Goal: Task Accomplishment & Management: Use online tool/utility

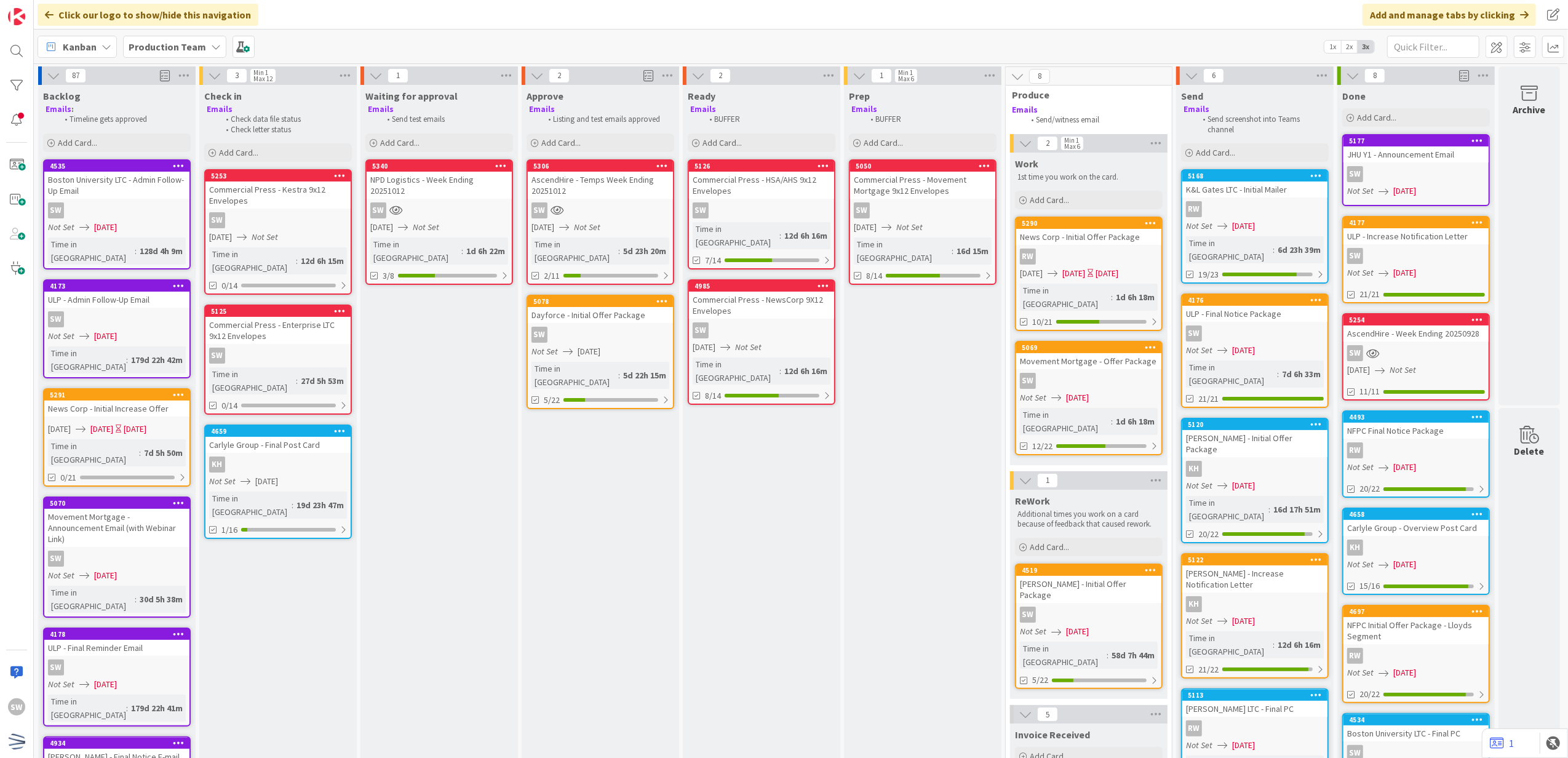
click at [1120, 373] on div "SW" at bounding box center [1089, 380] width 145 height 16
click at [1120, 358] on div "87 Backlog Emails : Timeline gets approved Add Card... [GEOGRAPHIC_DATA] LTC - …" at bounding box center [801, 410] width 1534 height 695
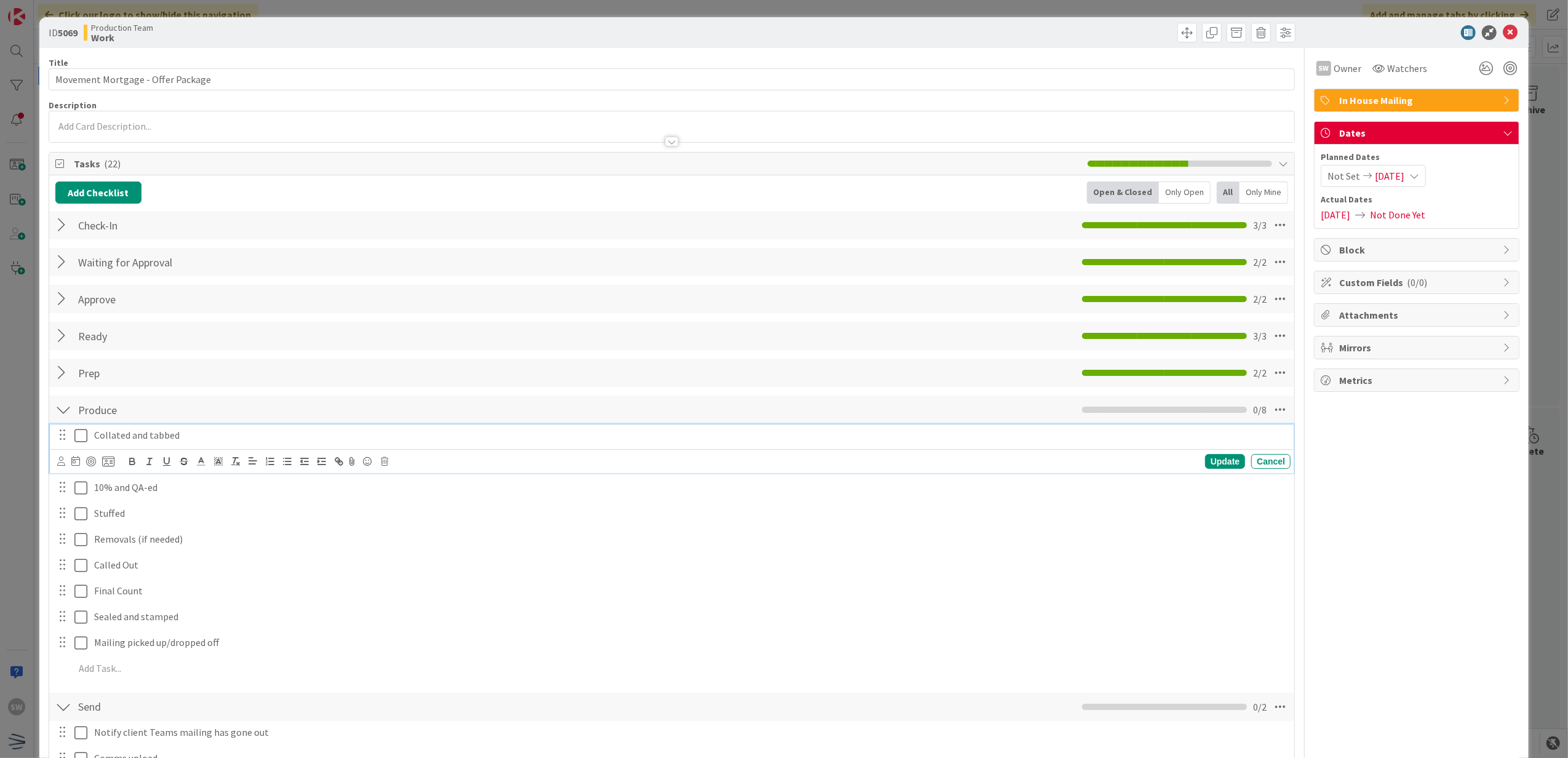
drag, startPoint x: 89, startPoint y: 437, endPoint x: 81, endPoint y: 446, distance: 12.0
click at [87, 437] on div "Collated and tabbed" at bounding box center [673, 435] width 1236 height 22
click at [80, 445] on button at bounding box center [81, 435] width 15 height 20
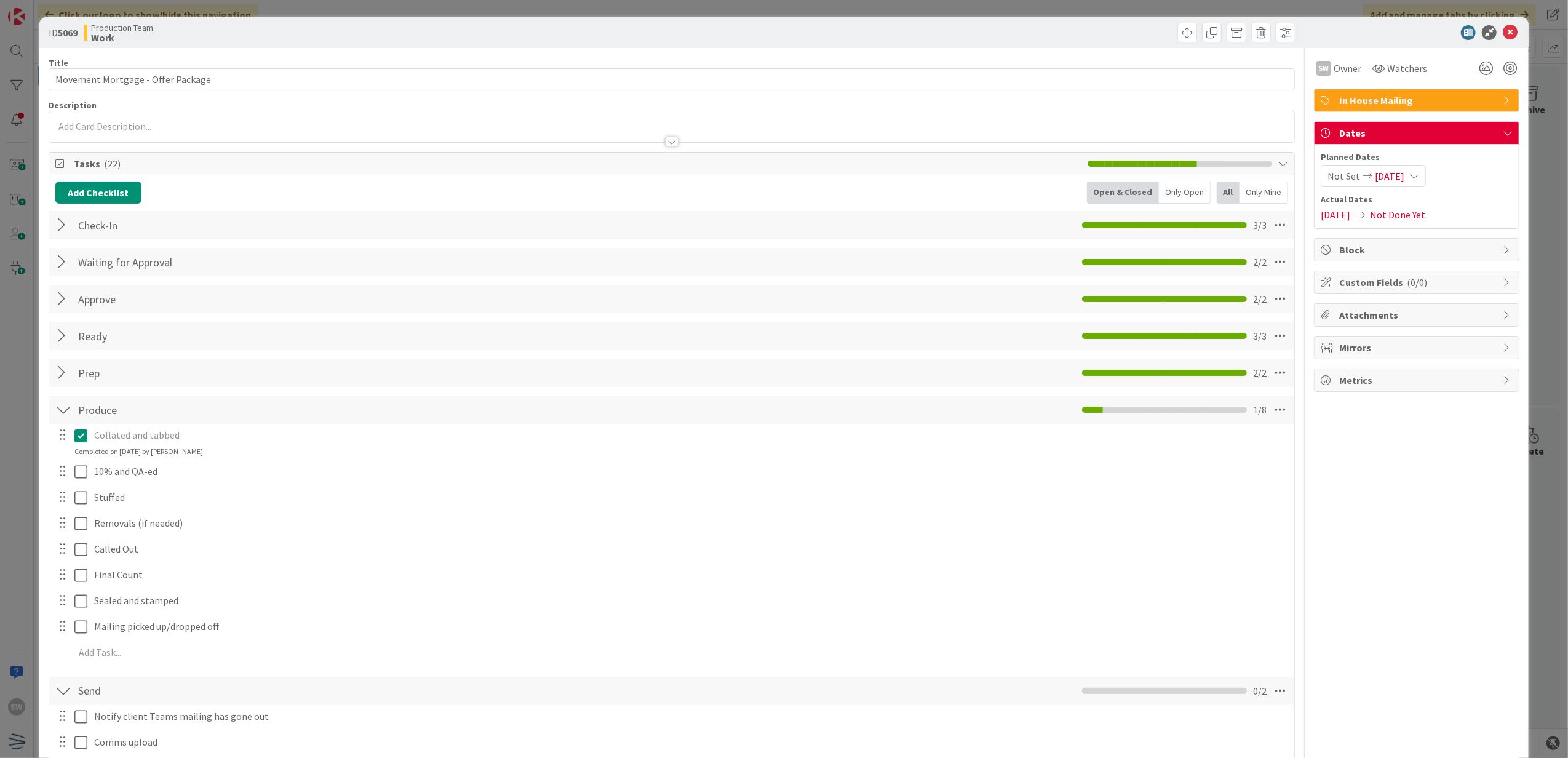
click at [72, 474] on div at bounding box center [72, 471] width 35 height 22
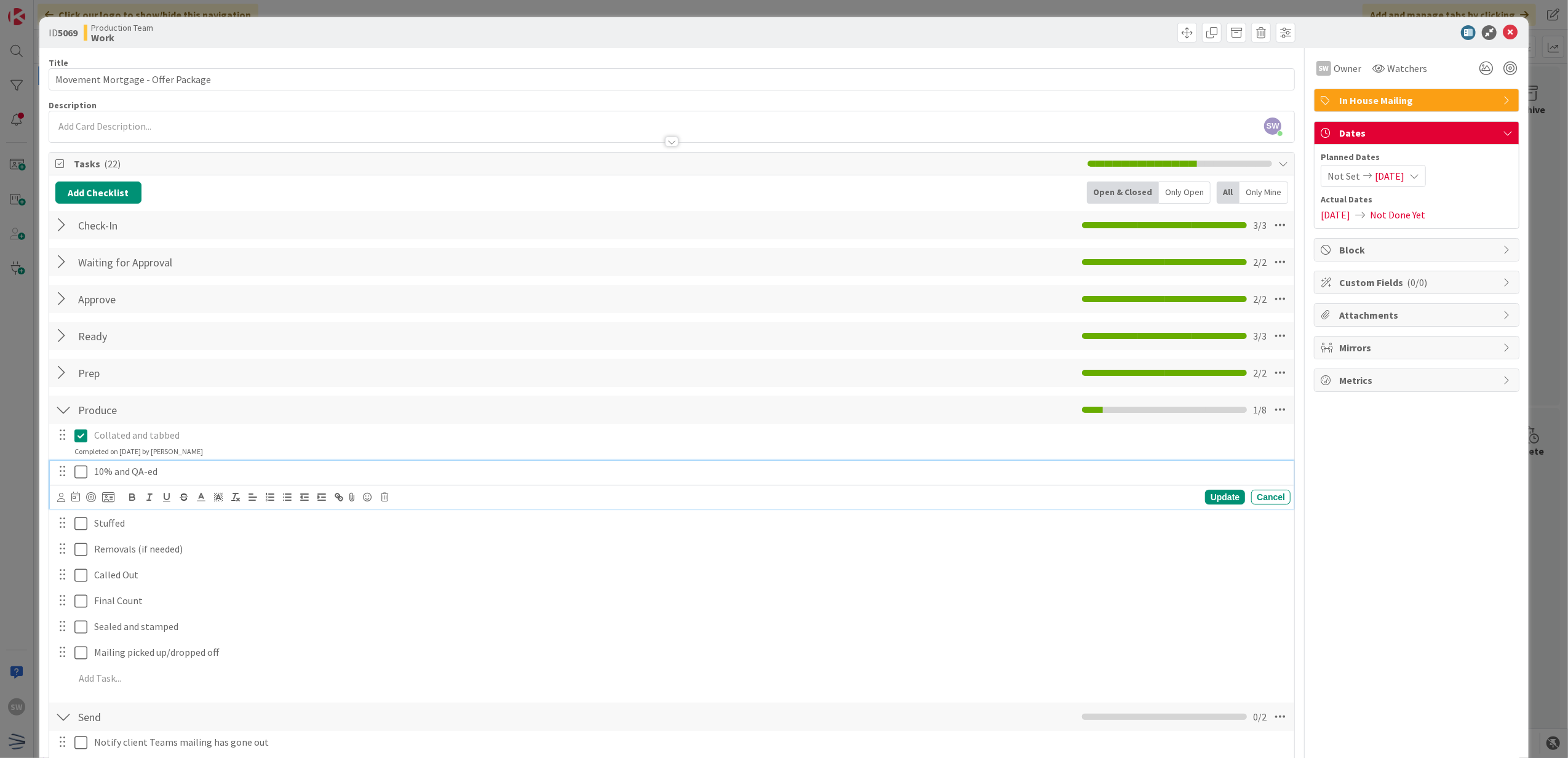
click at [82, 467] on icon at bounding box center [81, 471] width 13 height 15
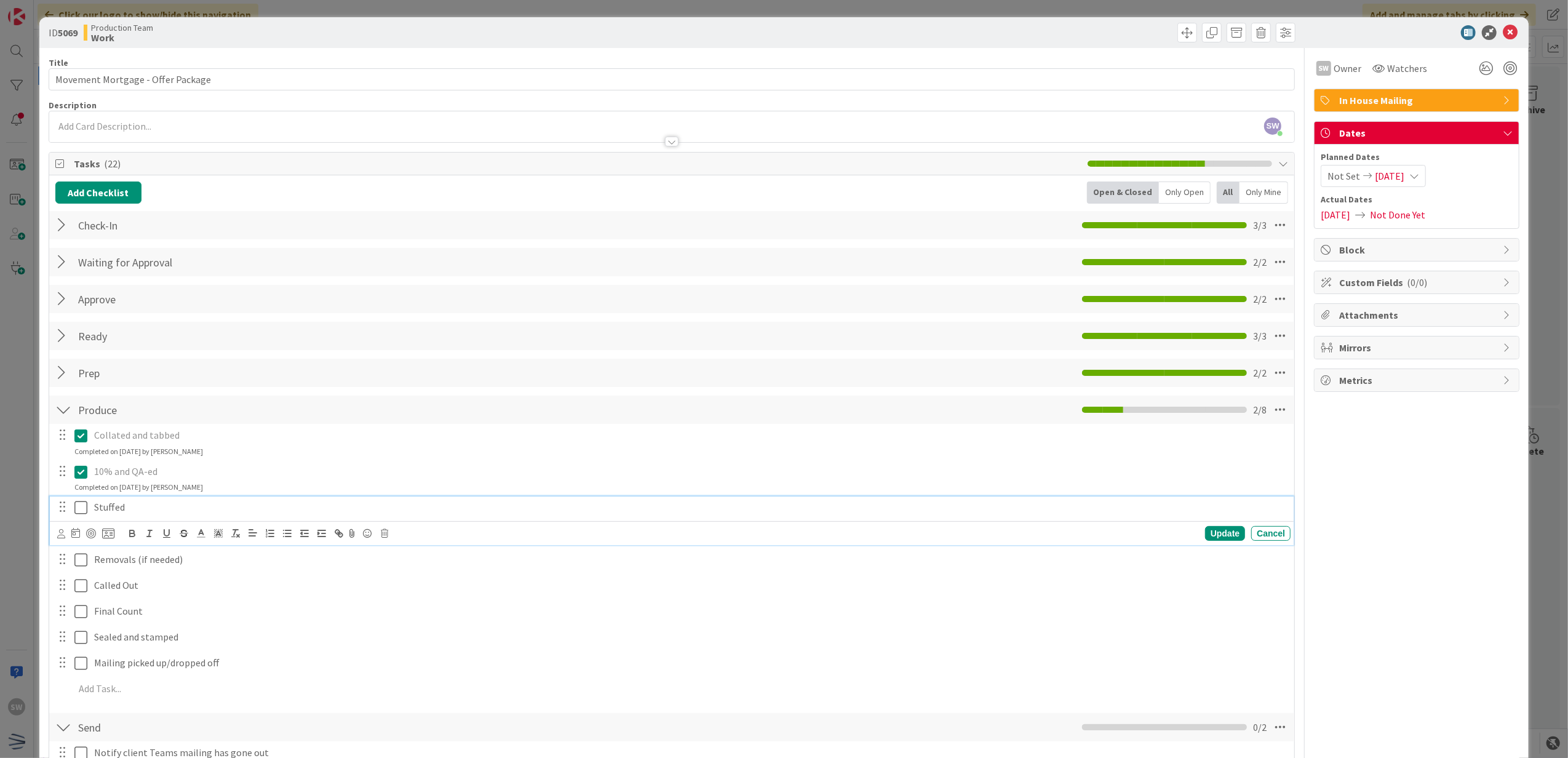
click at [80, 503] on icon at bounding box center [81, 507] width 13 height 15
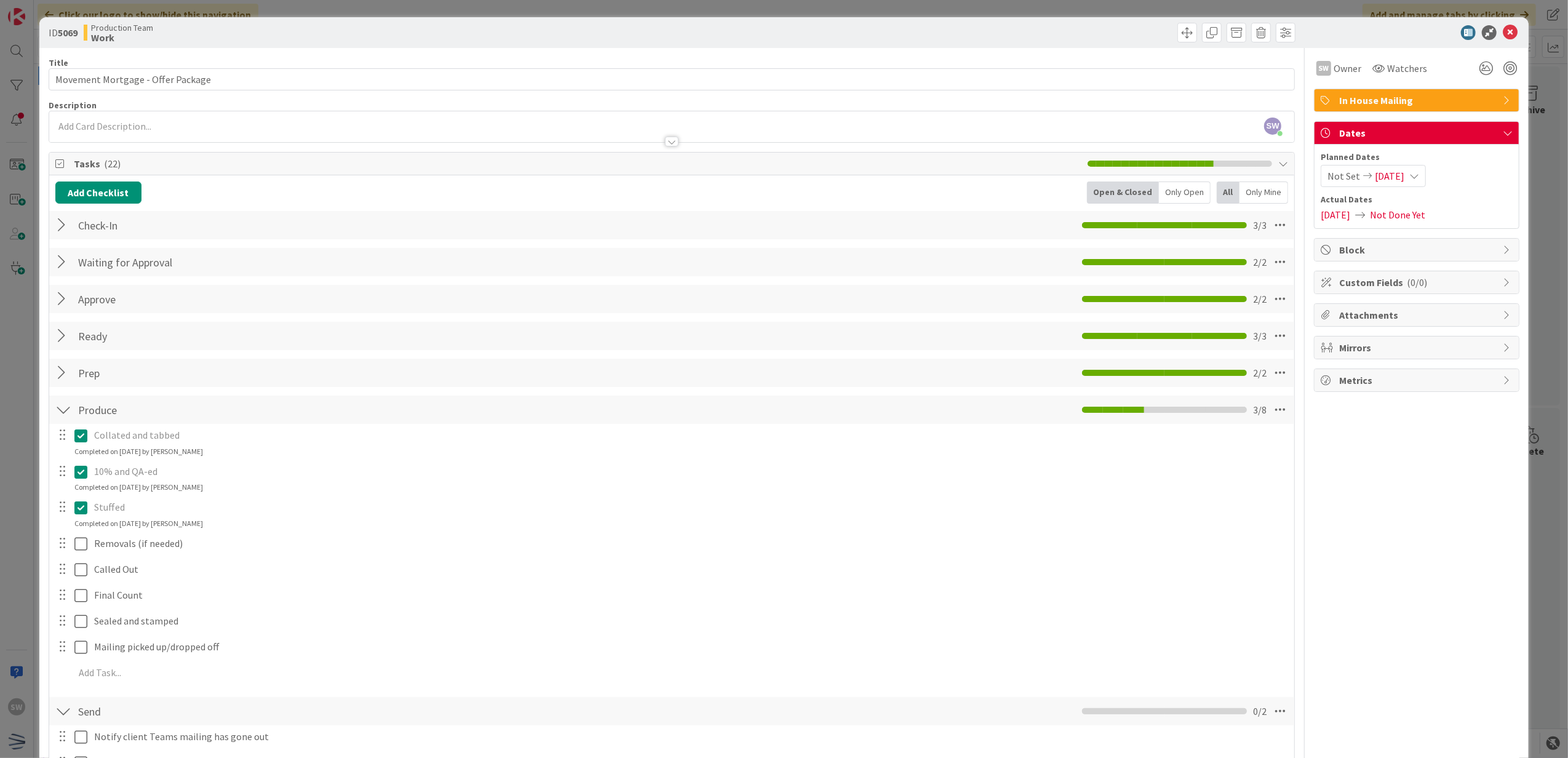
click at [77, 534] on div at bounding box center [72, 544] width 35 height 22
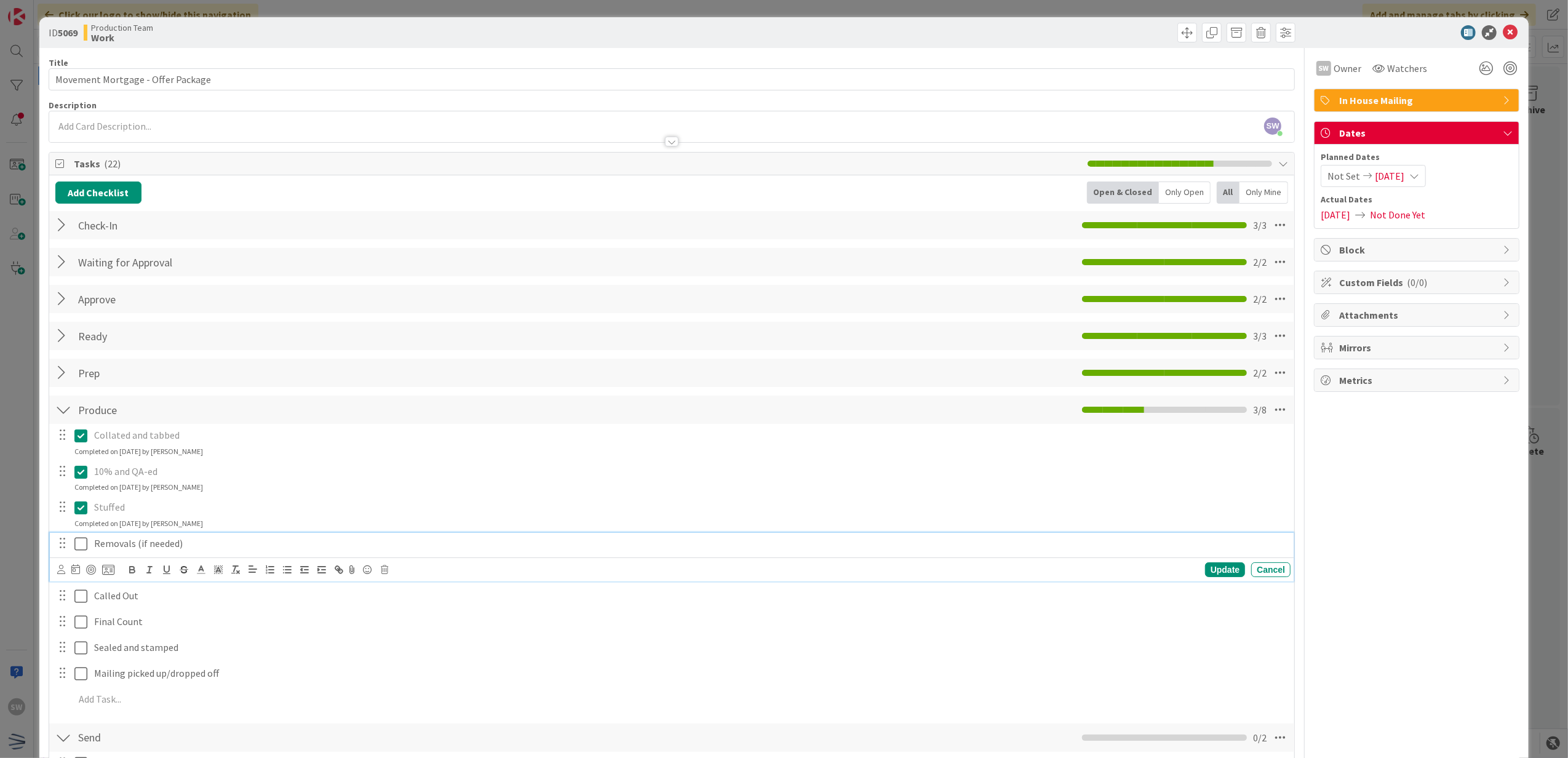
click at [77, 550] on icon at bounding box center [81, 543] width 13 height 15
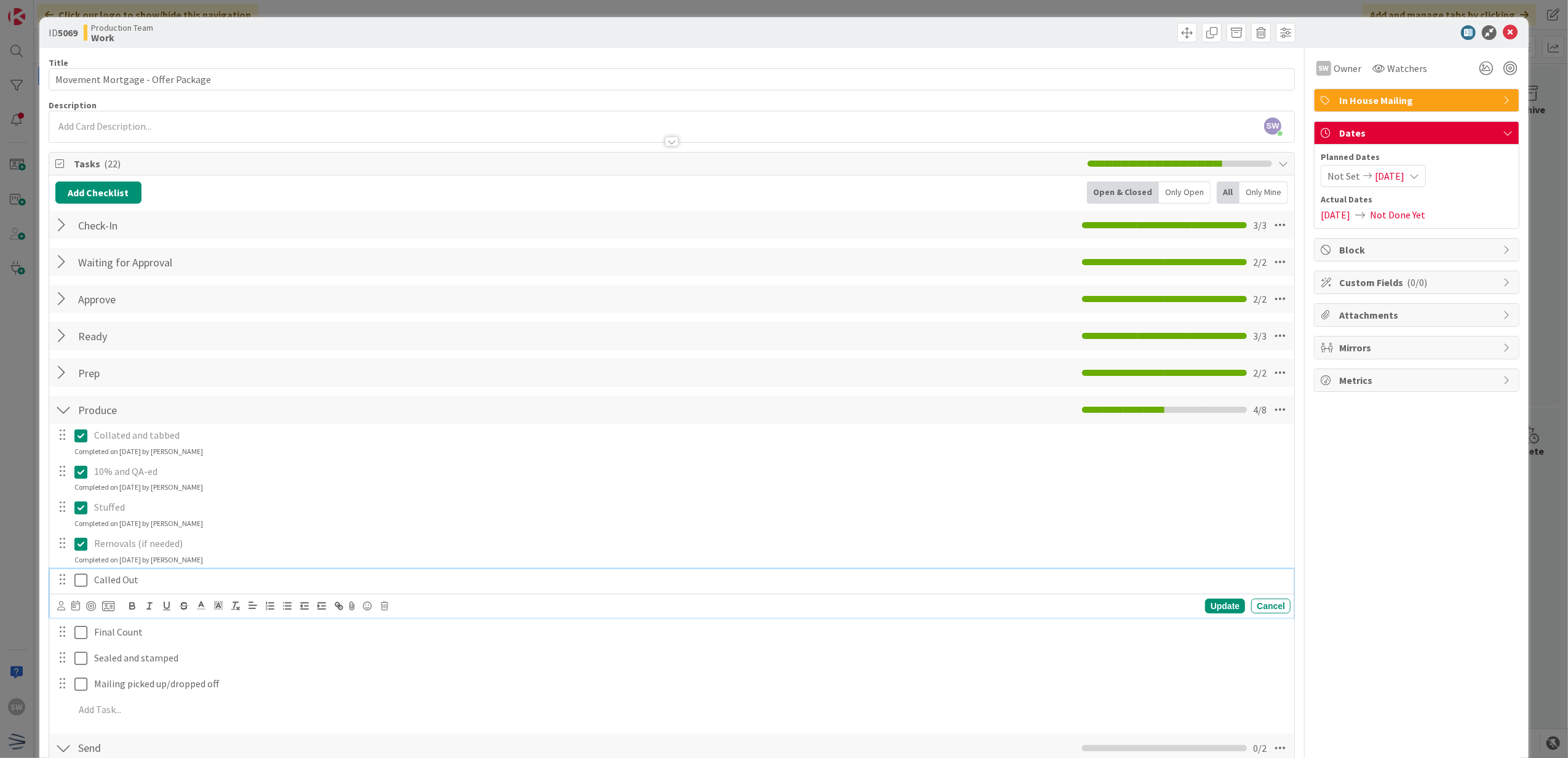
click at [83, 581] on icon at bounding box center [81, 580] width 13 height 15
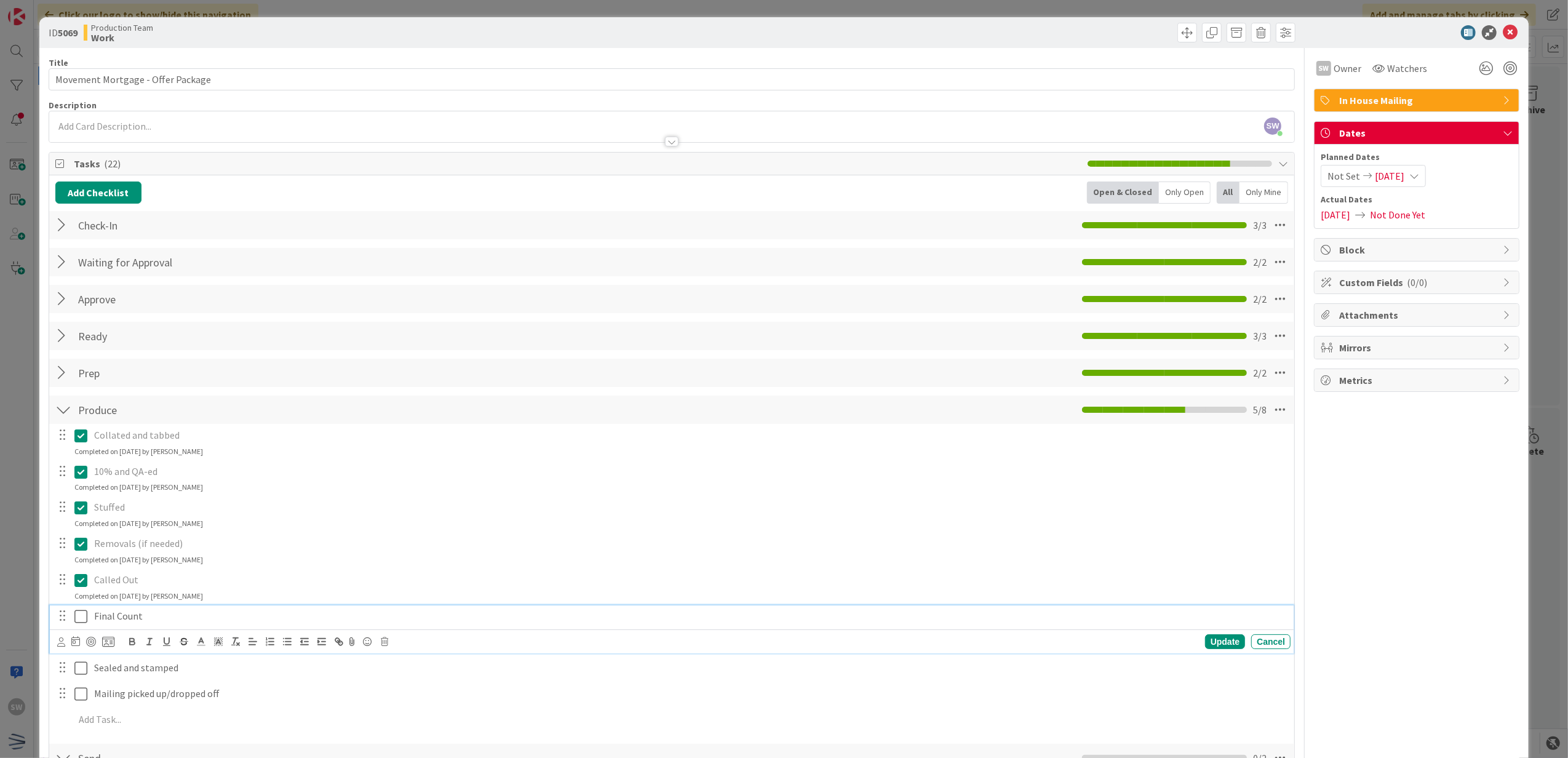
click at [83, 611] on icon at bounding box center [81, 616] width 13 height 15
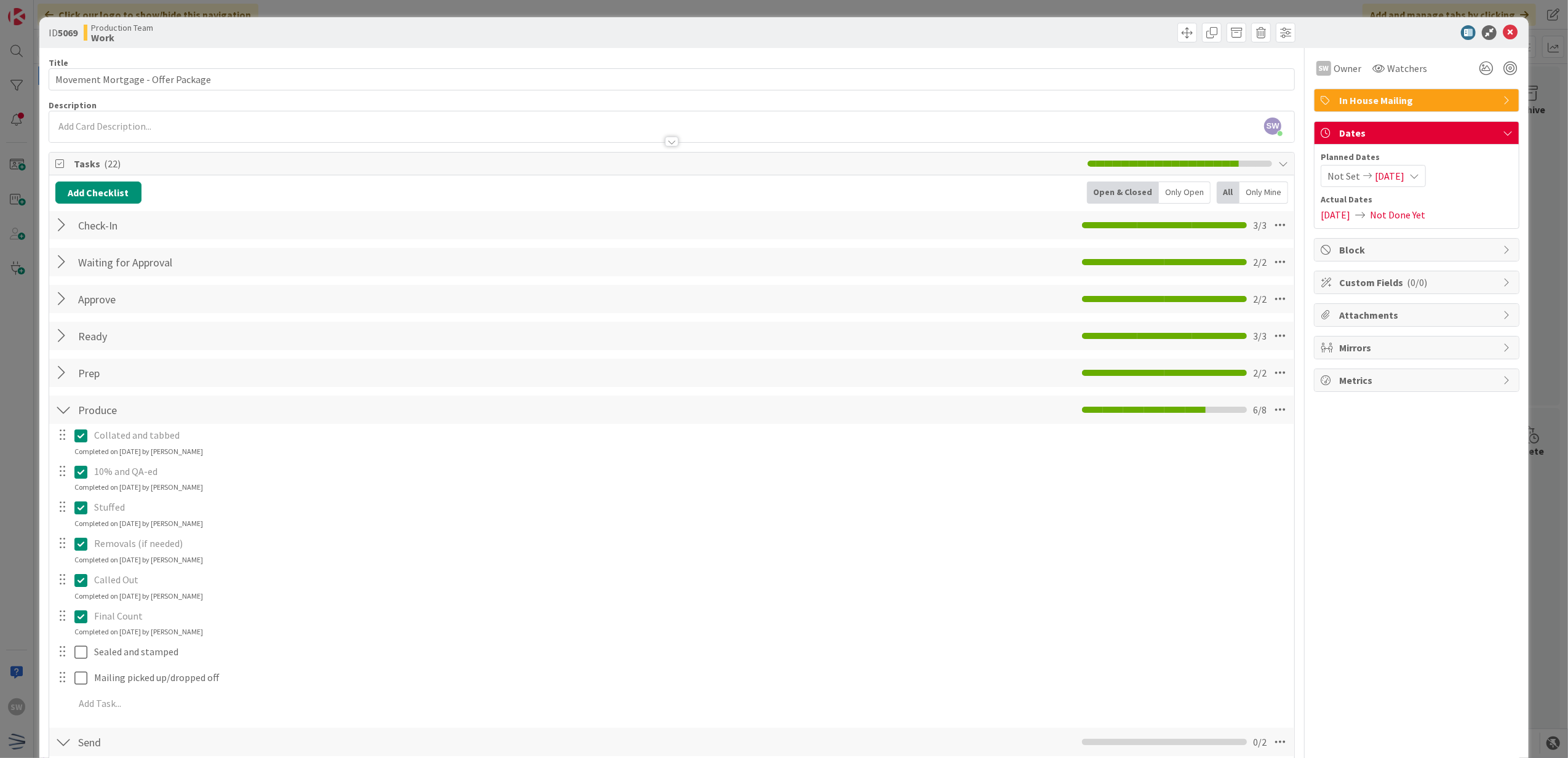
click at [82, 663] on div "Sealed and stamped Update Cancel" at bounding box center [672, 652] width 1245 height 22
click at [86, 653] on icon at bounding box center [81, 652] width 13 height 15
click at [82, 673] on div "Completed on [DATE] by [PERSON_NAME]" at bounding box center [139, 668] width 128 height 11
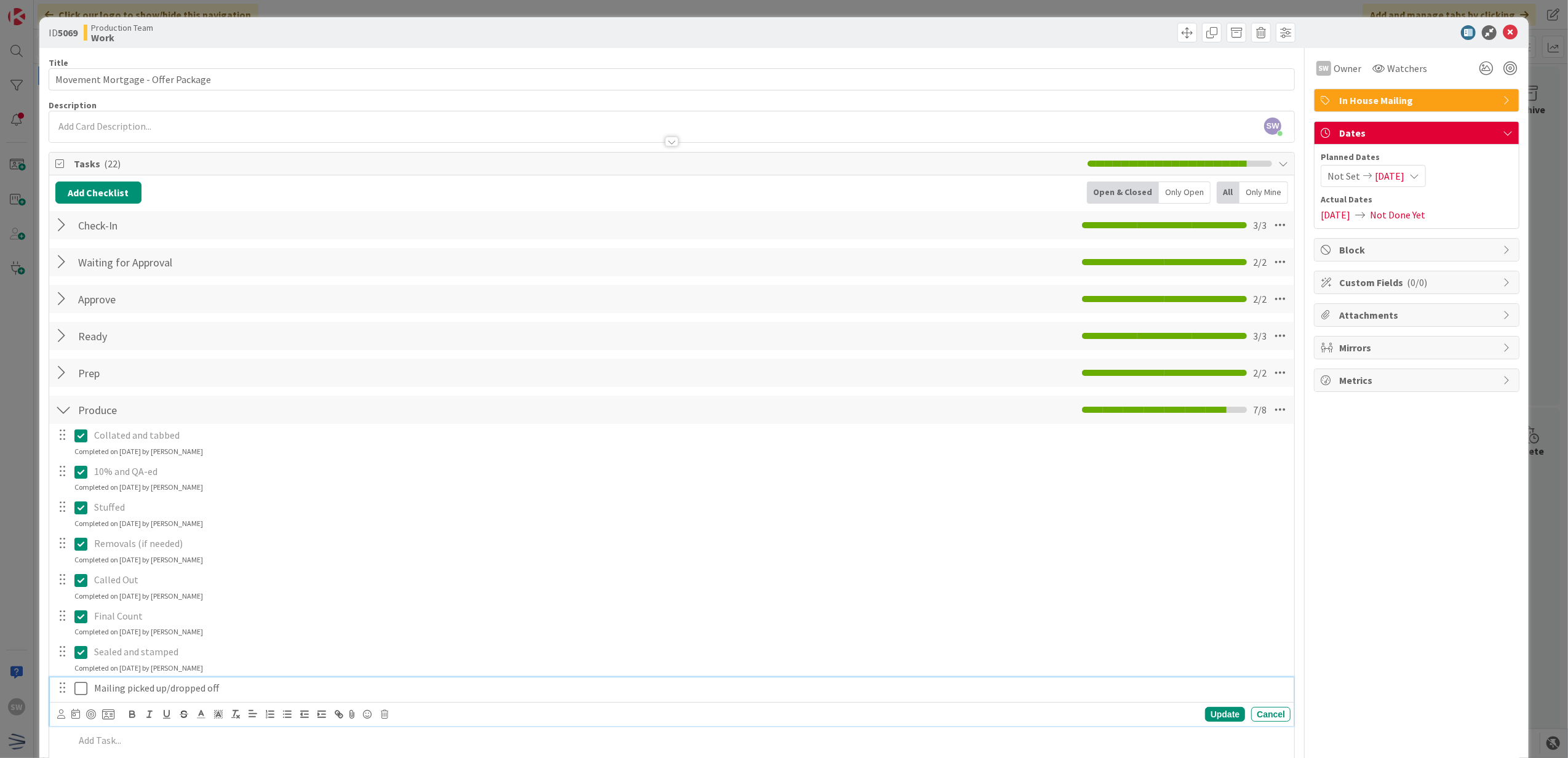
click at [78, 689] on icon at bounding box center [81, 688] width 13 height 15
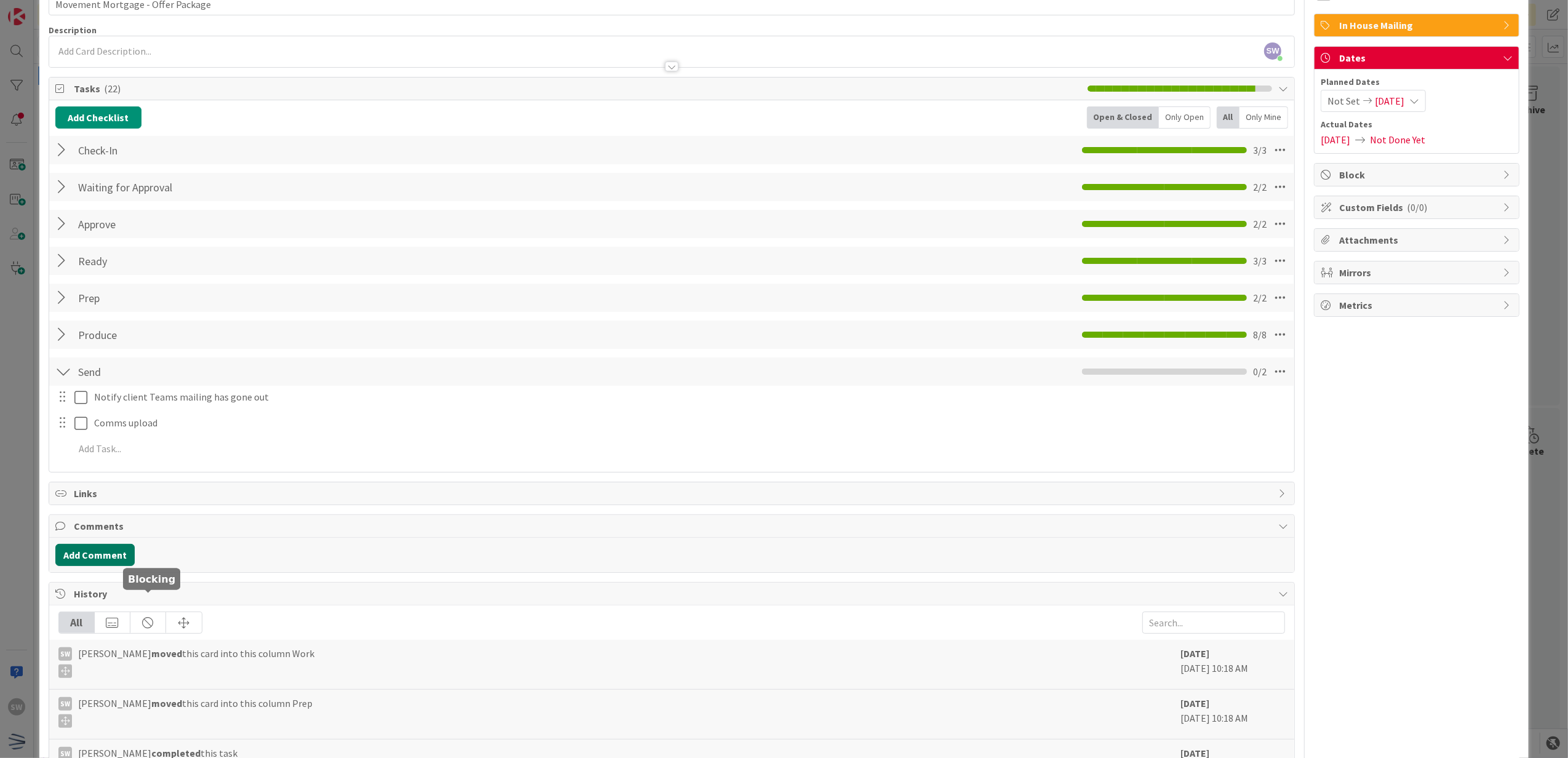
scroll to position [164, 0]
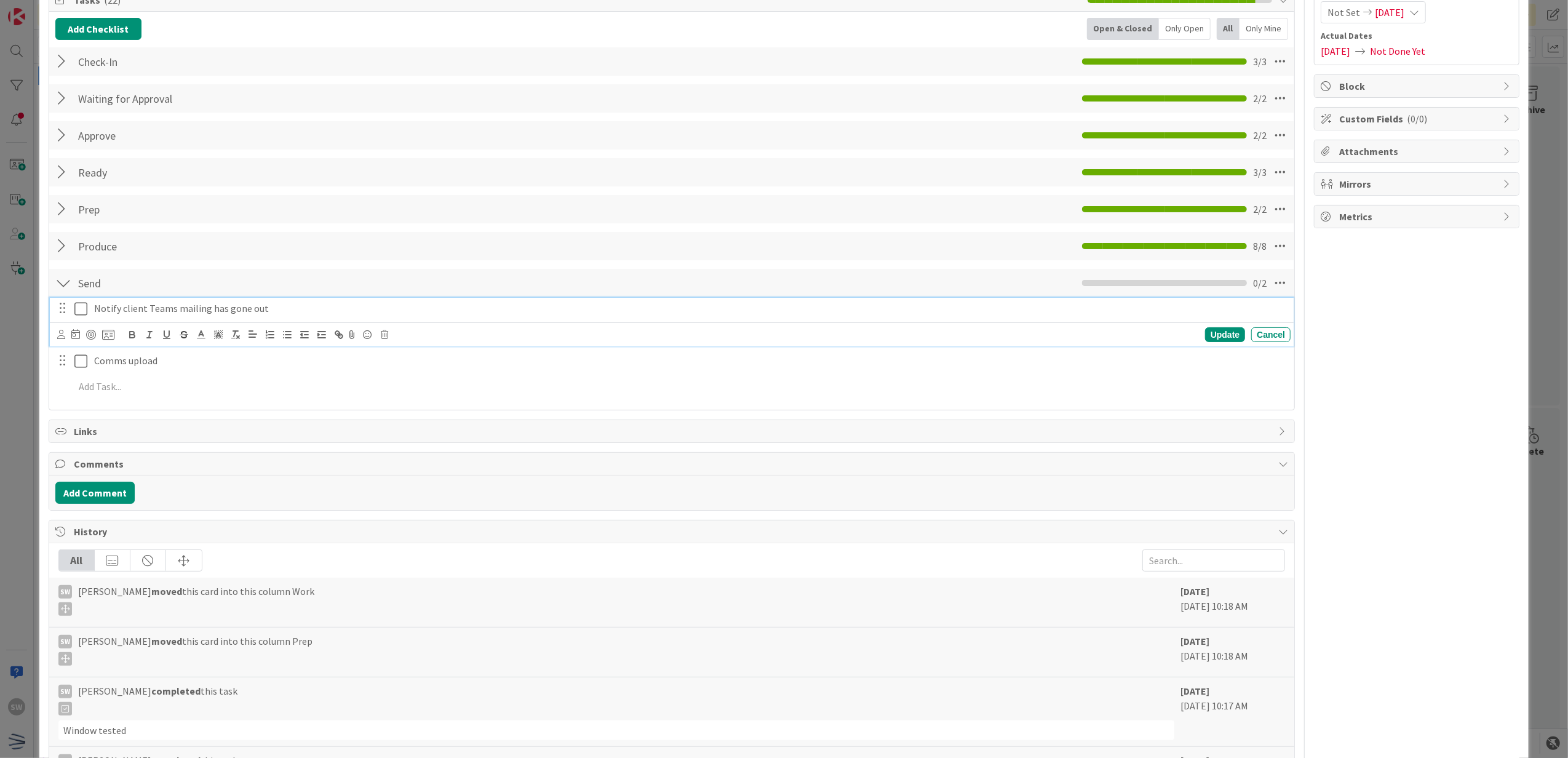
click at [85, 305] on icon at bounding box center [81, 308] width 13 height 15
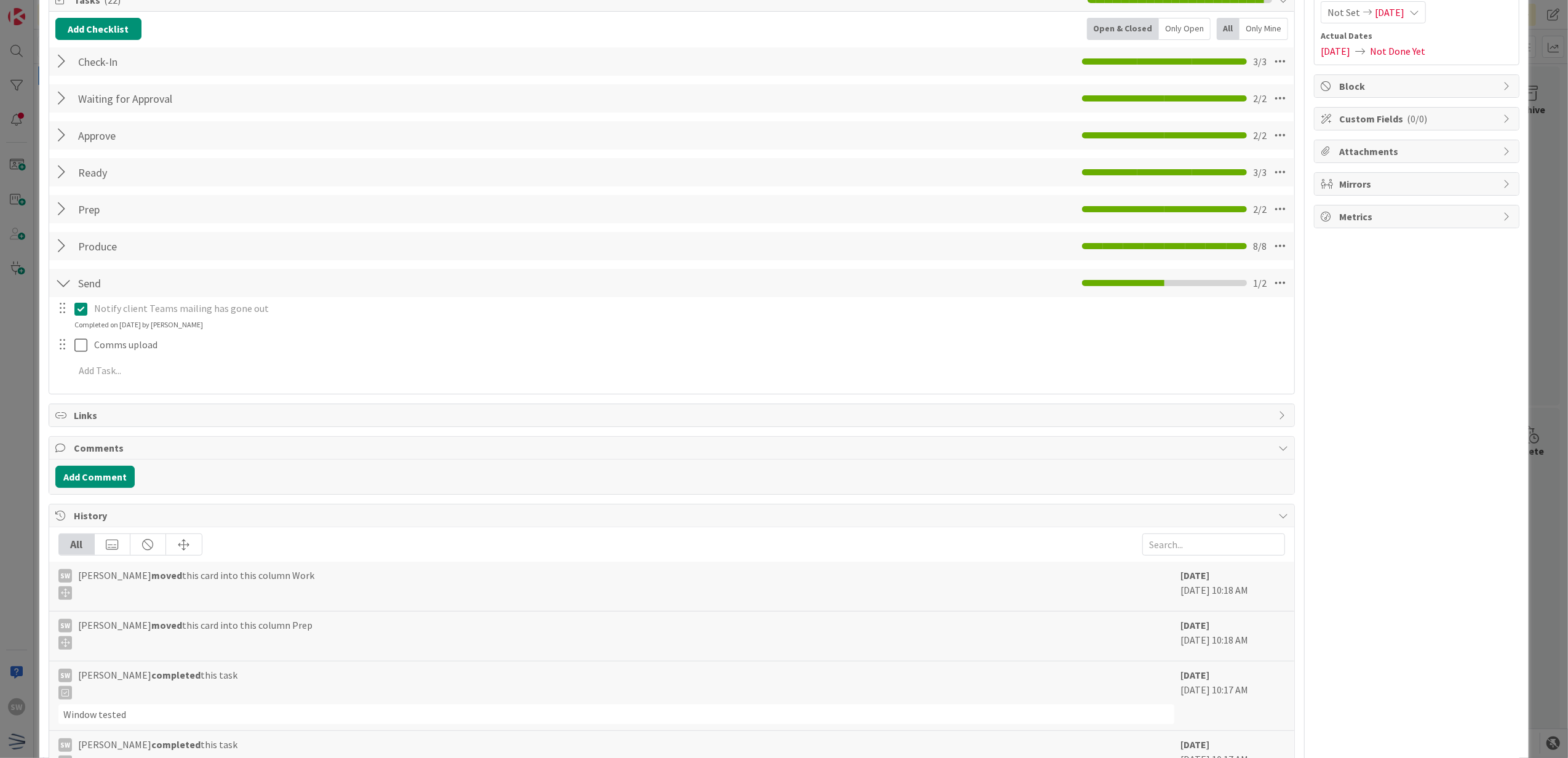
scroll to position [0, 0]
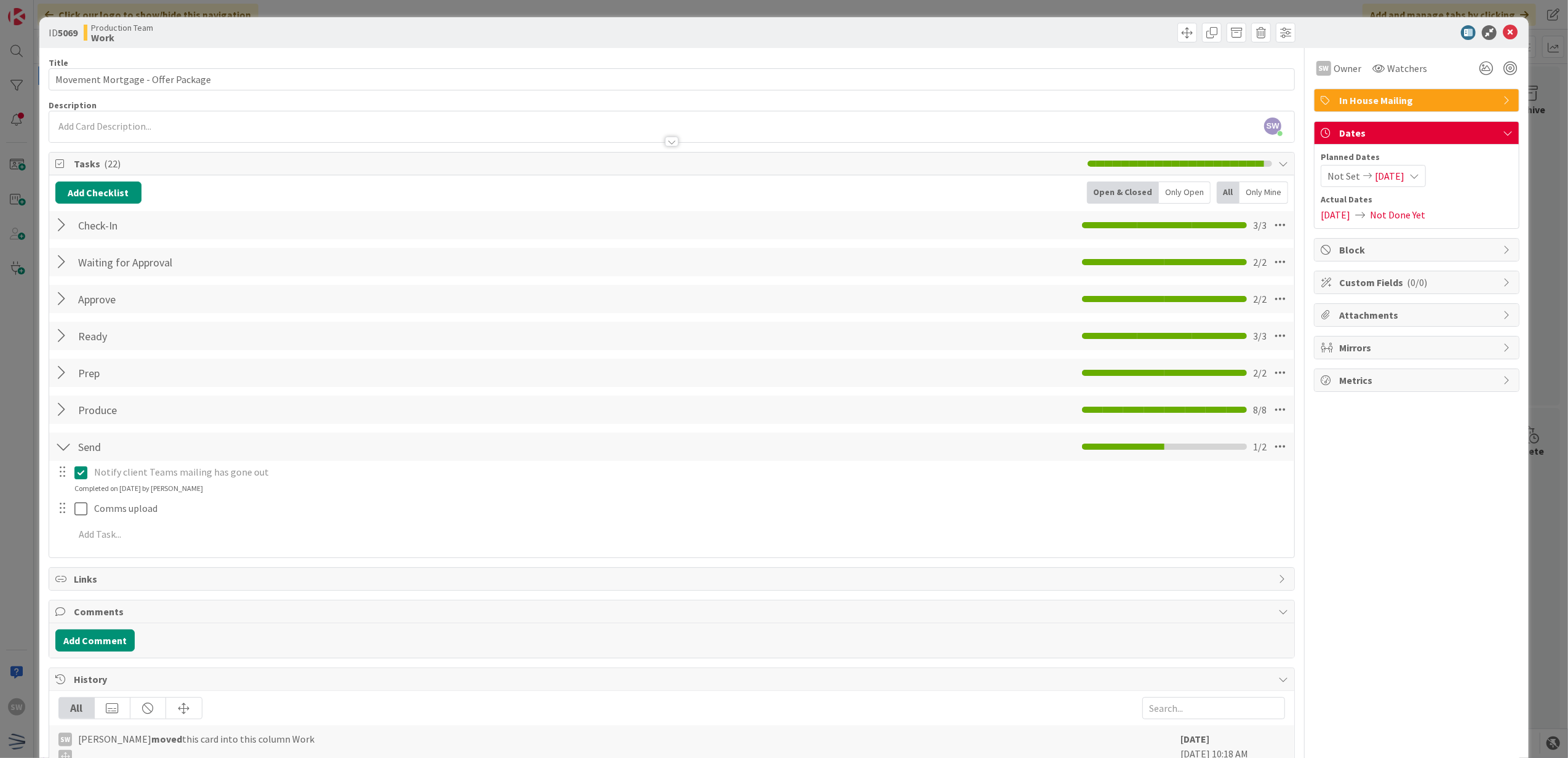
click at [1503, 33] on icon at bounding box center [1510, 32] width 15 height 15
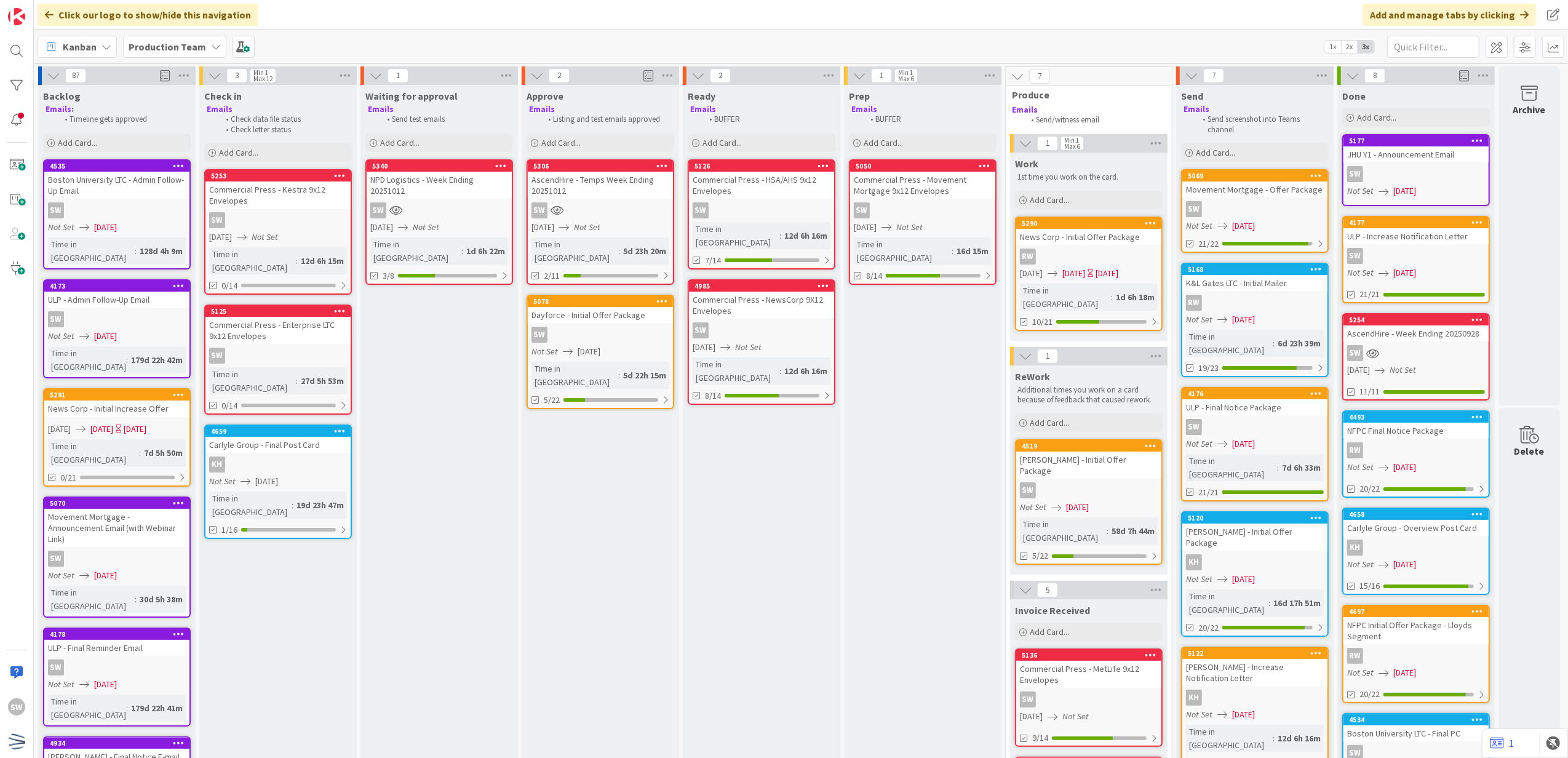
click at [1085, 272] on span "[DATE]" at bounding box center [1074, 273] width 22 height 13
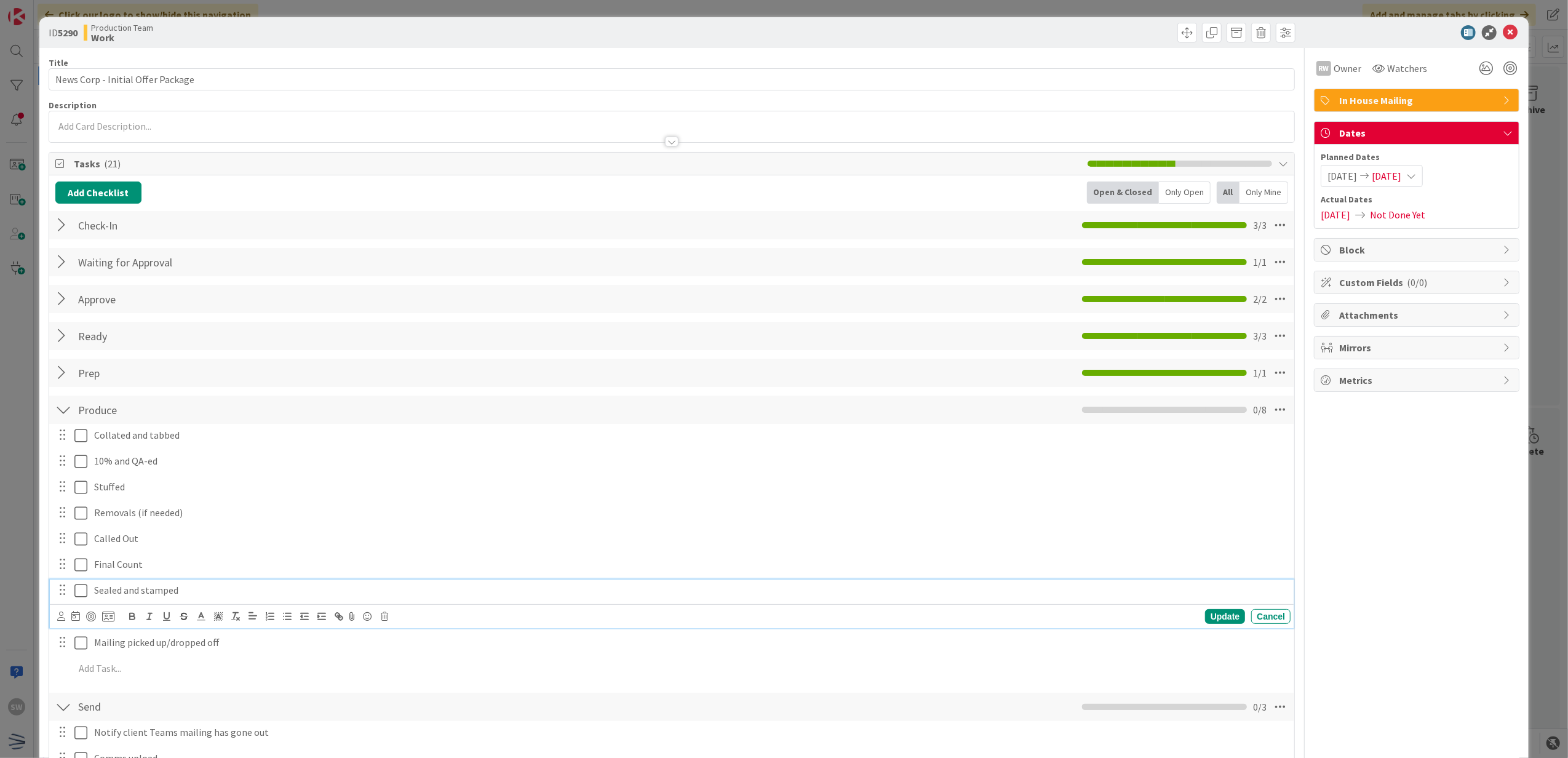
click at [86, 594] on icon at bounding box center [81, 590] width 13 height 15
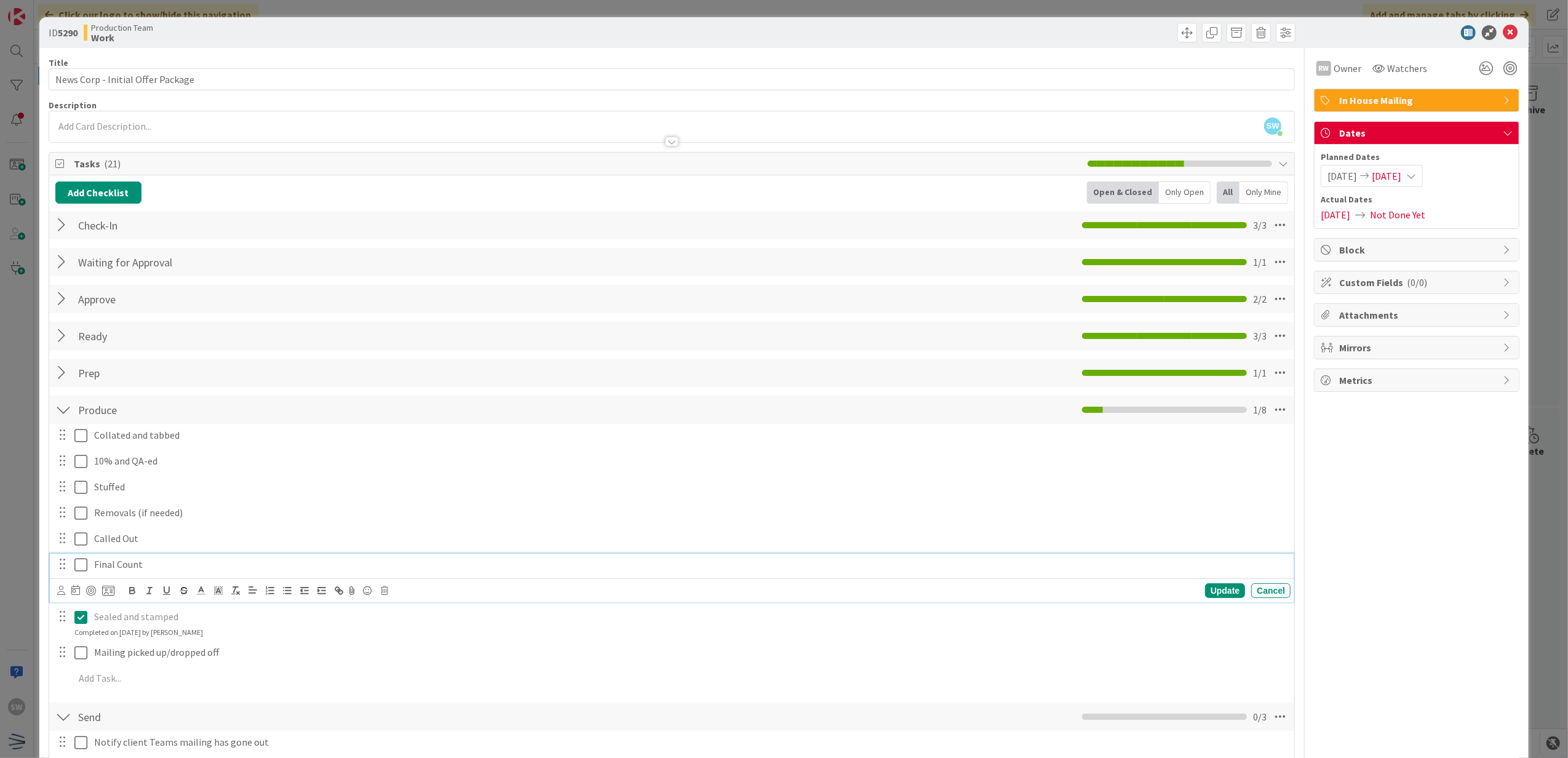
click at [84, 564] on icon at bounding box center [81, 564] width 13 height 15
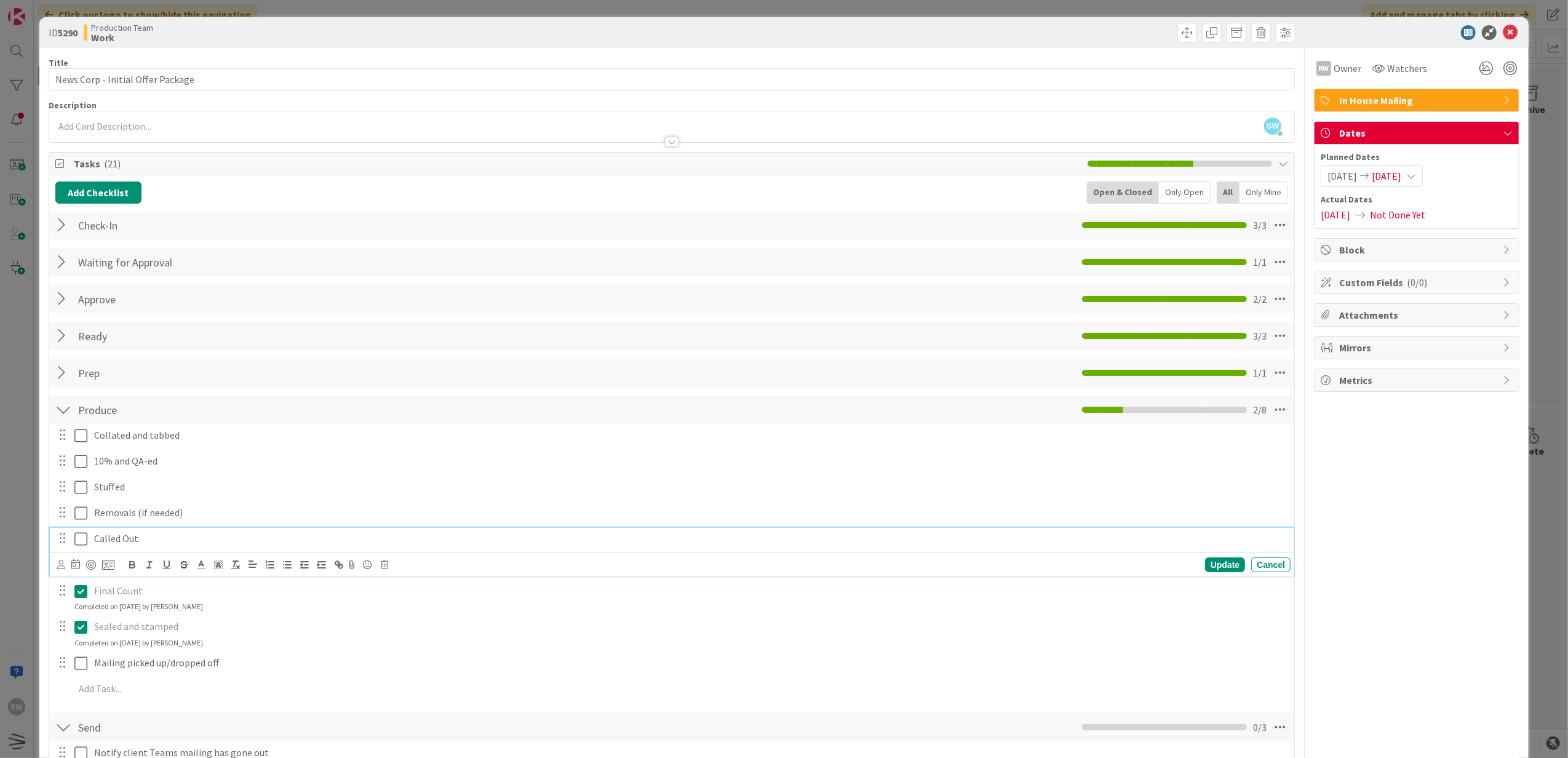
click at [81, 539] on icon at bounding box center [81, 539] width 13 height 15
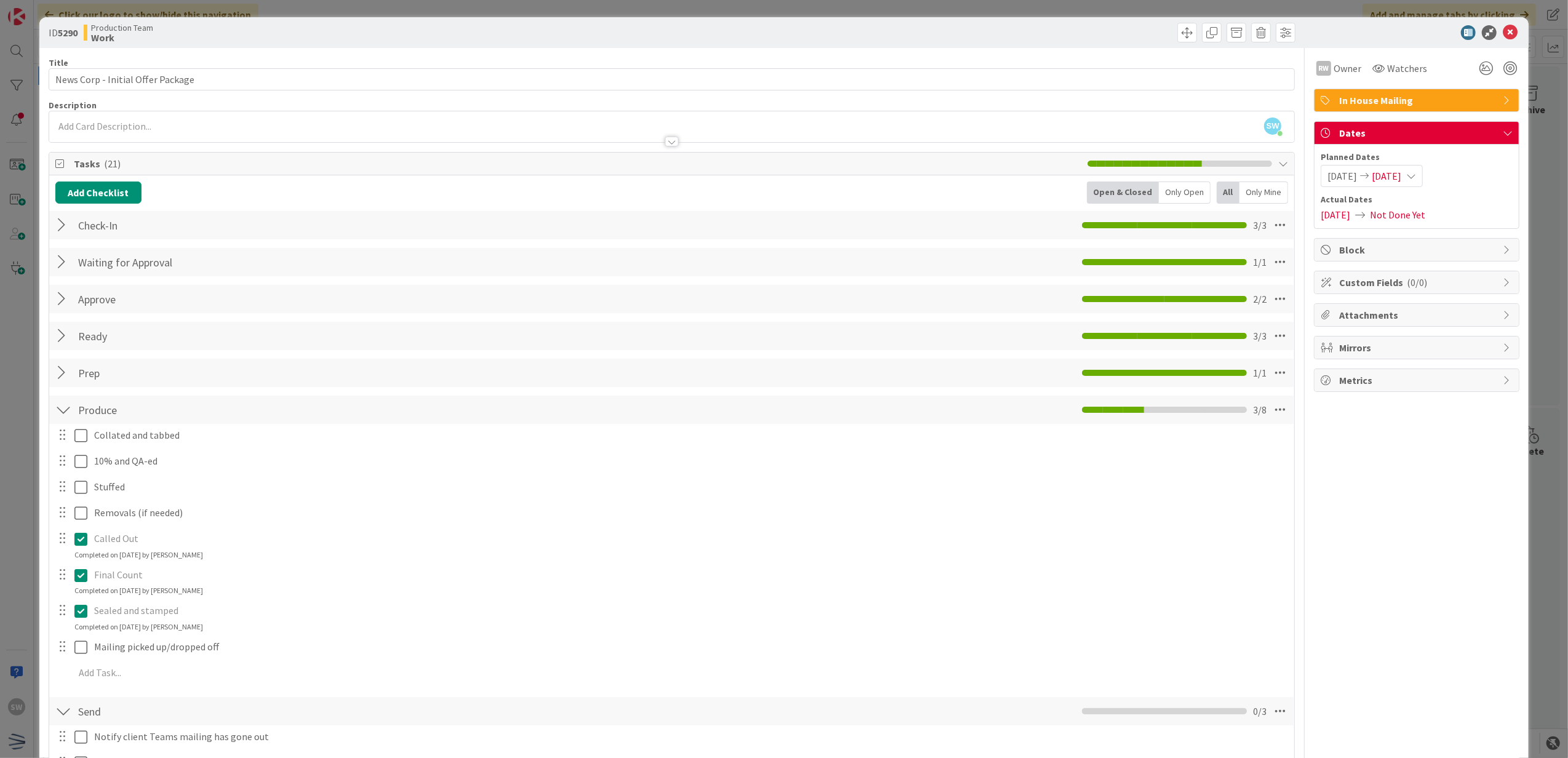
click at [80, 501] on div "Collated and tabbed Update Cancel 10% and QA-ed Update Cancel Stuffed Update Ca…" at bounding box center [671, 556] width 1233 height 264
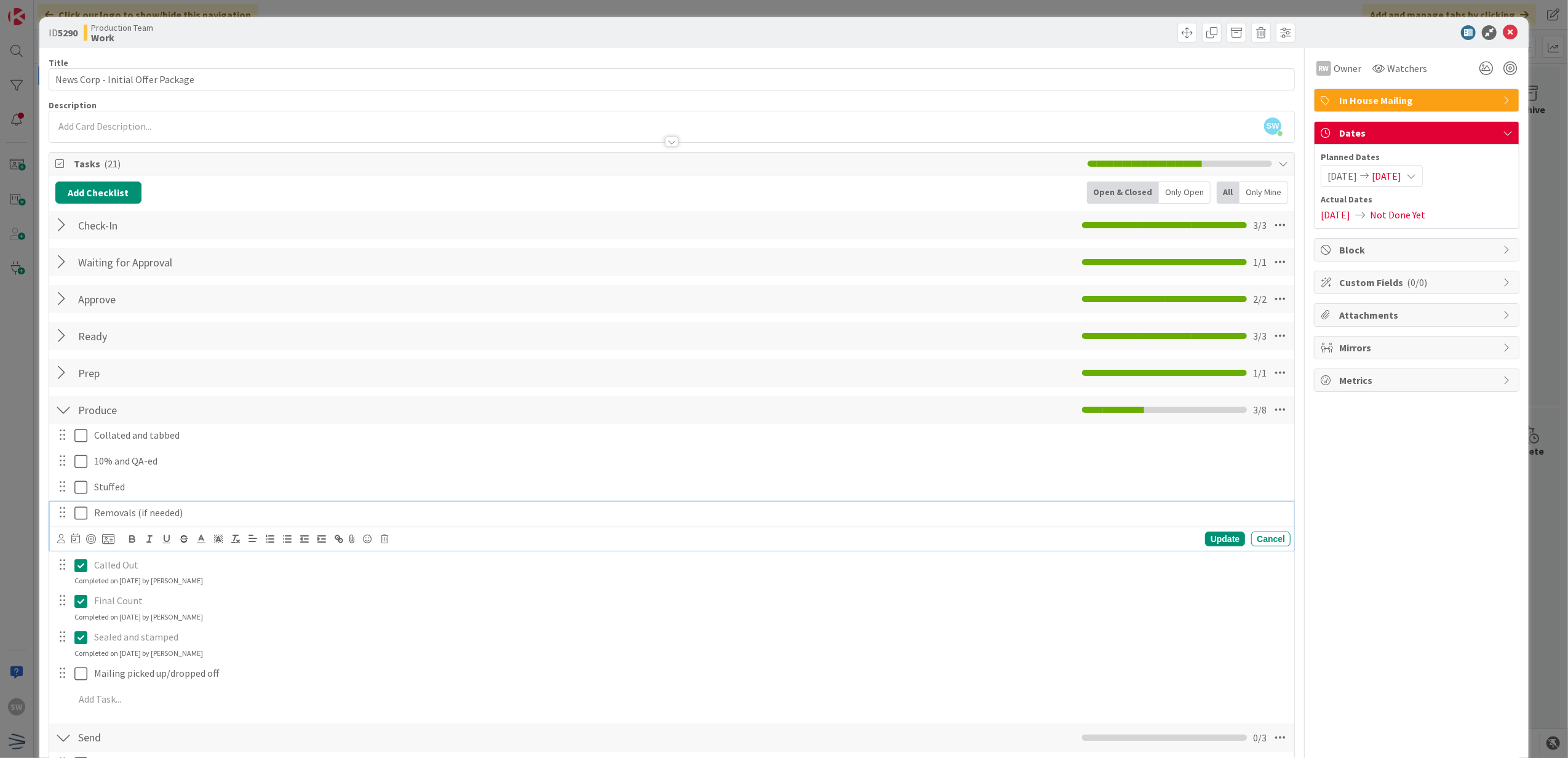
click at [80, 518] on icon at bounding box center [81, 512] width 13 height 15
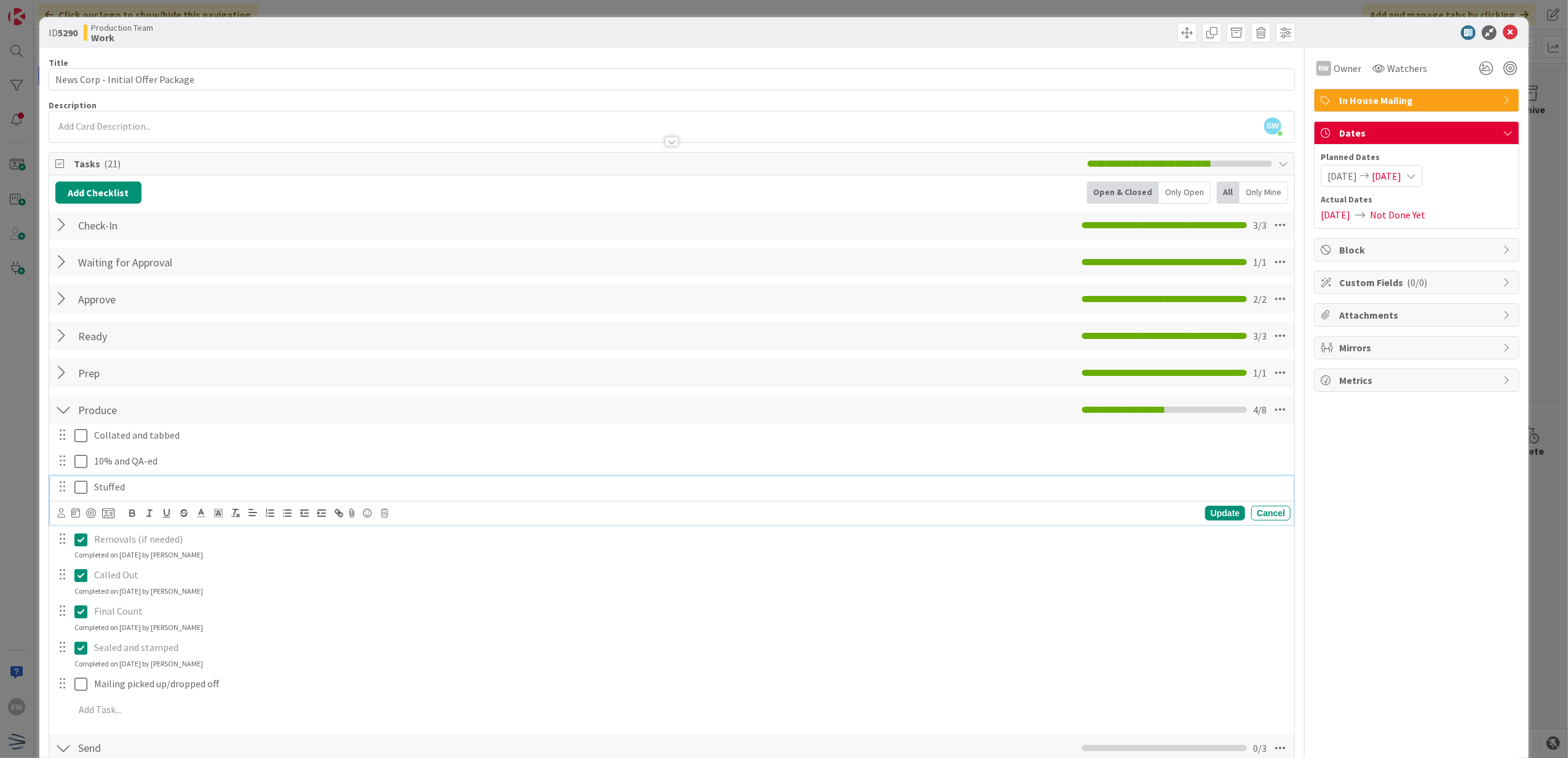
click at [79, 493] on icon at bounding box center [81, 487] width 13 height 15
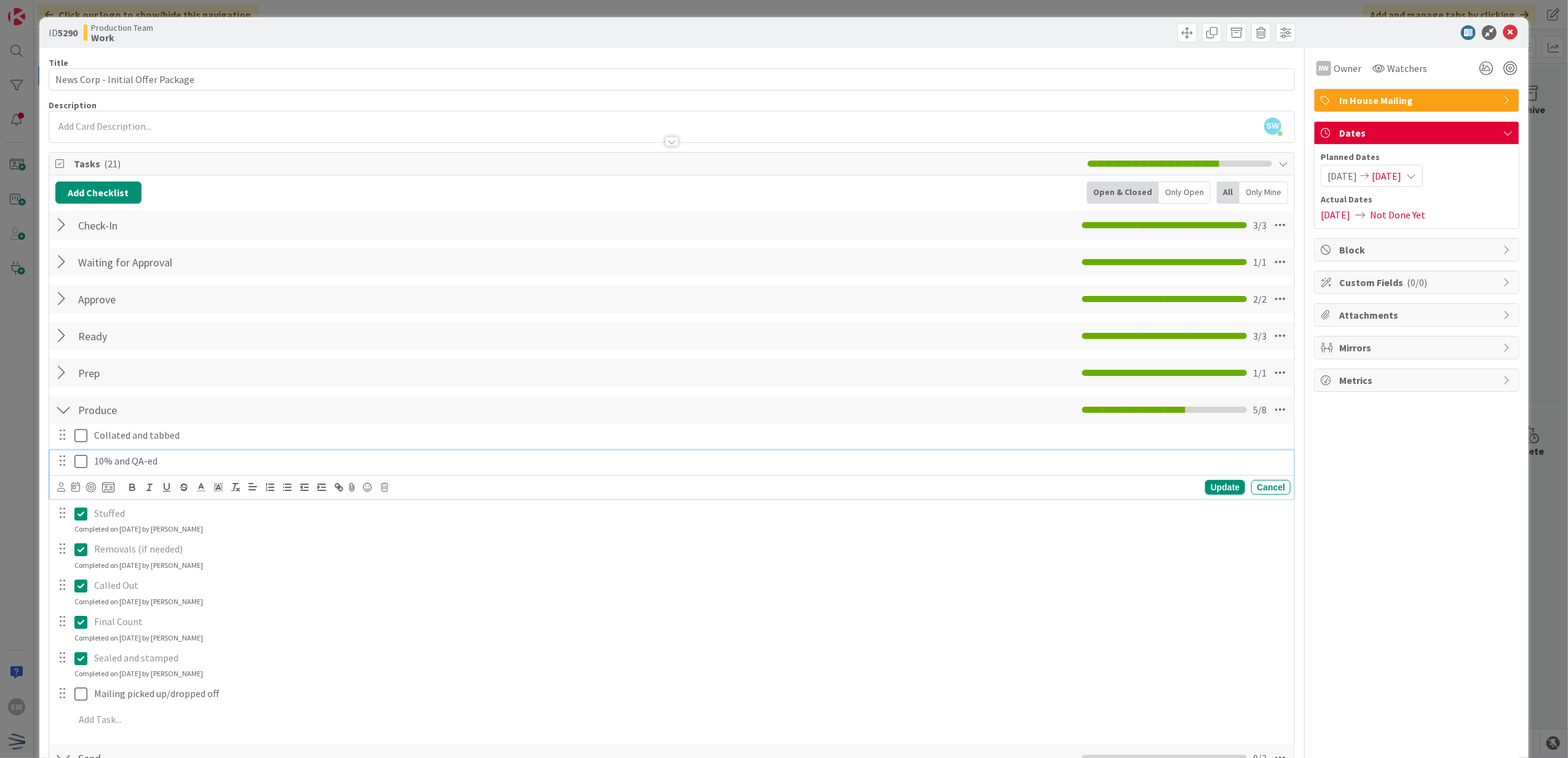
click at [79, 467] on icon at bounding box center [81, 461] width 13 height 15
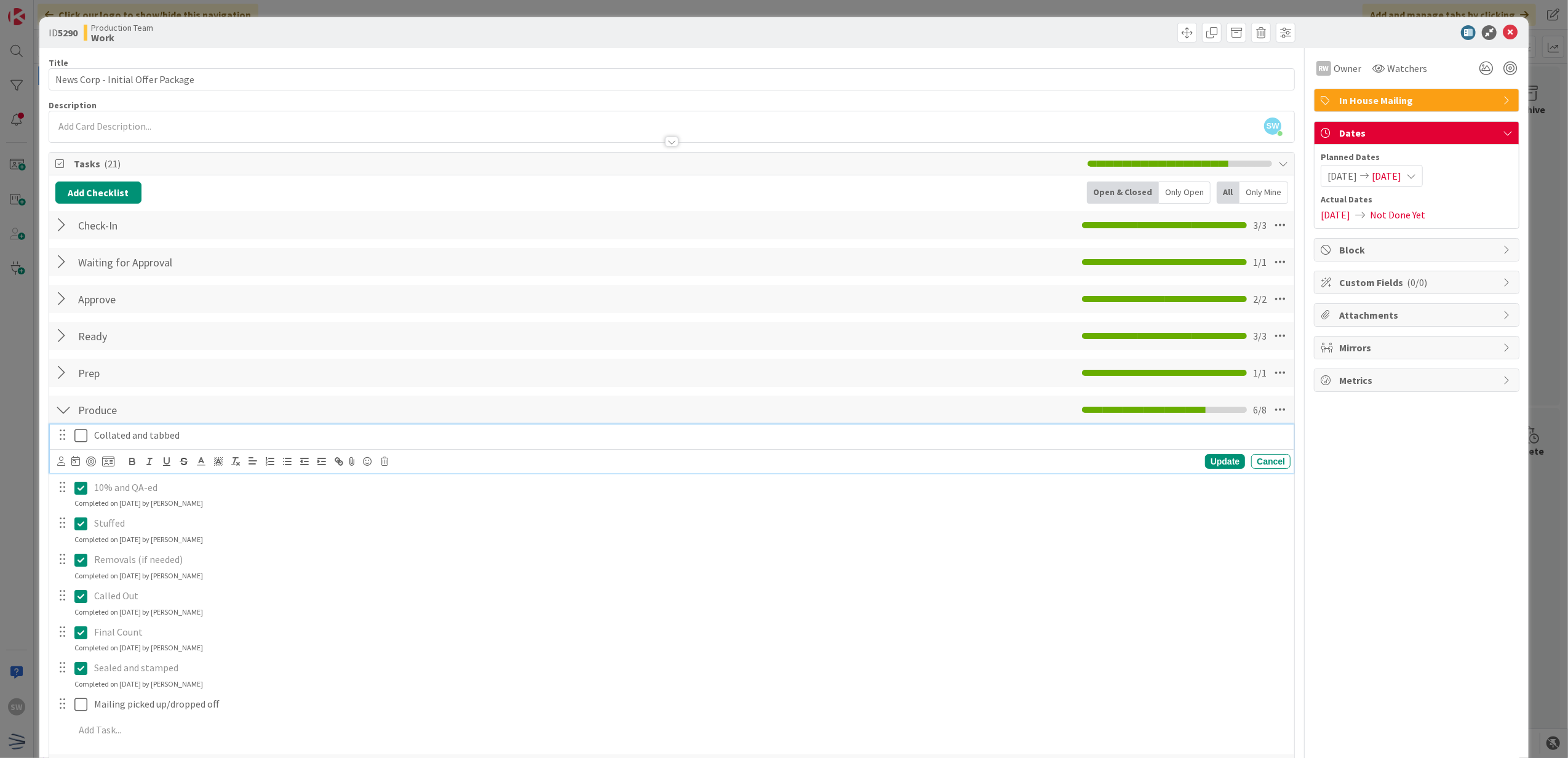
click at [82, 432] on icon at bounding box center [81, 435] width 13 height 15
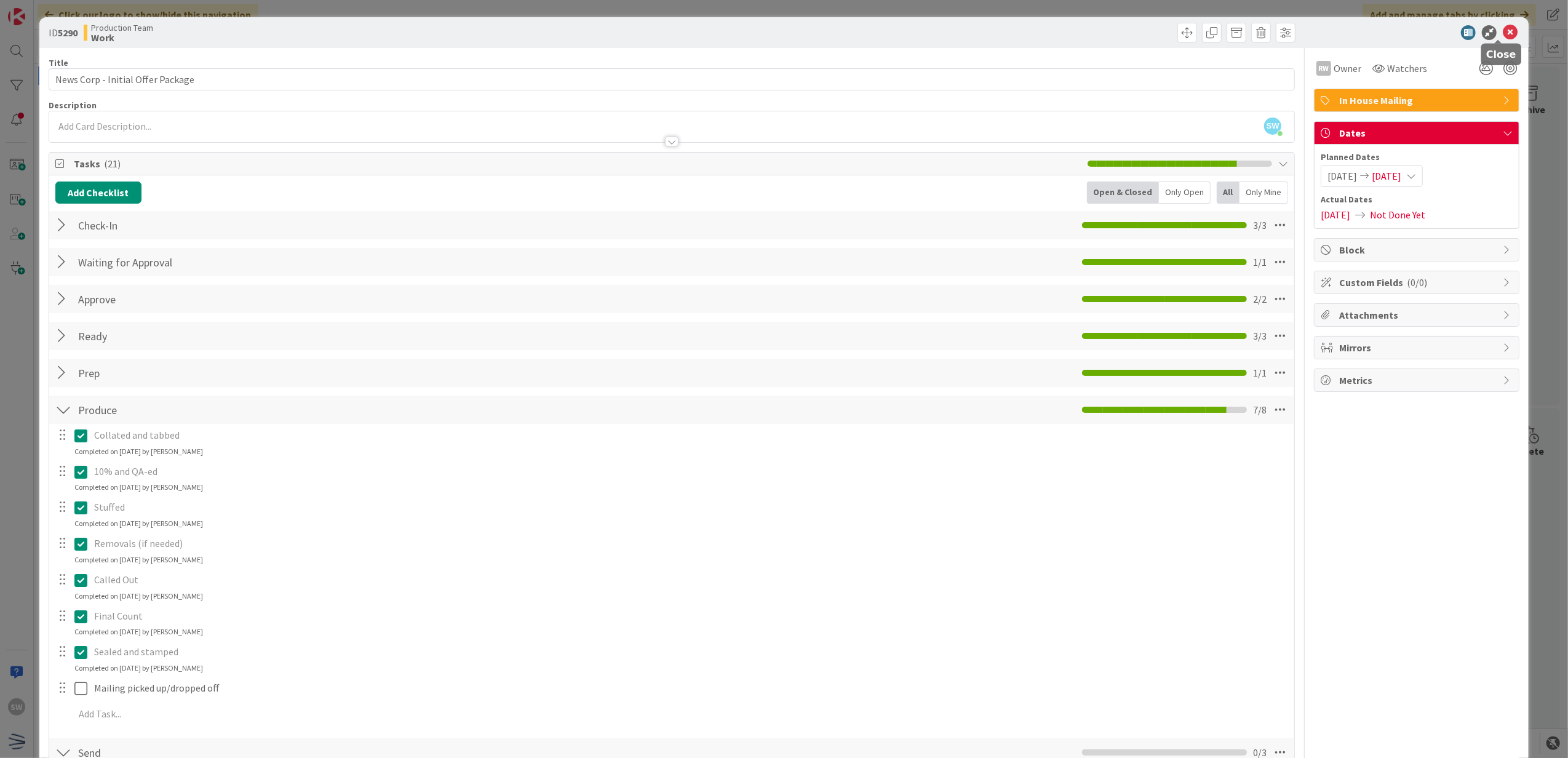
click at [1503, 31] on icon at bounding box center [1510, 32] width 15 height 15
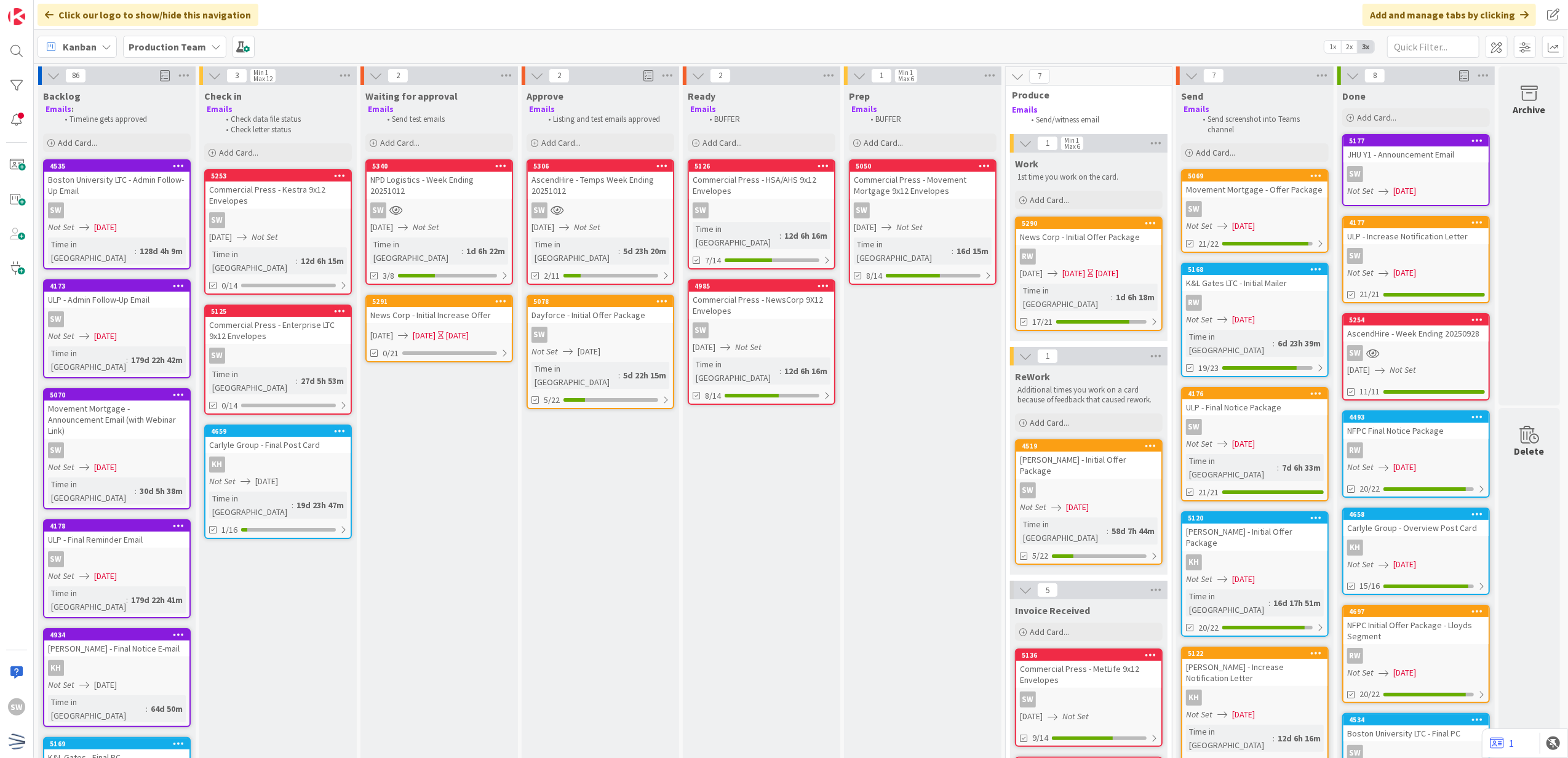
click at [435, 329] on span "[DATE]" at bounding box center [424, 335] width 22 height 13
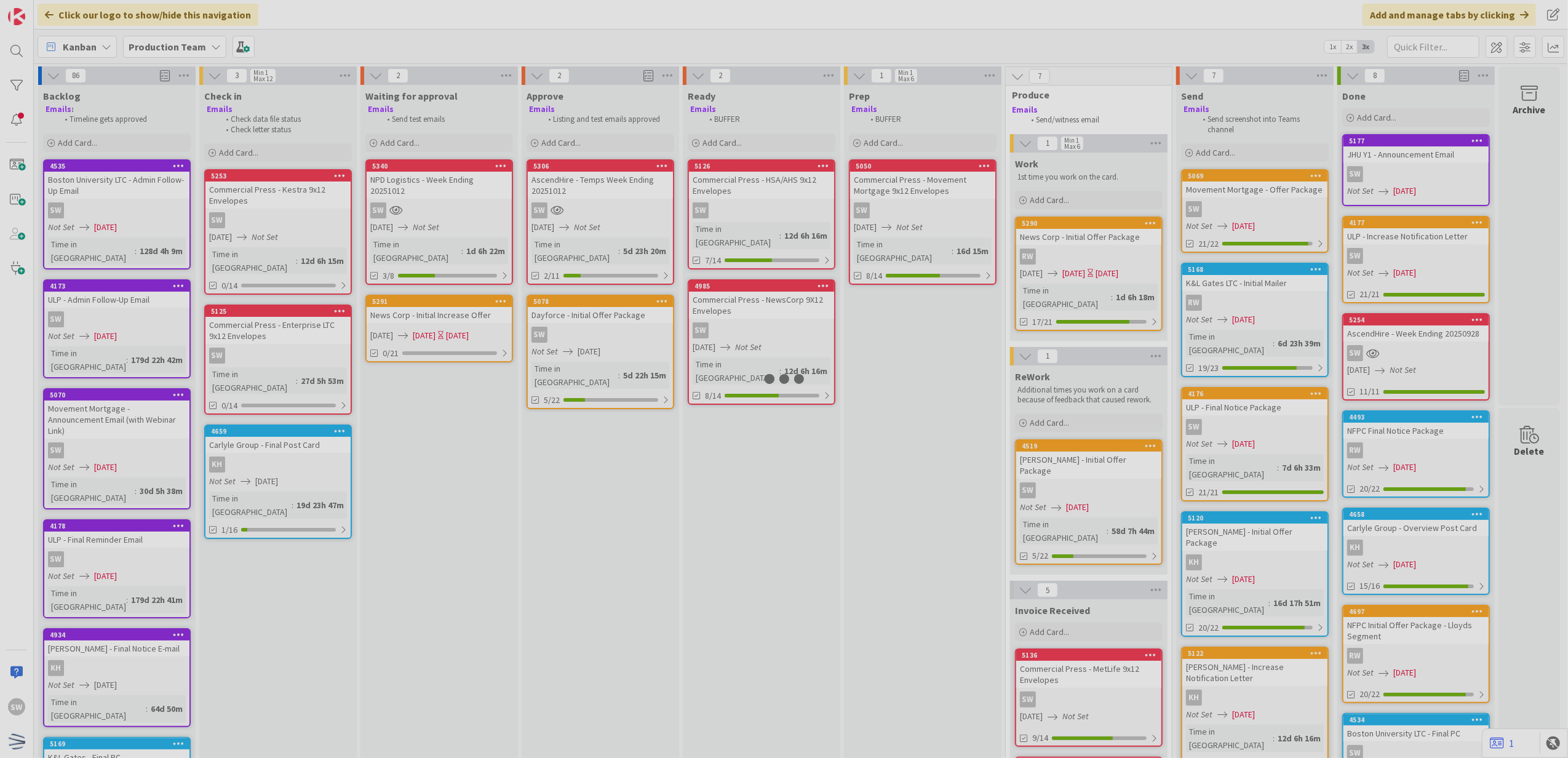
click at [453, 310] on div at bounding box center [784, 379] width 1568 height 758
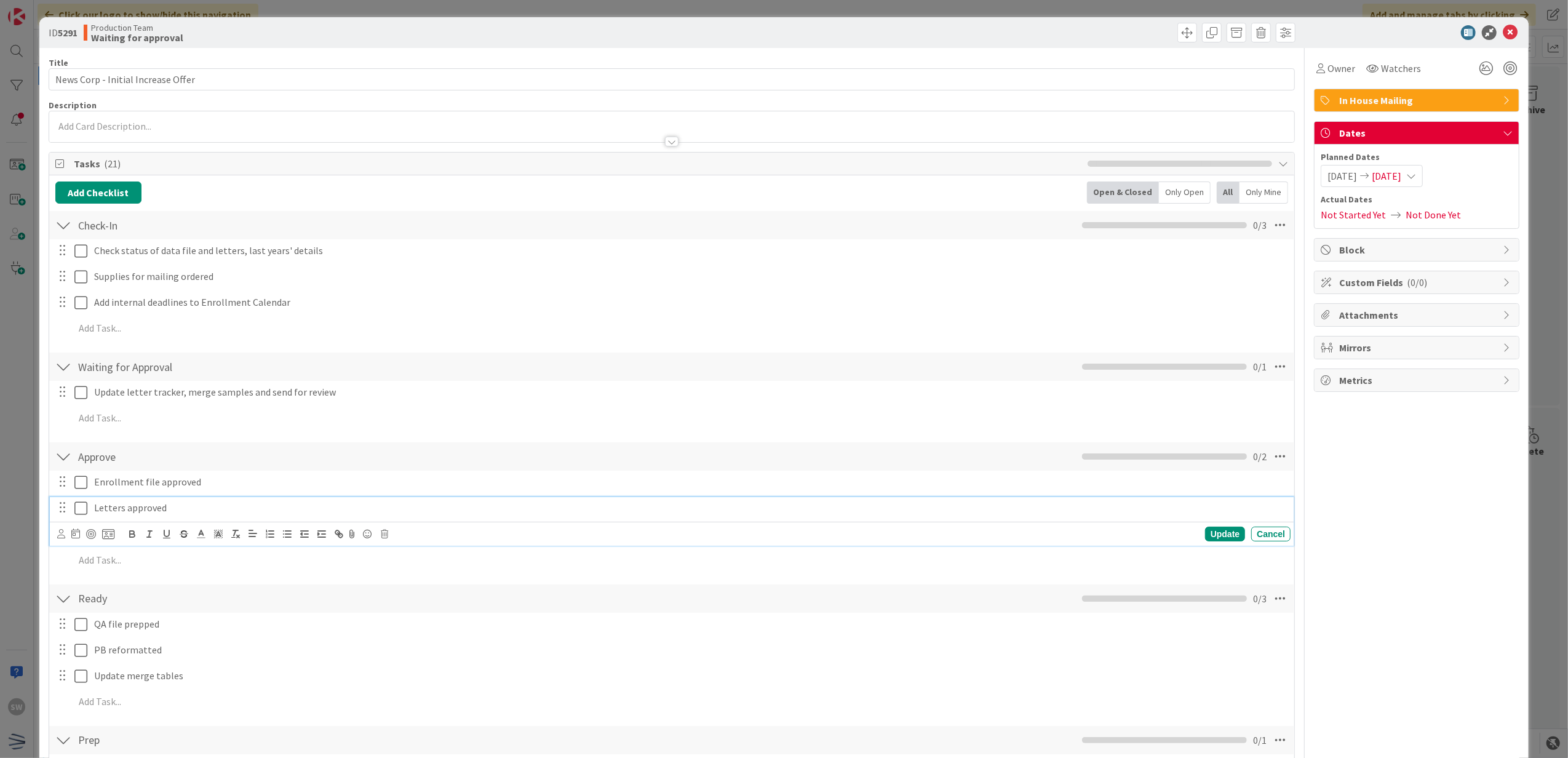
click at [87, 518] on button at bounding box center [81, 508] width 15 height 20
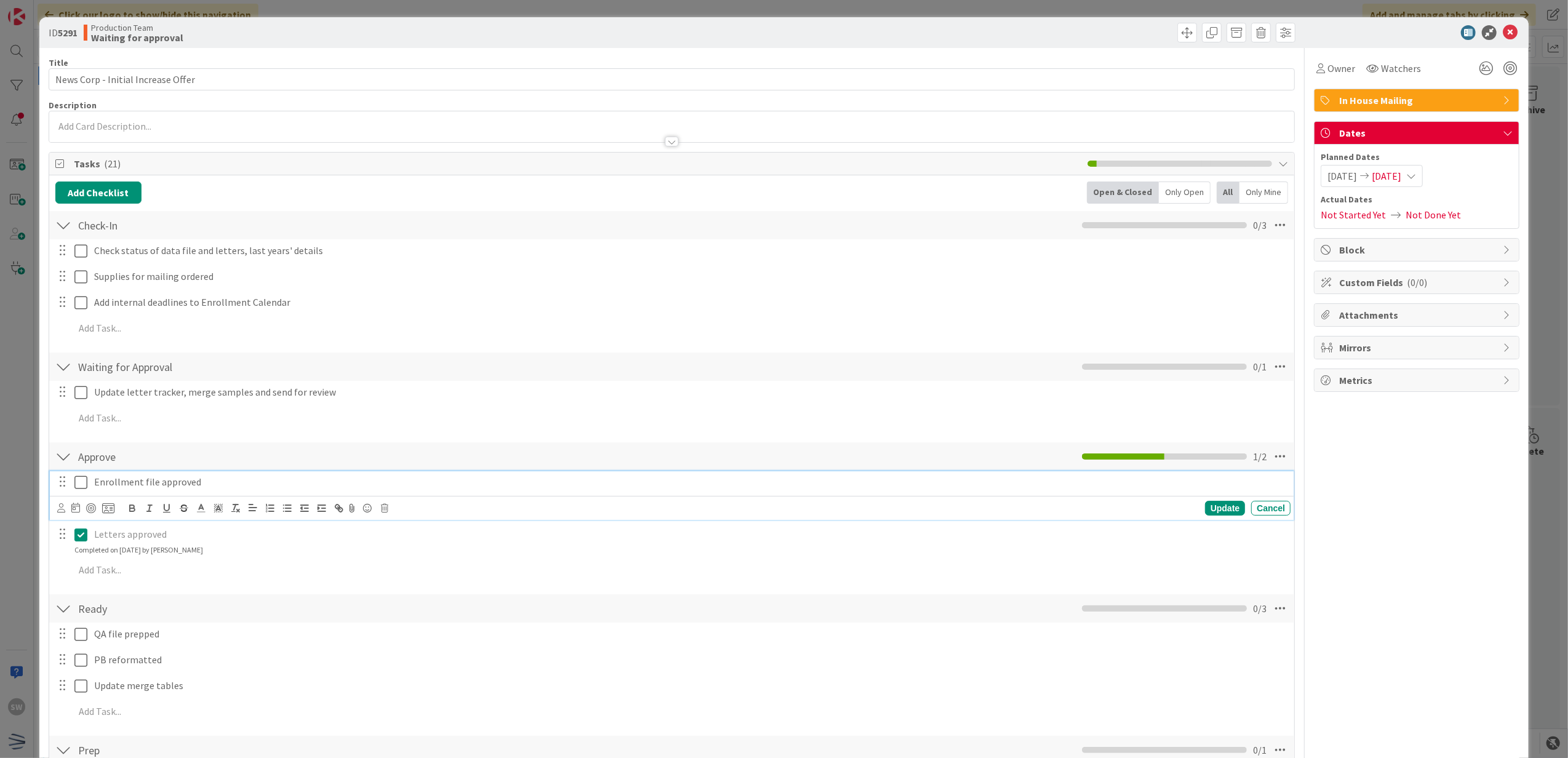
click at [75, 485] on icon at bounding box center [81, 482] width 13 height 15
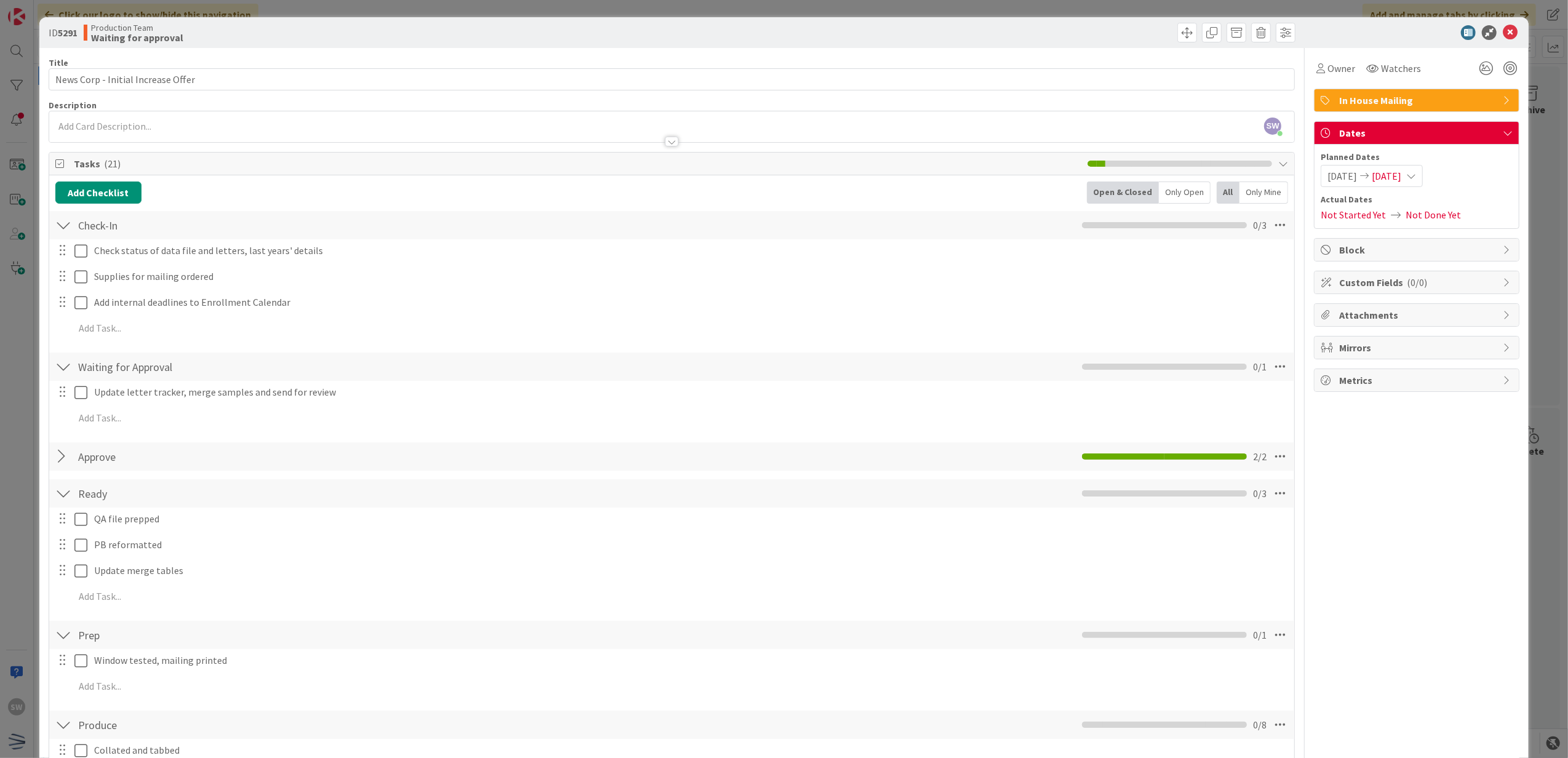
scroll to position [82, 0]
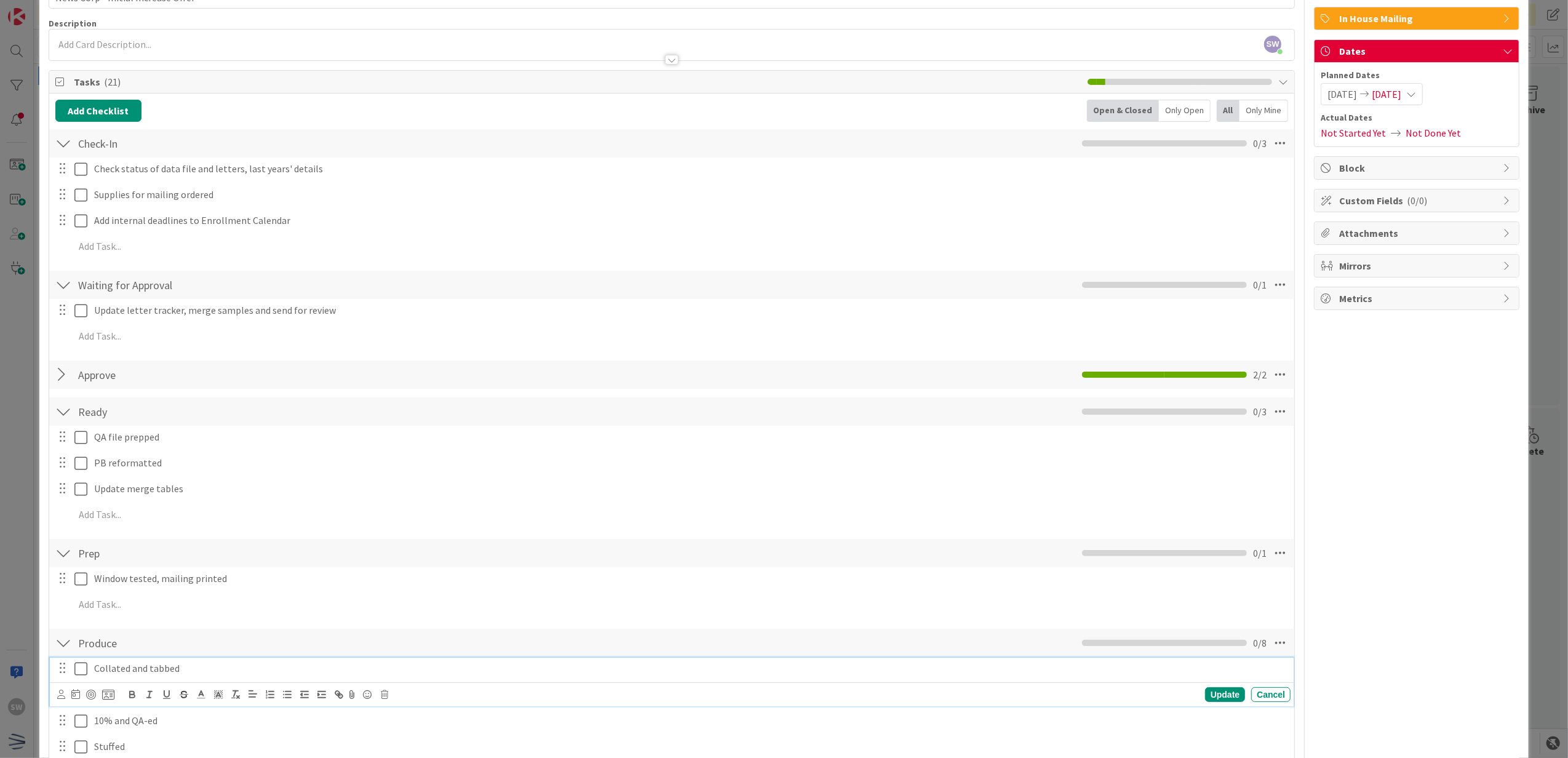
click at [80, 667] on icon at bounding box center [81, 668] width 13 height 15
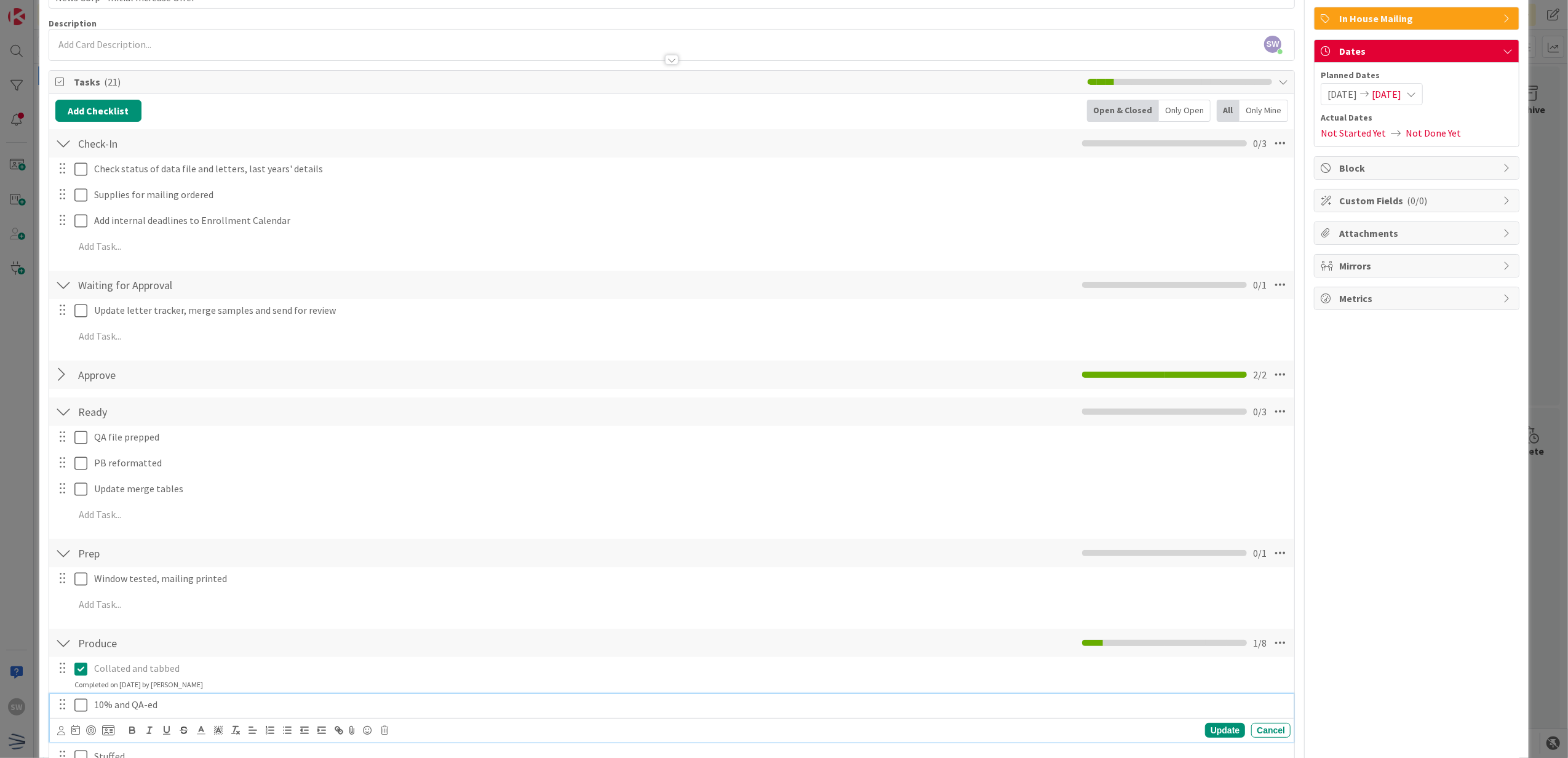
click at [80, 703] on icon at bounding box center [81, 705] width 13 height 15
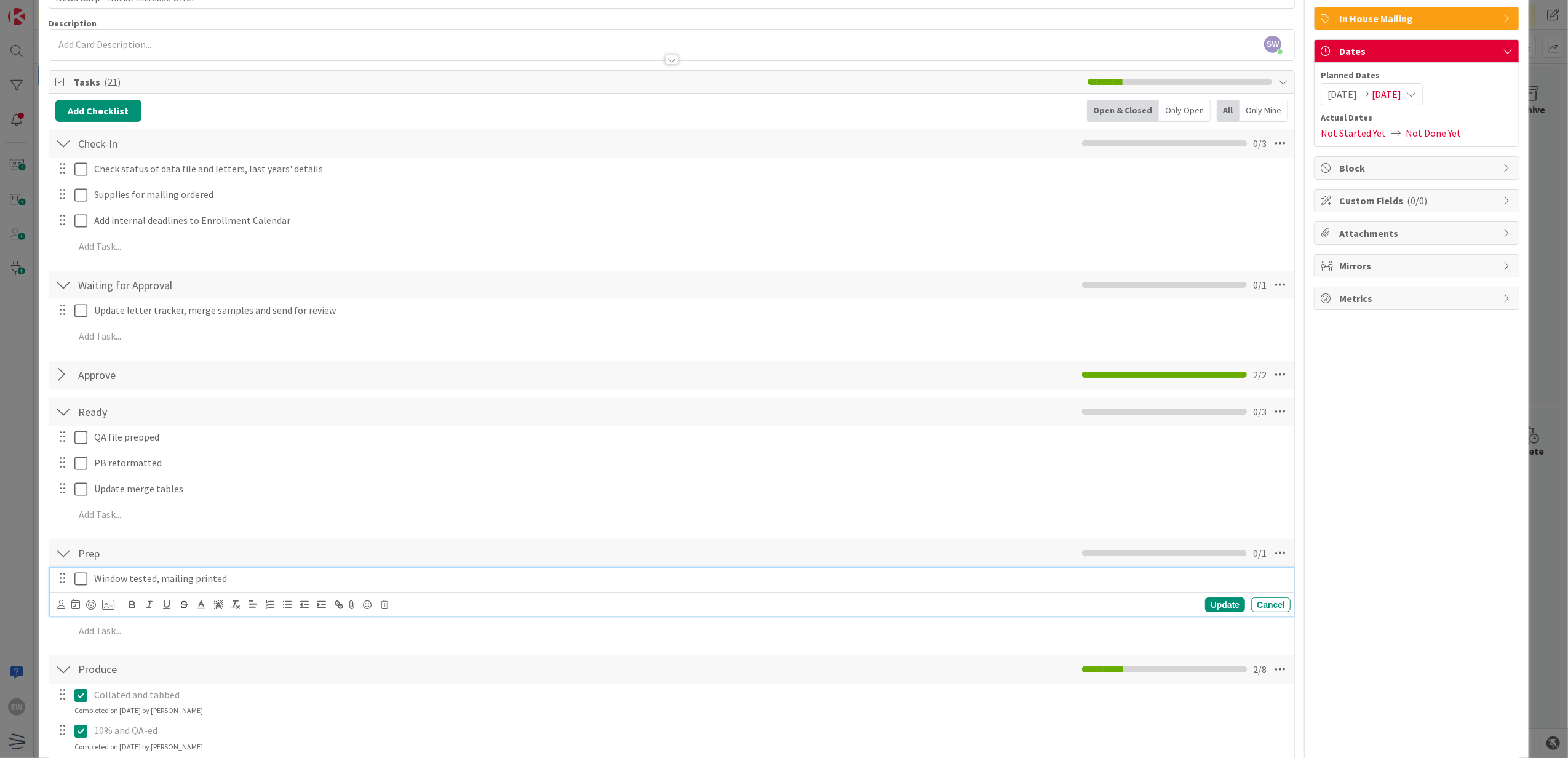
click at [82, 588] on button at bounding box center [81, 578] width 15 height 20
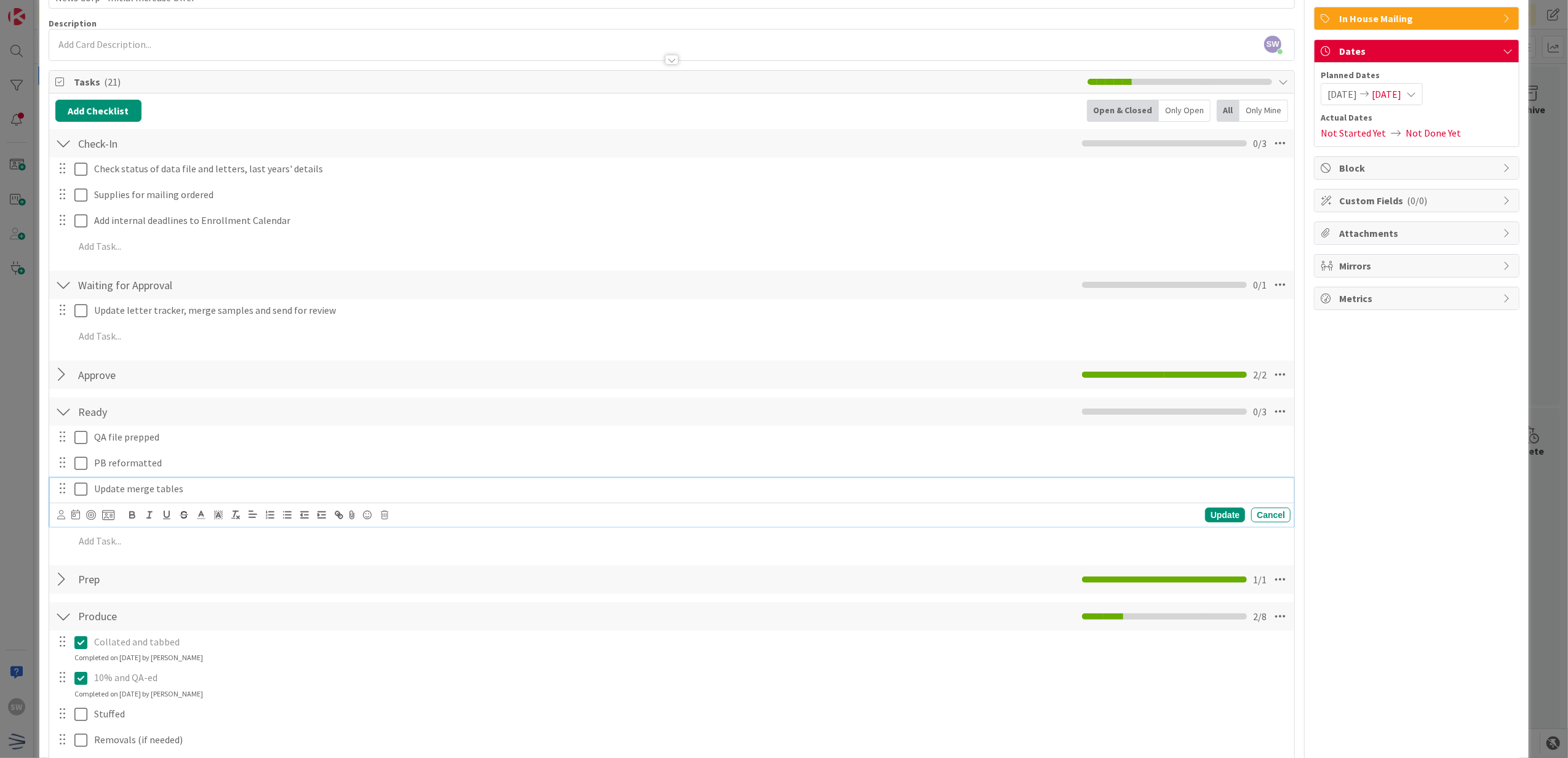
click at [78, 490] on icon at bounding box center [81, 489] width 13 height 15
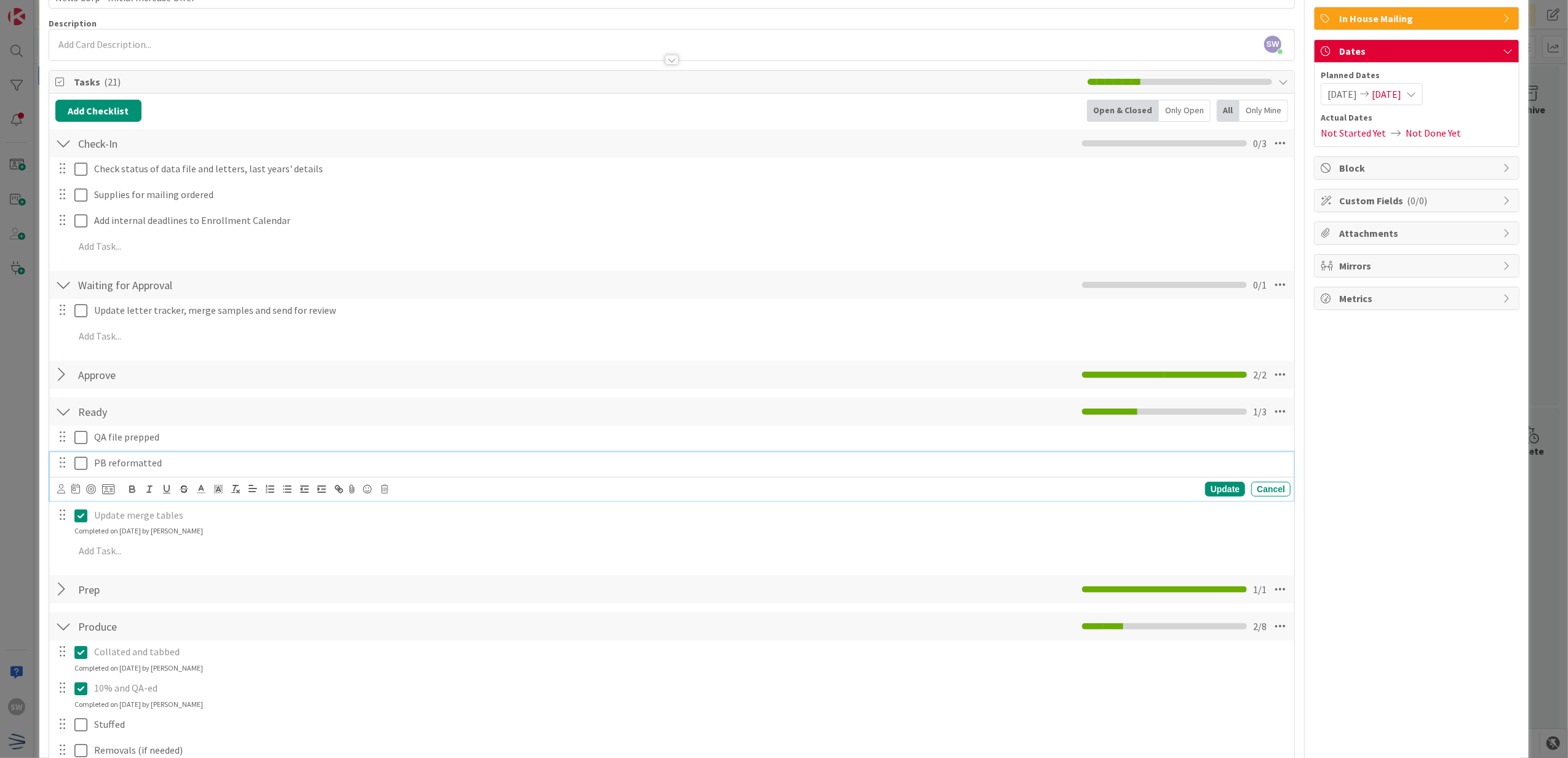
click at [83, 466] on icon at bounding box center [81, 463] width 13 height 15
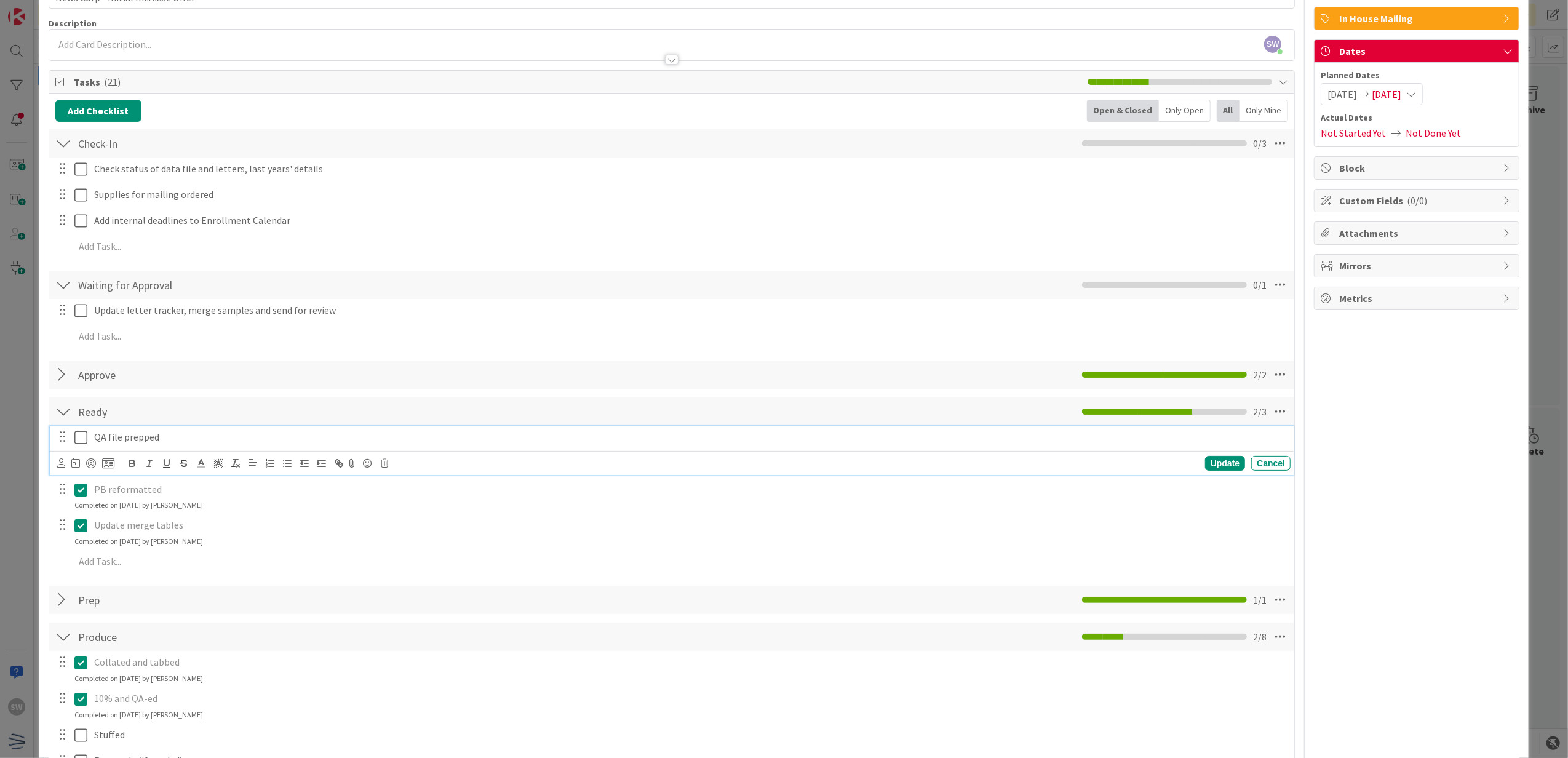
click at [80, 430] on button at bounding box center [81, 437] width 15 height 20
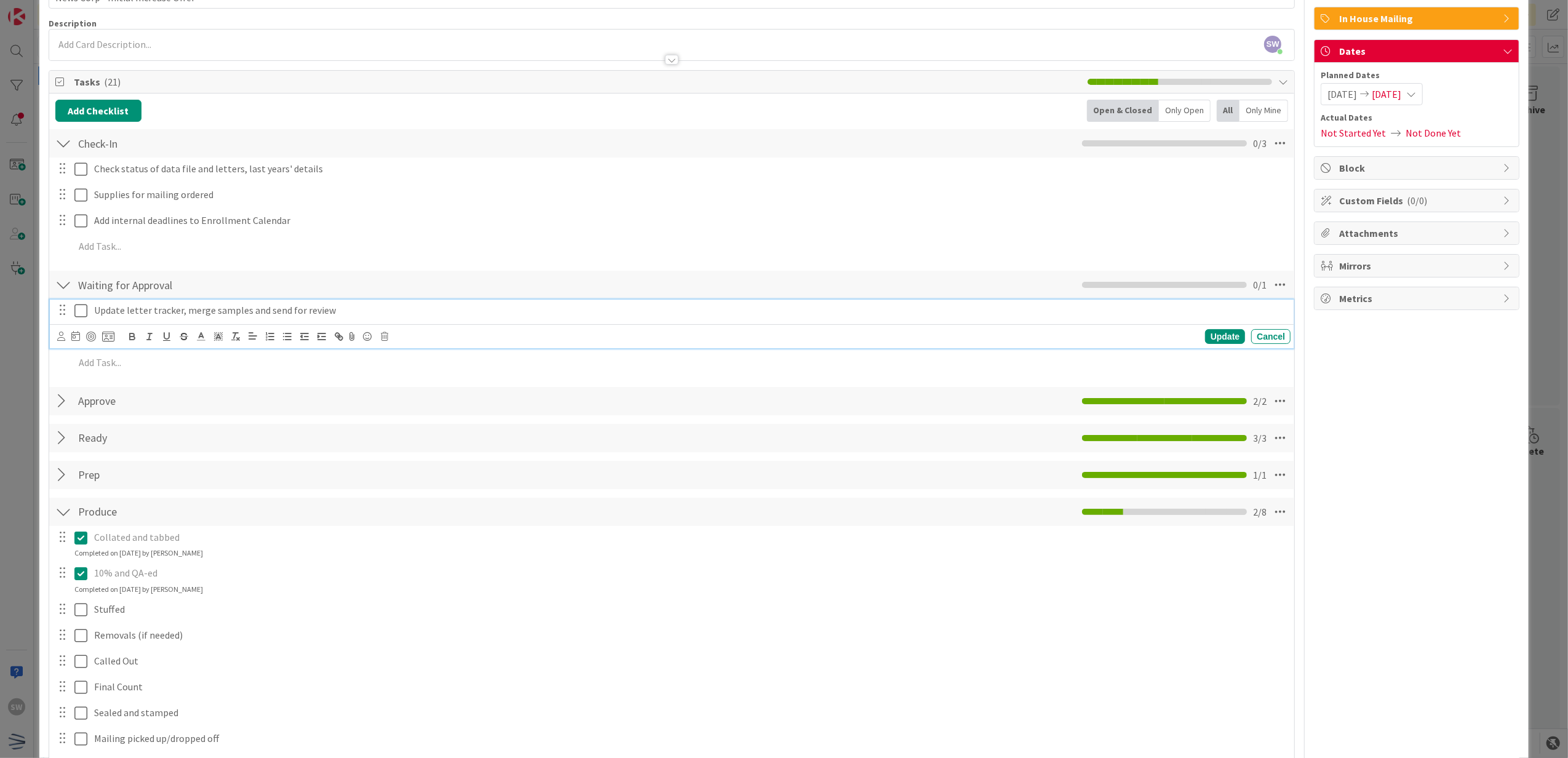
click at [80, 321] on button at bounding box center [81, 310] width 15 height 20
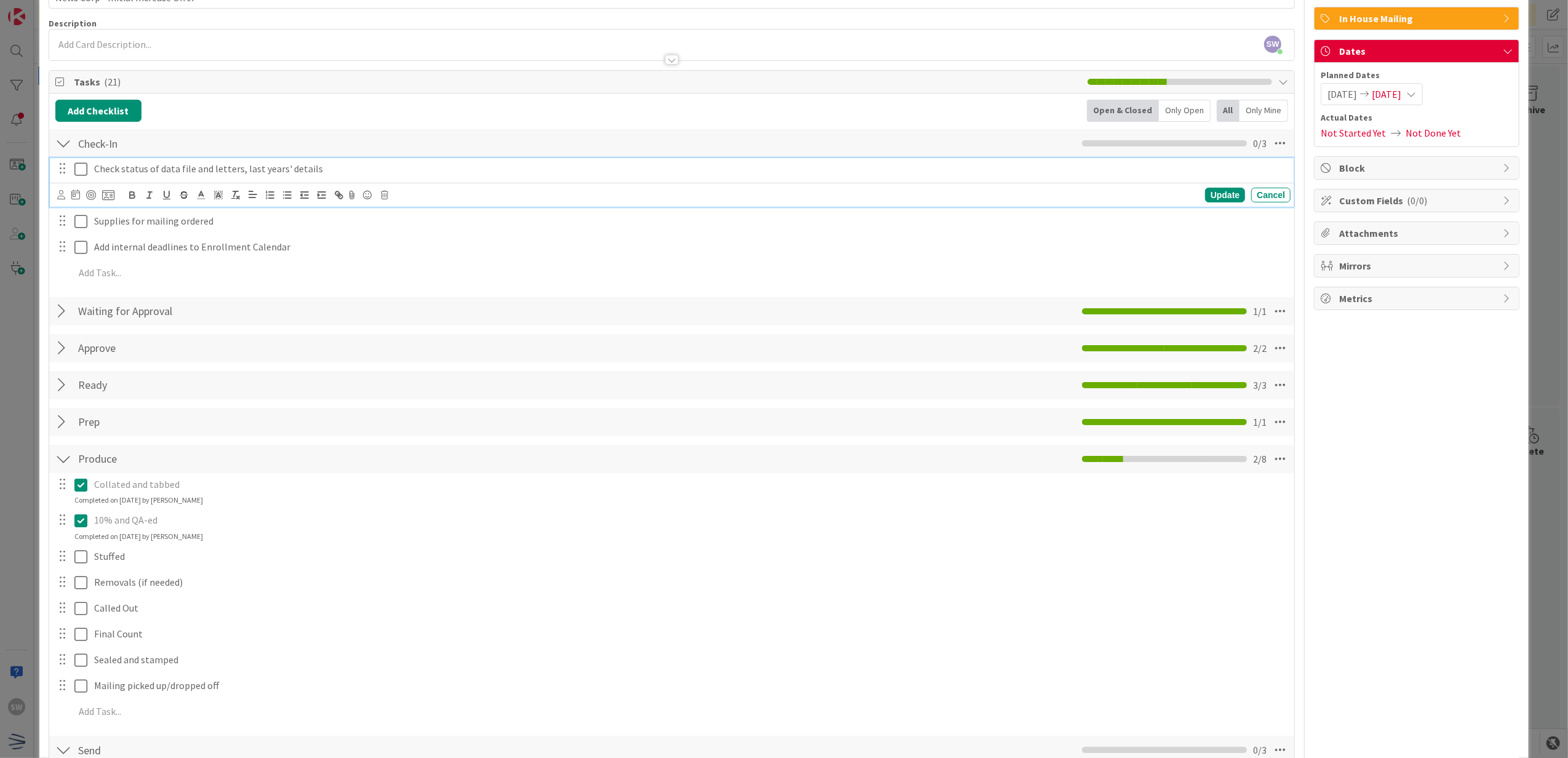
click at [87, 174] on icon at bounding box center [81, 169] width 13 height 15
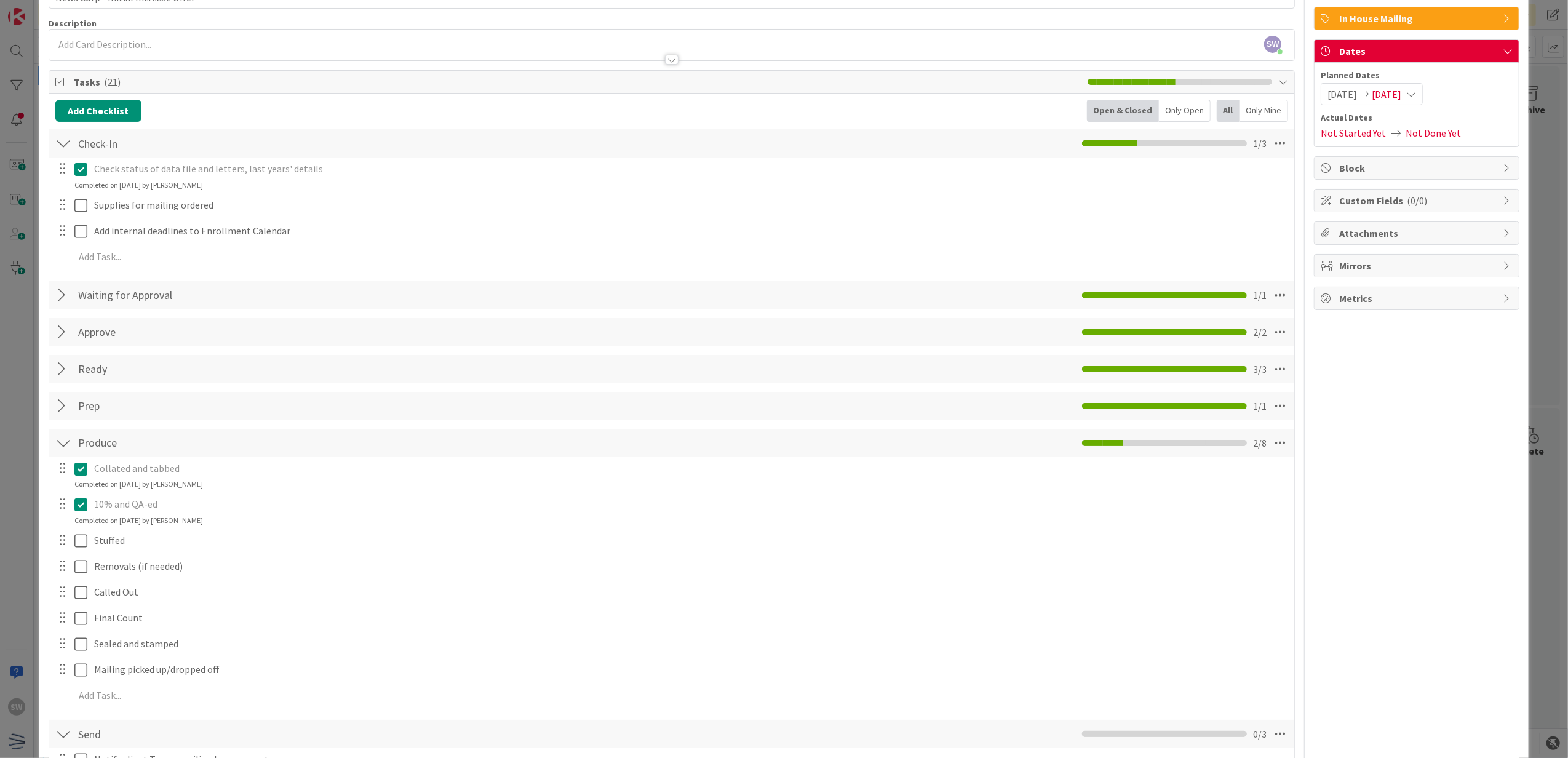
click at [89, 196] on div "Supplies for mailing ordered" at bounding box center [689, 205] width 1201 height 22
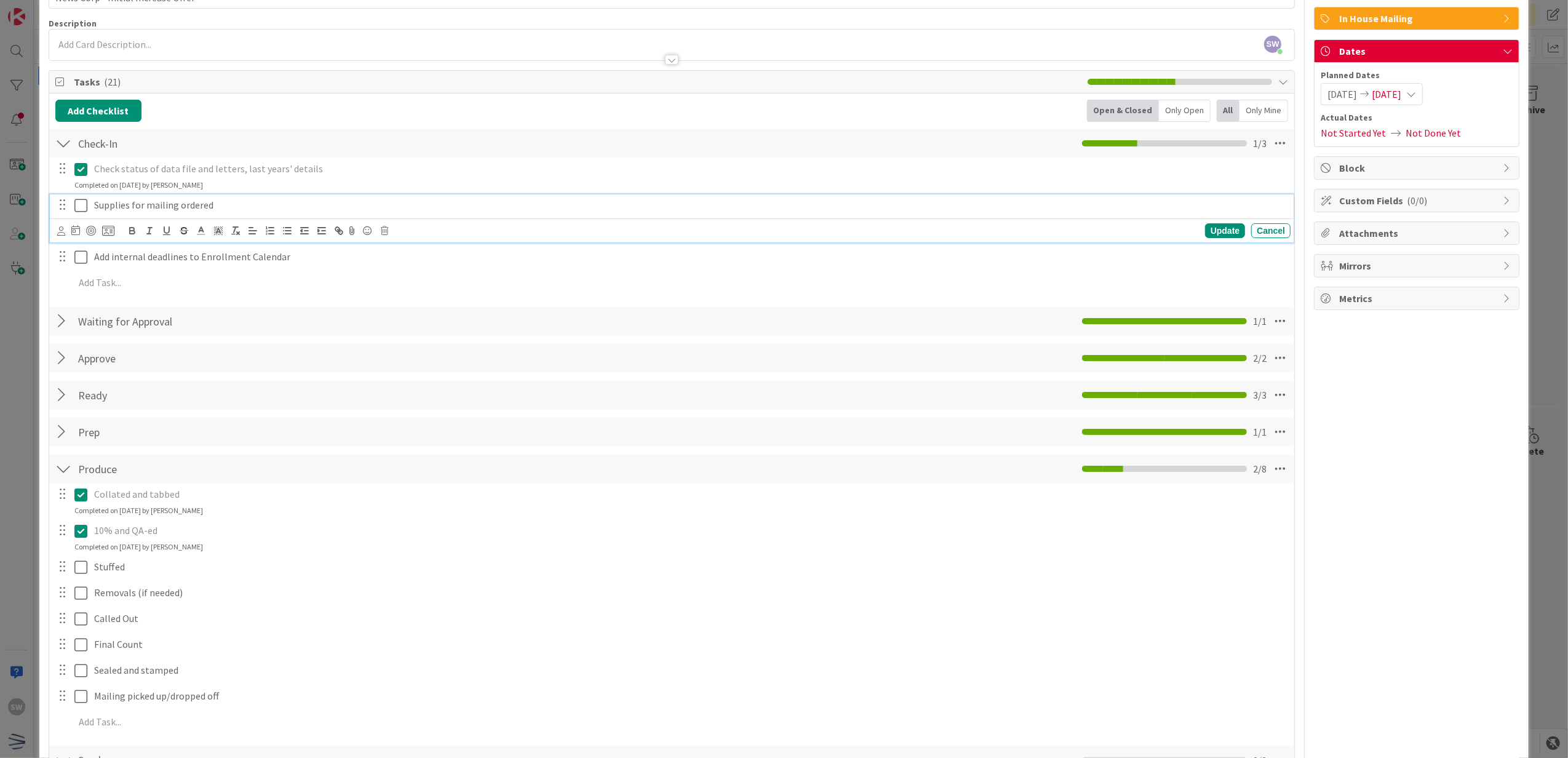
click at [87, 205] on button at bounding box center [81, 205] width 15 height 20
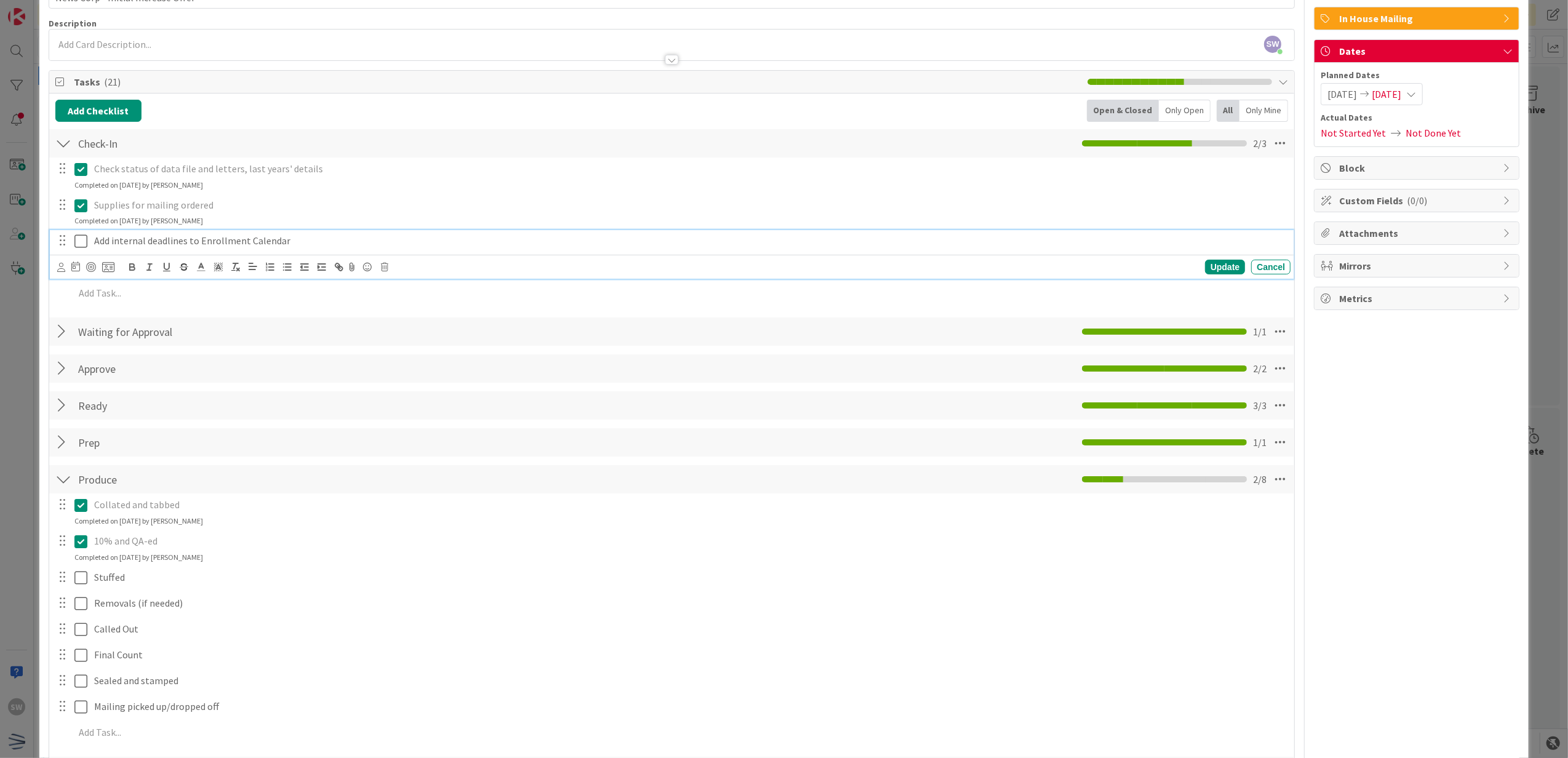
click at [85, 233] on button at bounding box center [81, 241] width 15 height 20
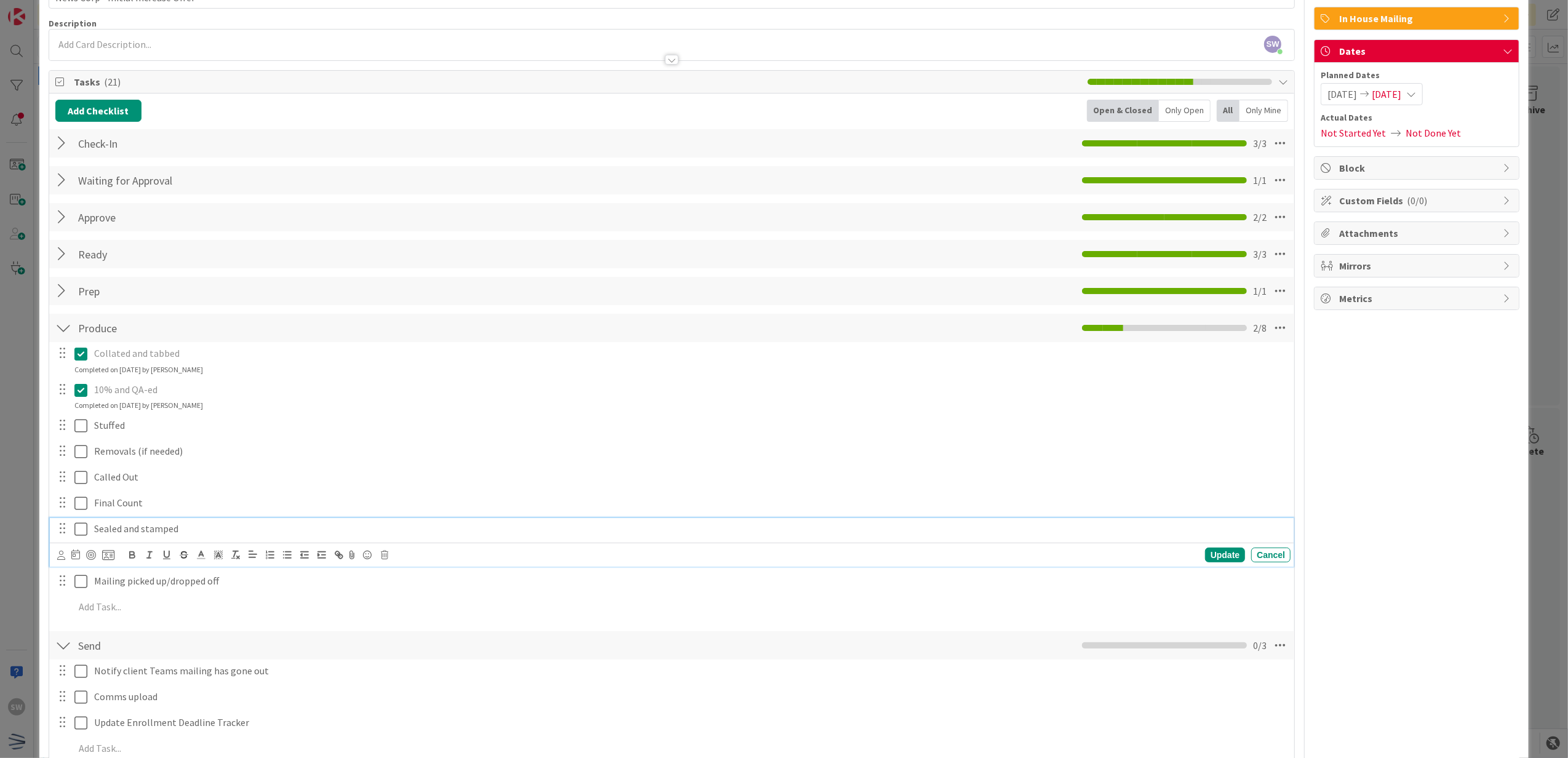
click at [83, 536] on icon at bounding box center [81, 528] width 13 height 15
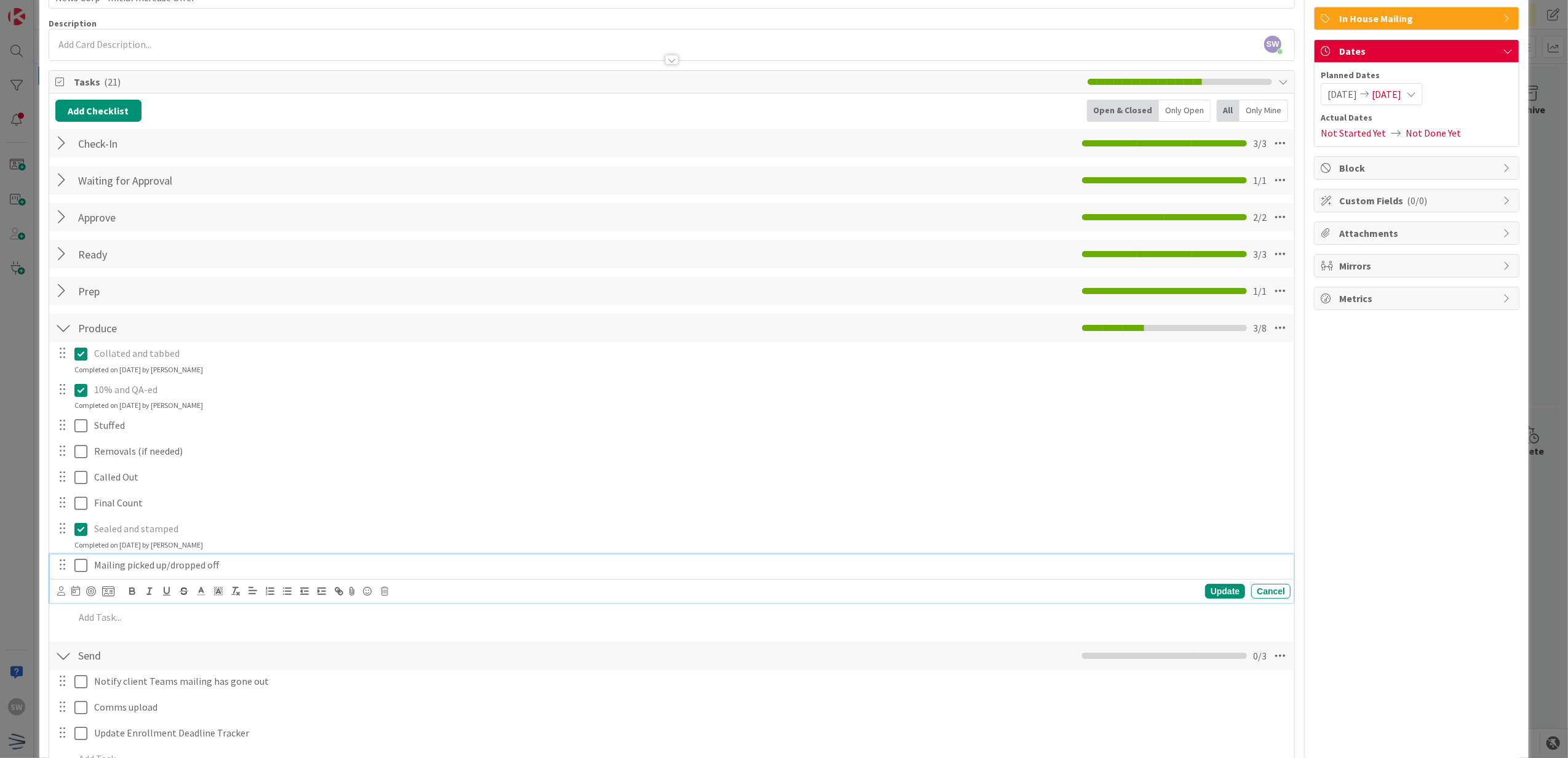
click at [80, 559] on icon at bounding box center [81, 565] width 13 height 15
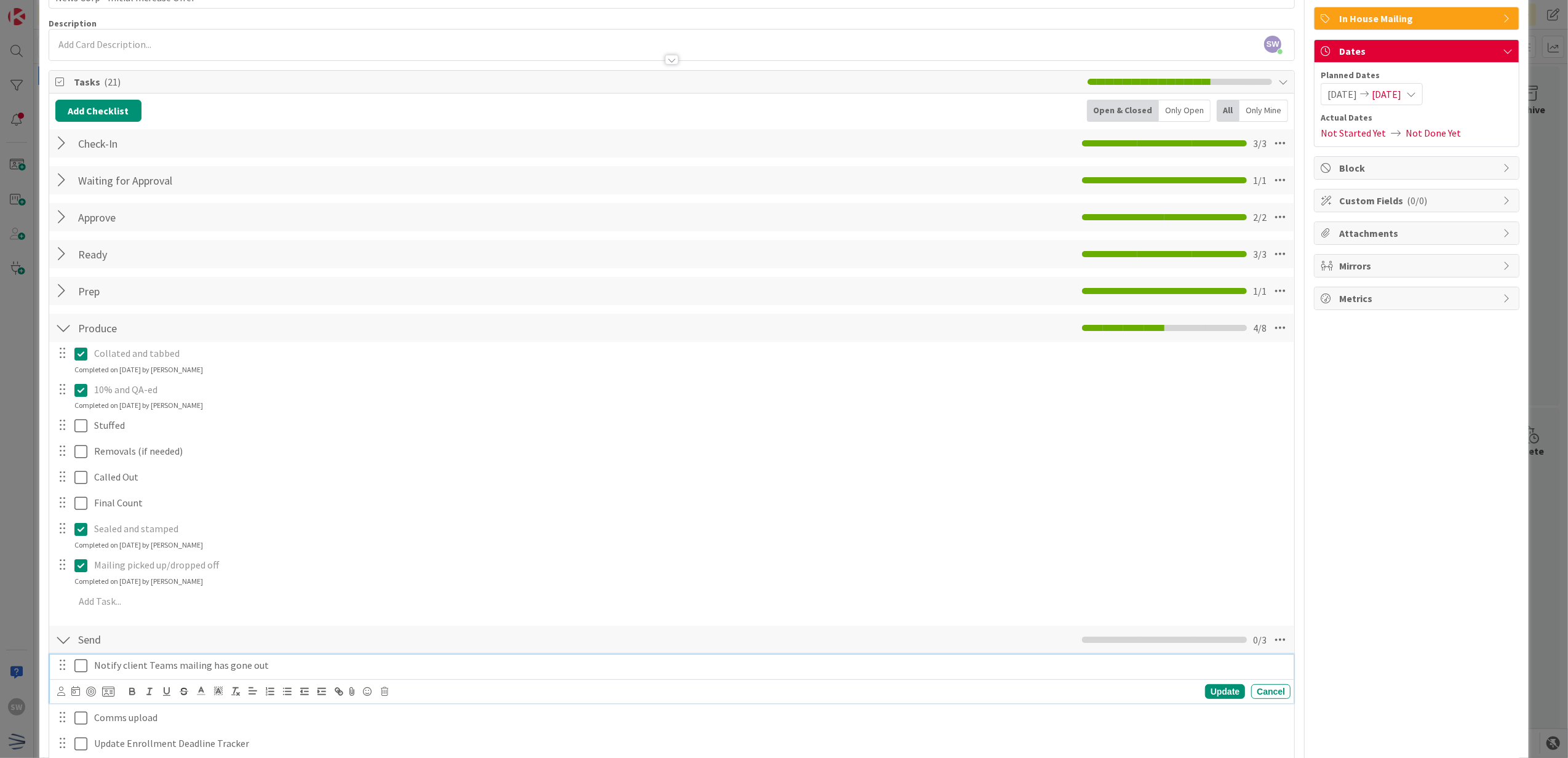
click at [83, 670] on icon at bounding box center [81, 665] width 13 height 15
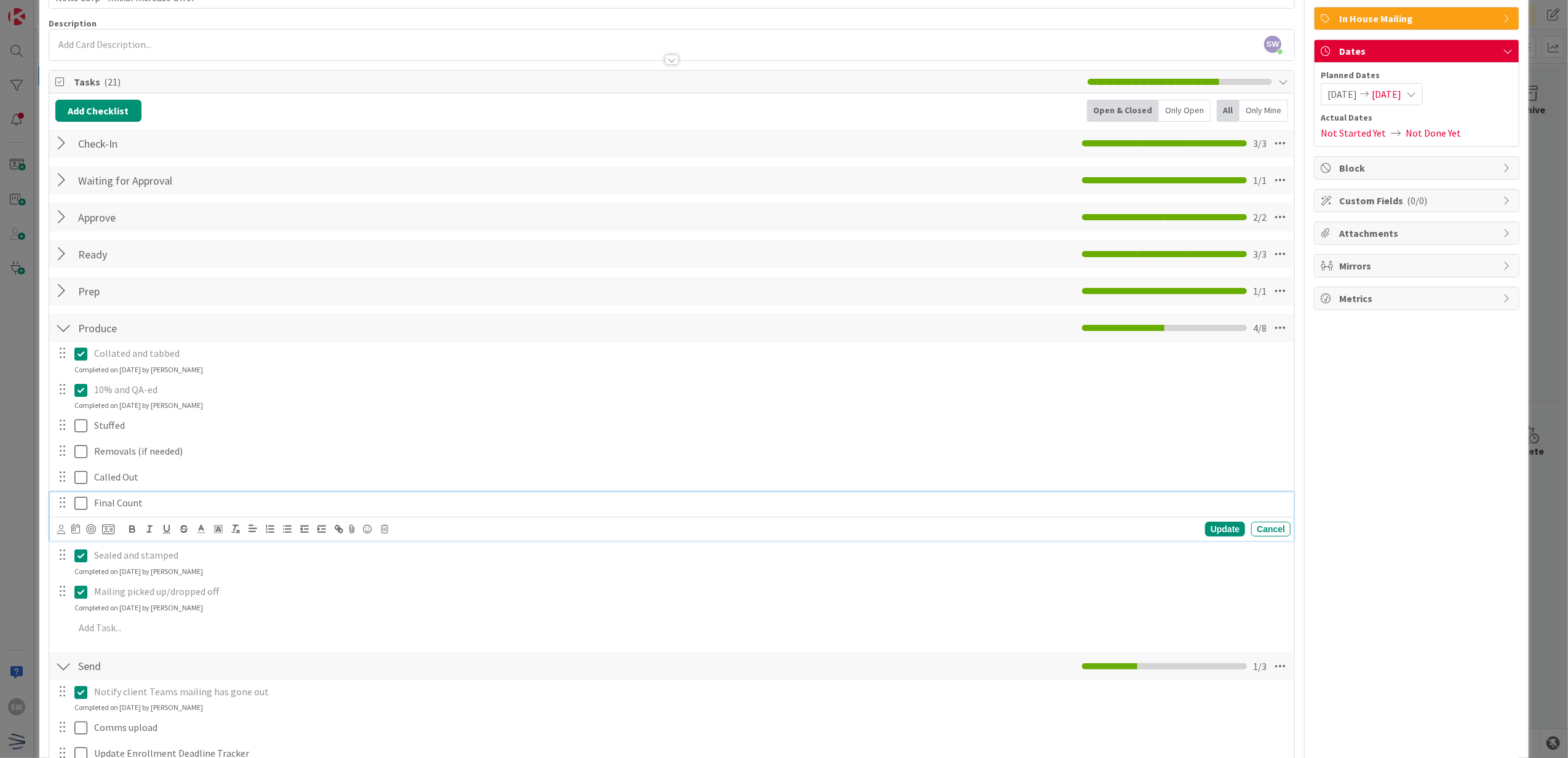
click at [77, 508] on icon at bounding box center [81, 503] width 13 height 15
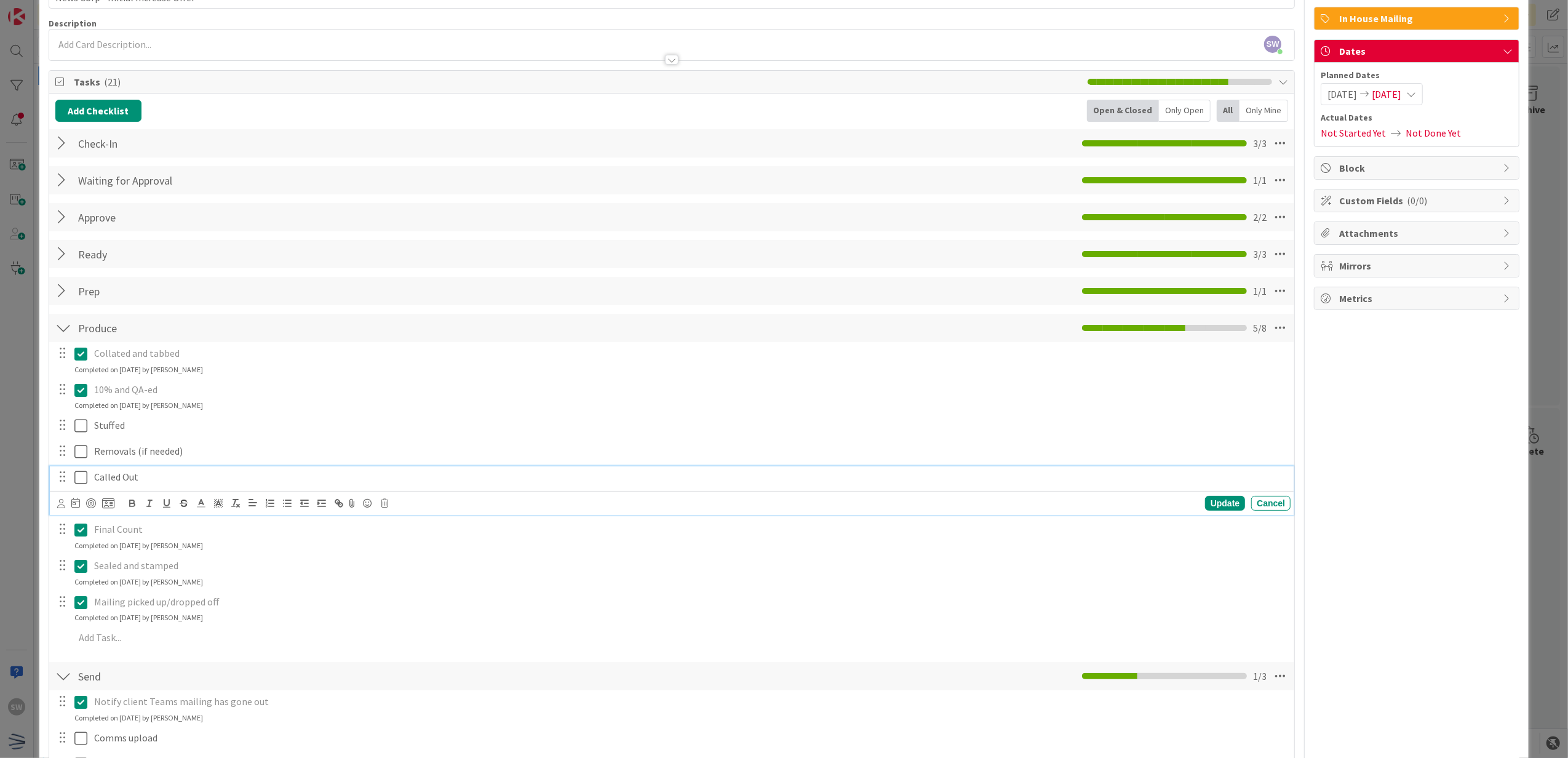
click at [78, 478] on icon at bounding box center [81, 477] width 13 height 15
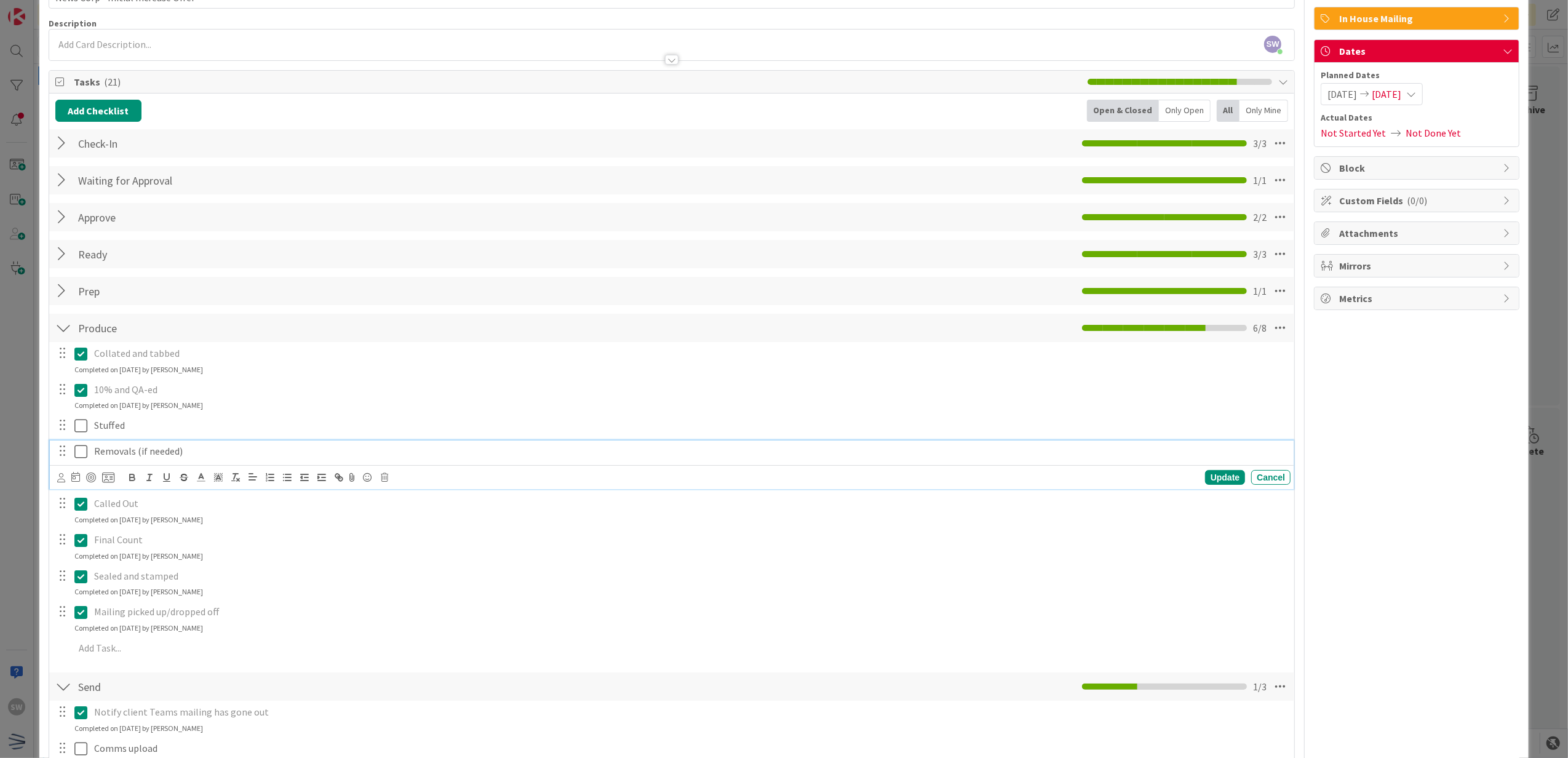
click at [78, 450] on icon at bounding box center [81, 451] width 13 height 15
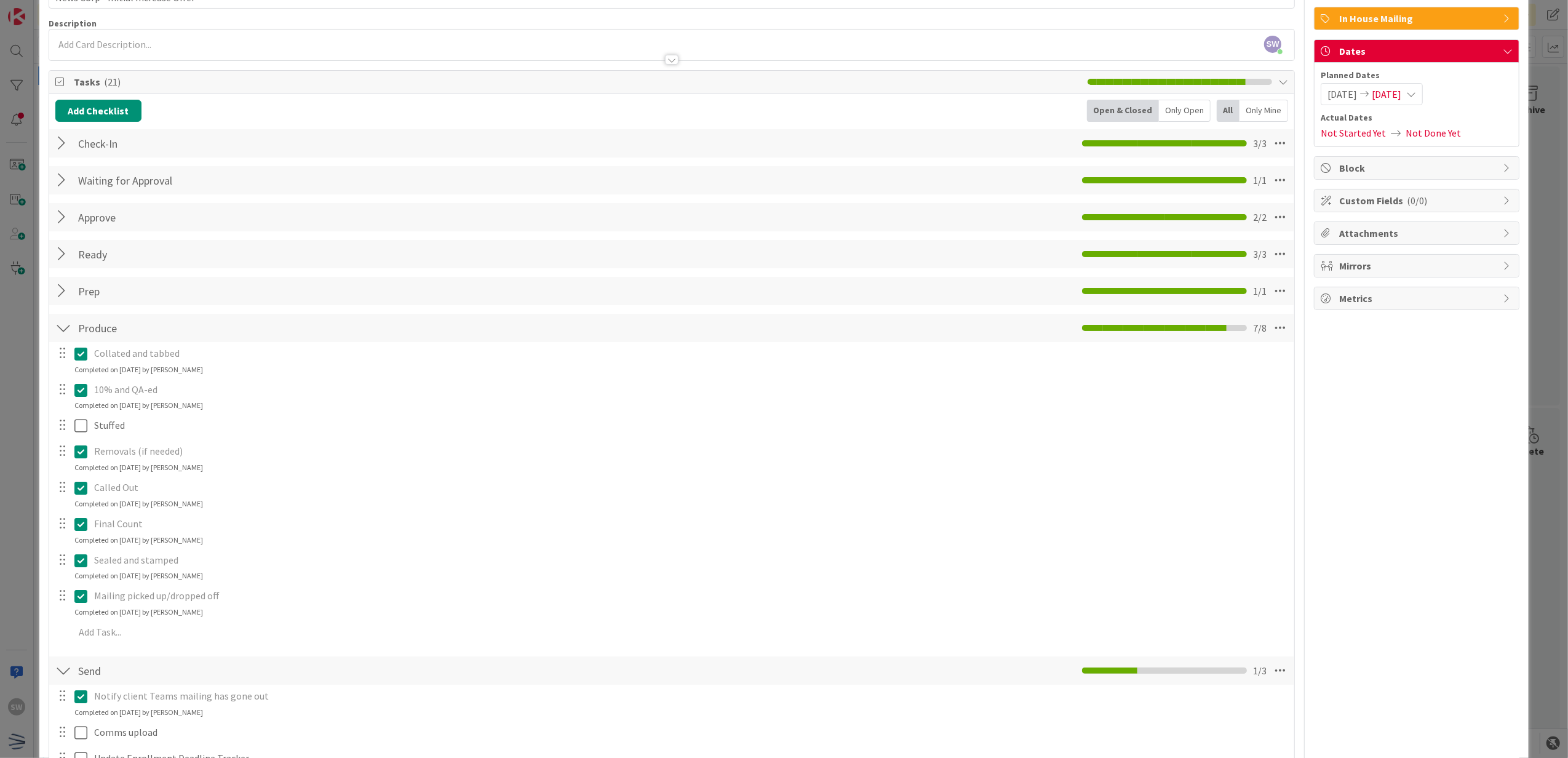
click at [83, 411] on div "Completed on [DATE] by [PERSON_NAME]" at bounding box center [139, 405] width 128 height 11
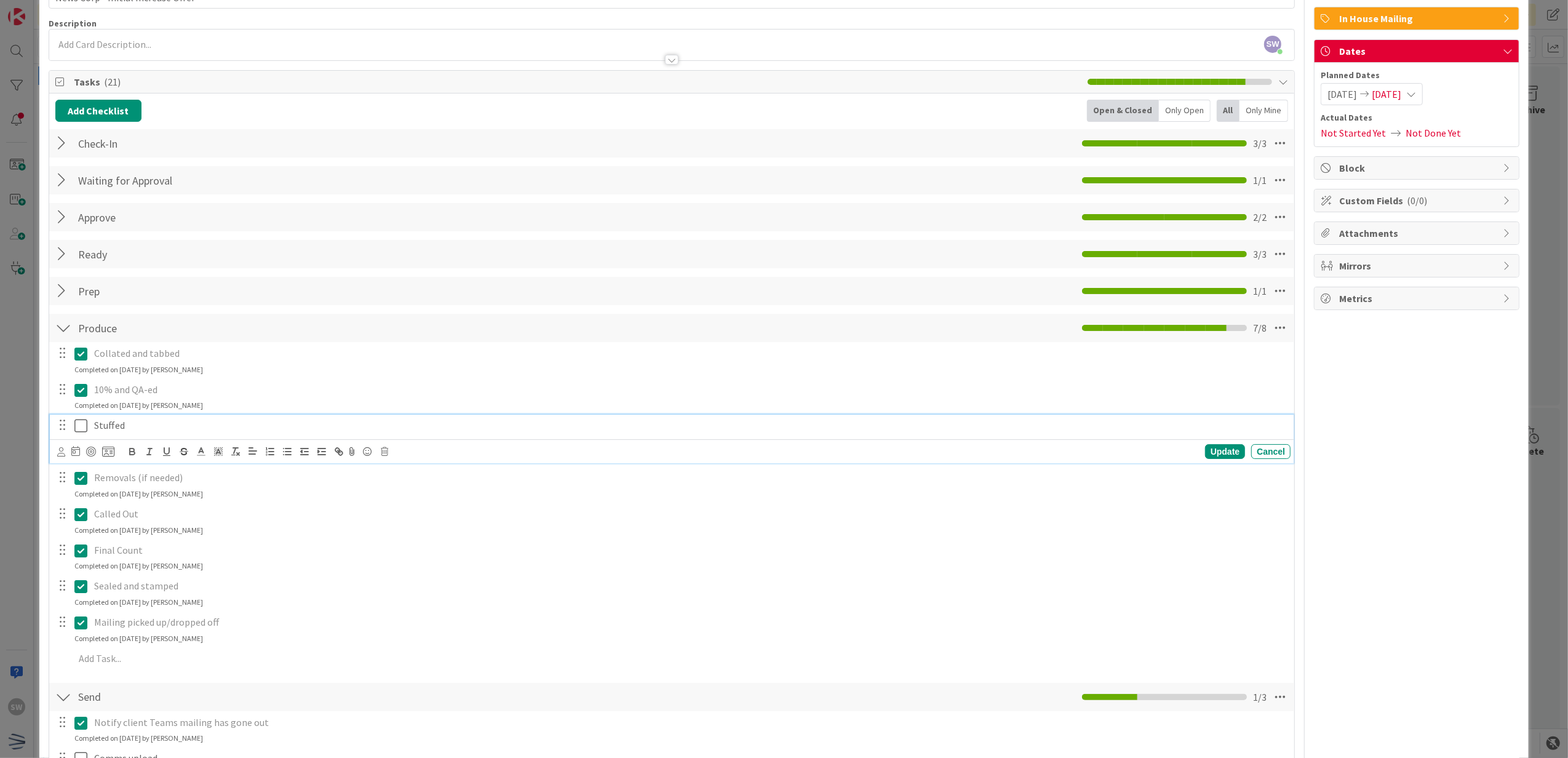
click at [75, 428] on icon at bounding box center [81, 425] width 13 height 15
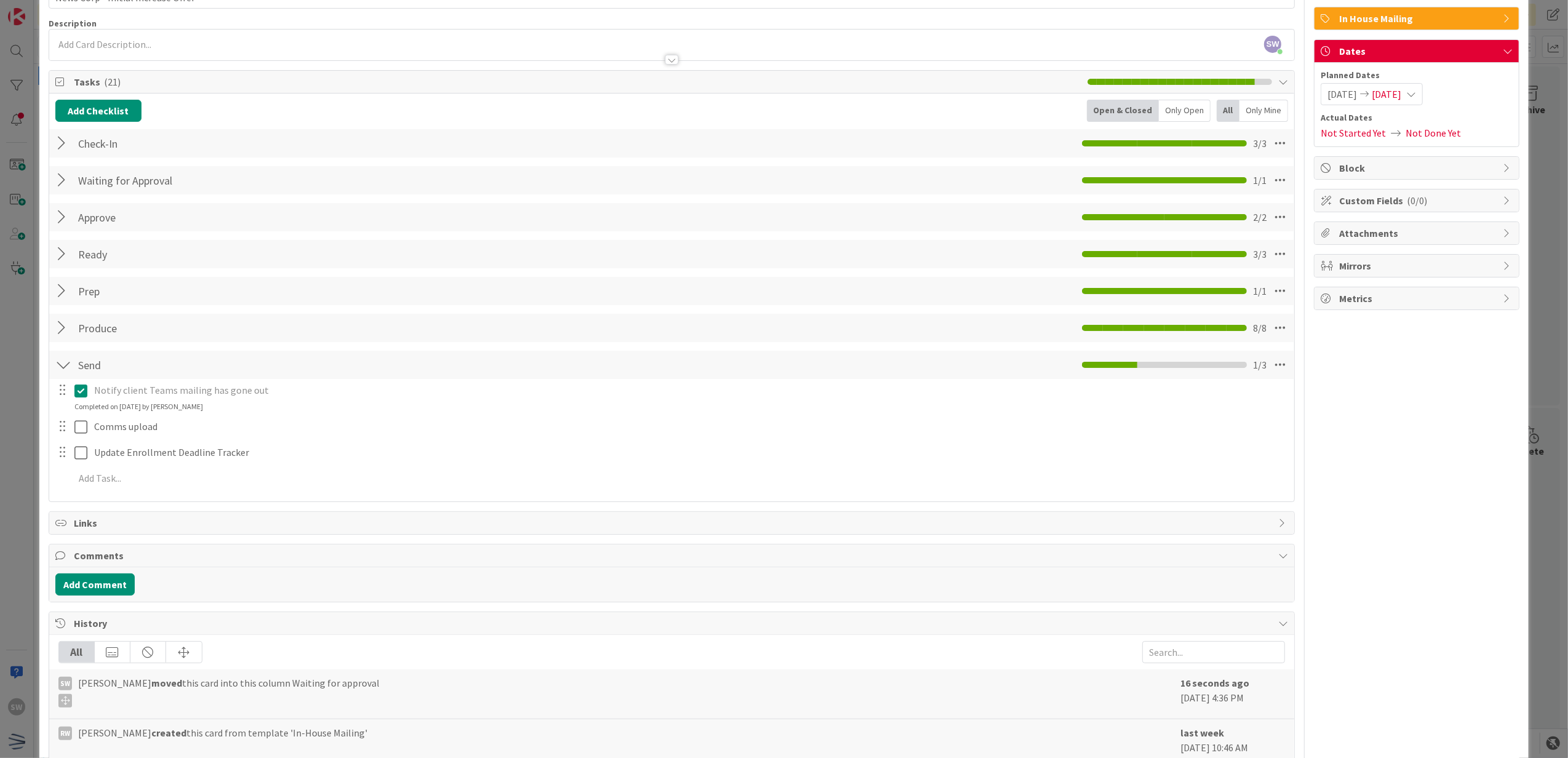
scroll to position [0, 0]
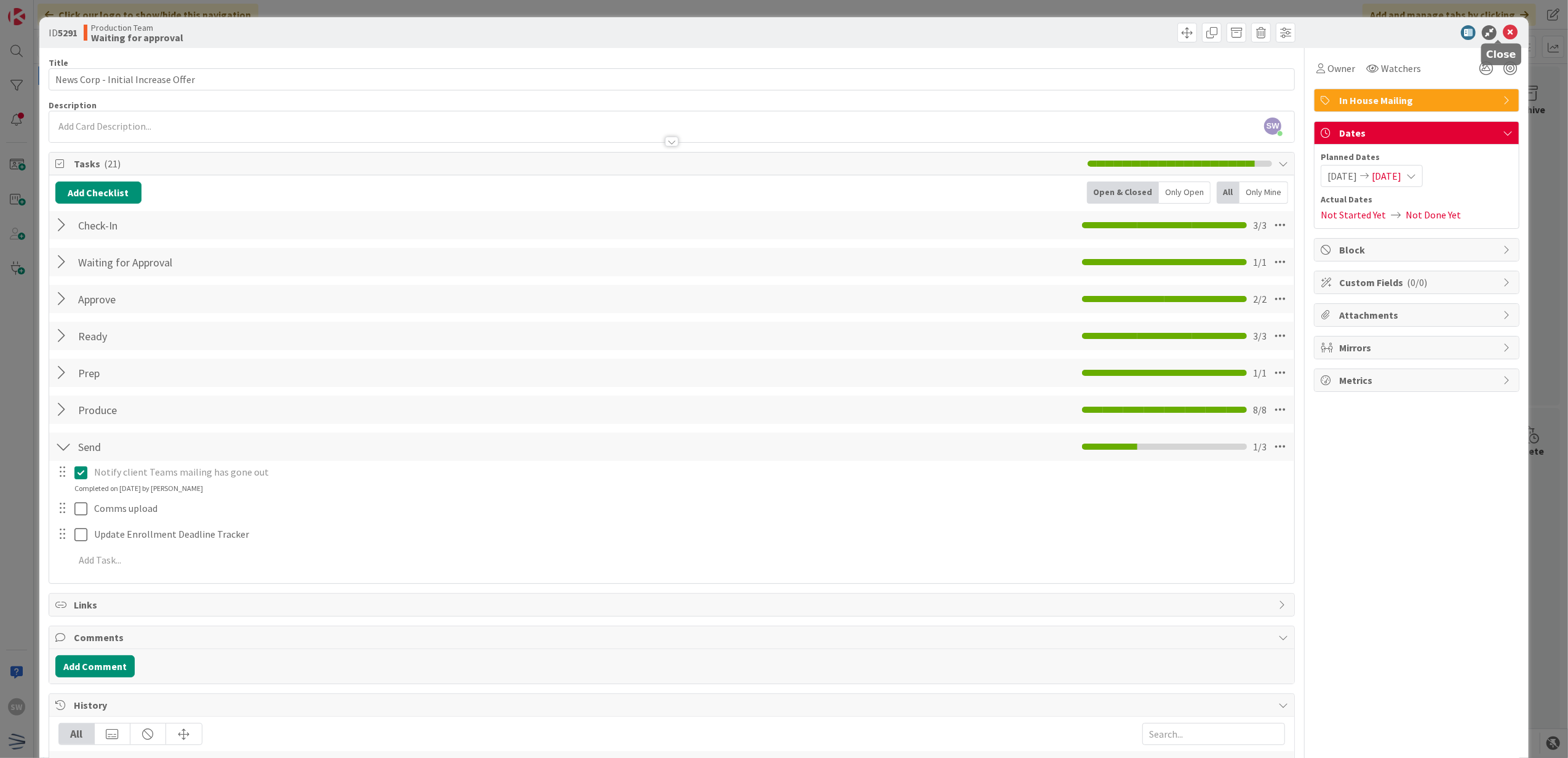
click at [1503, 26] on icon at bounding box center [1510, 32] width 15 height 15
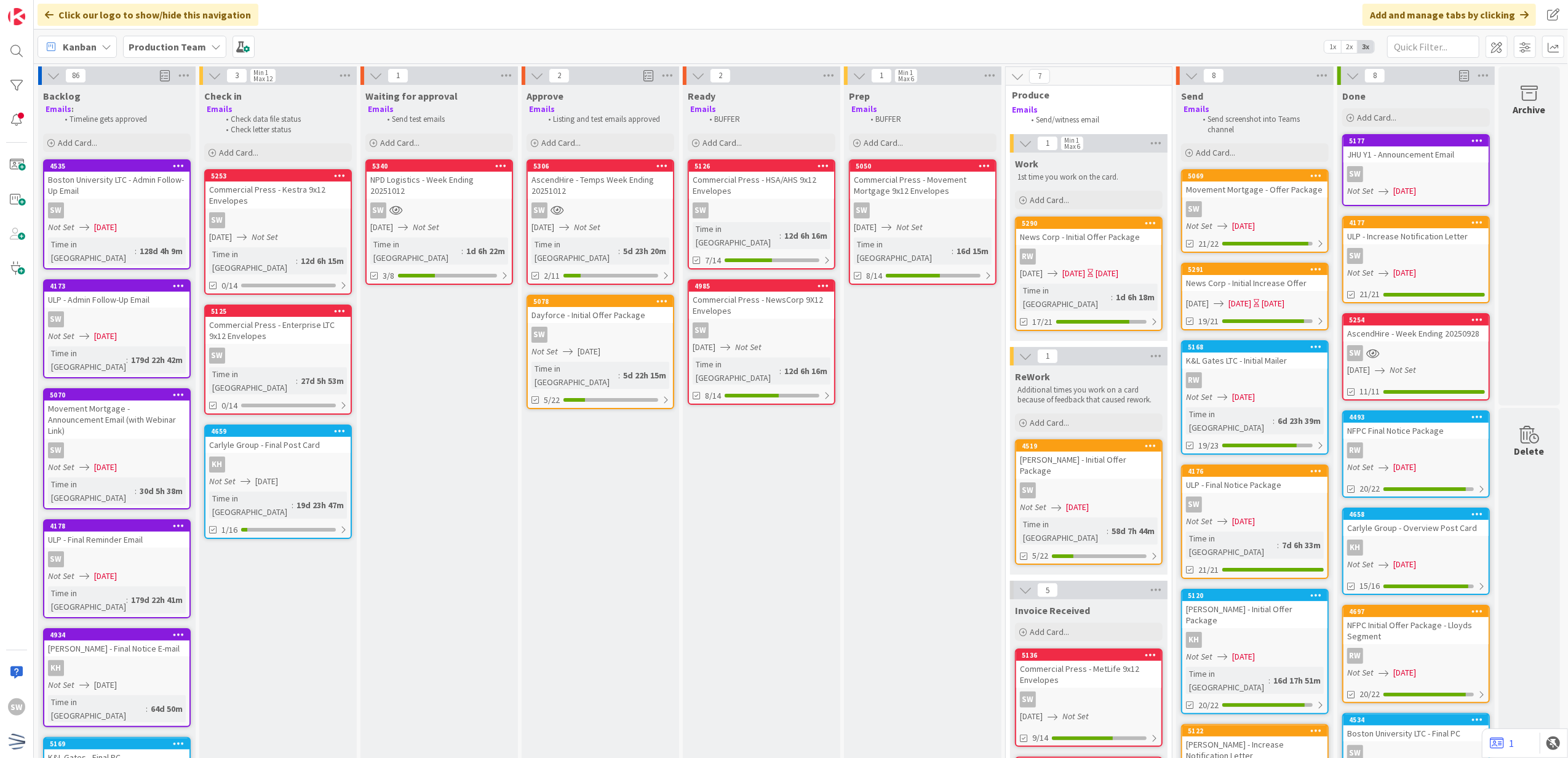
click at [1320, 269] on icon at bounding box center [1317, 268] width 12 height 8
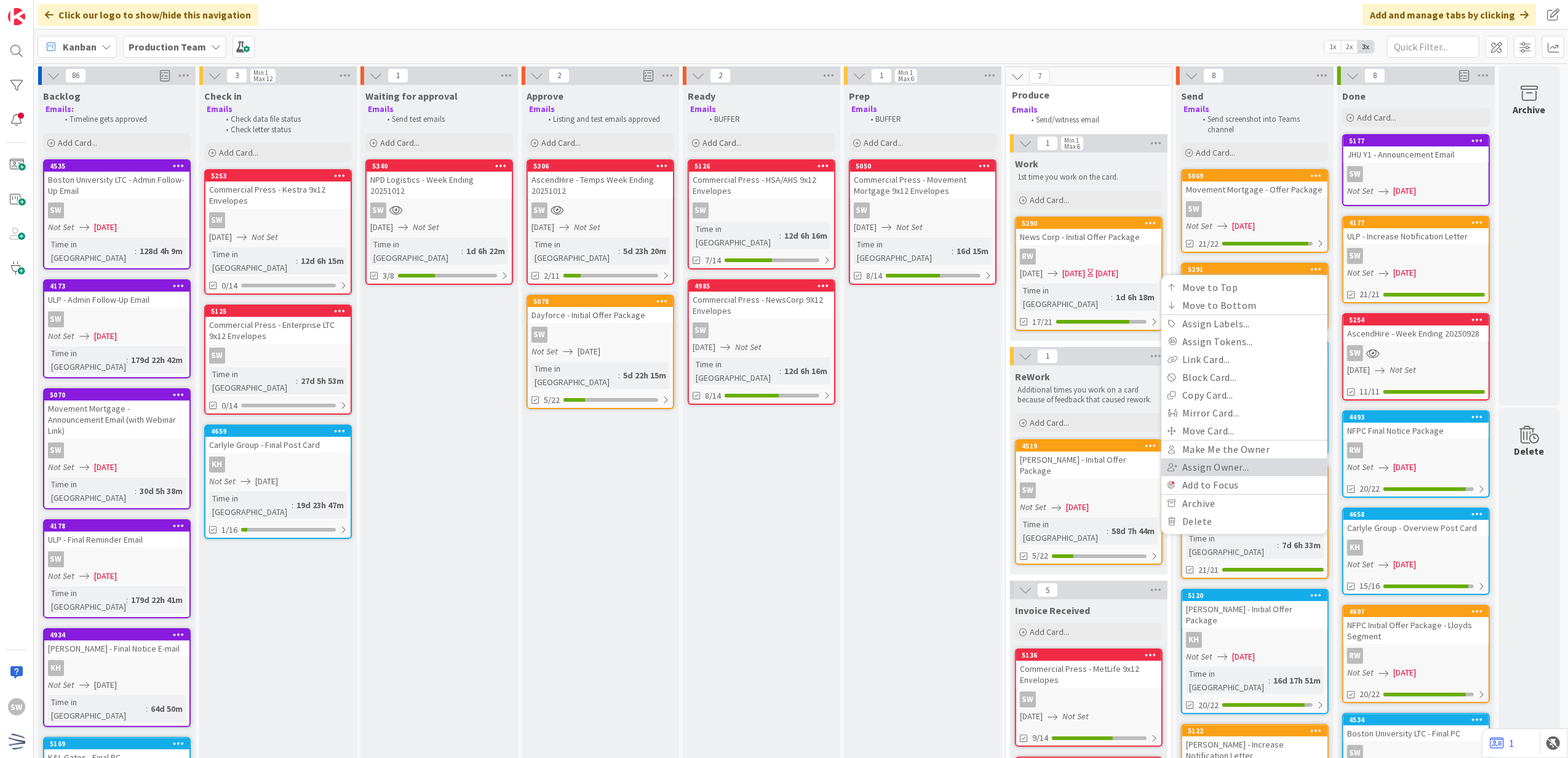
click at [1267, 465] on link "Assign Owner..." at bounding box center [1244, 467] width 166 height 18
click at [1260, 453] on link "RW [PERSON_NAME]" at bounding box center [1241, 456] width 173 height 23
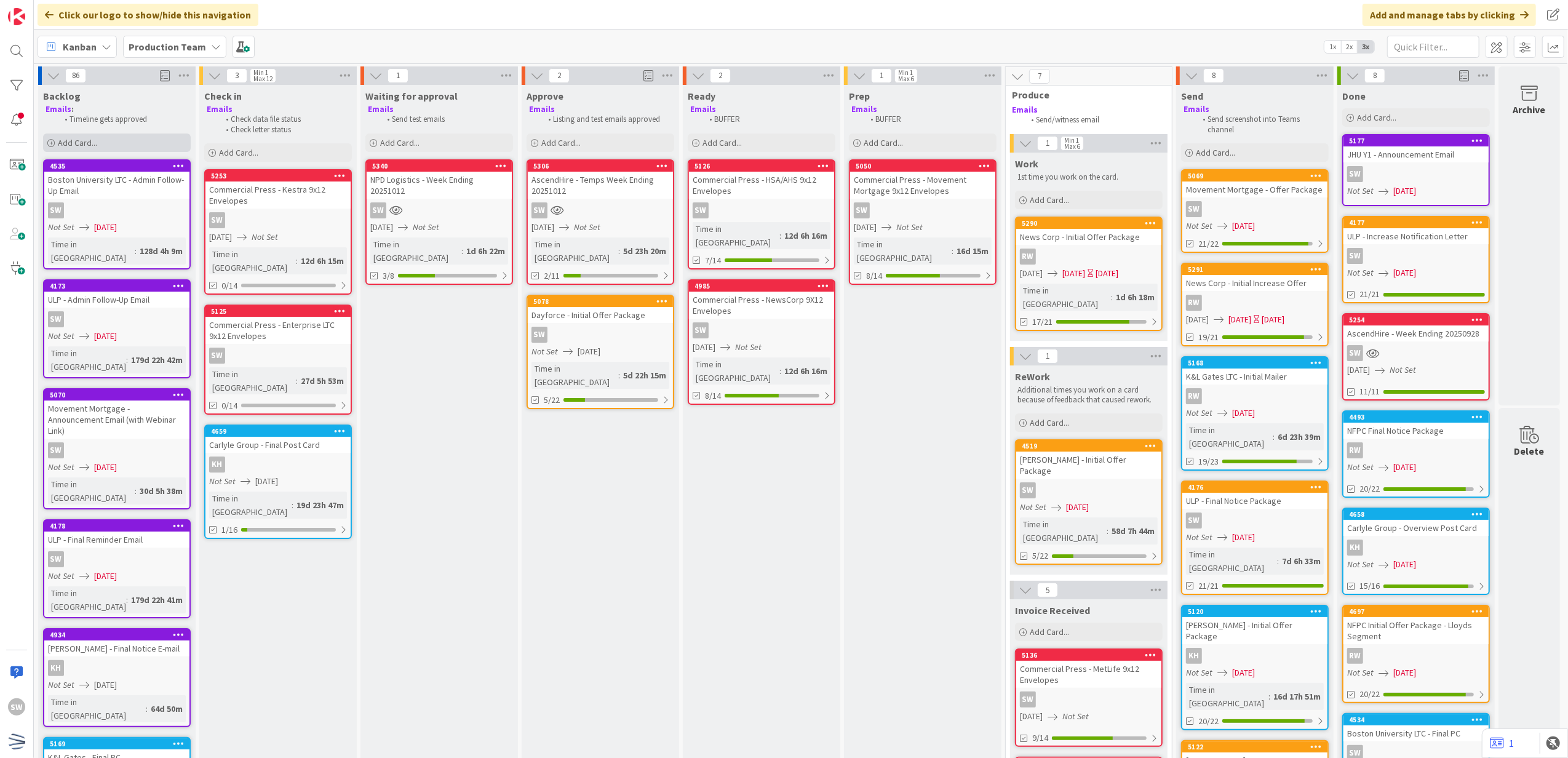
click at [52, 146] on div "Add Card..." at bounding box center [117, 142] width 148 height 19
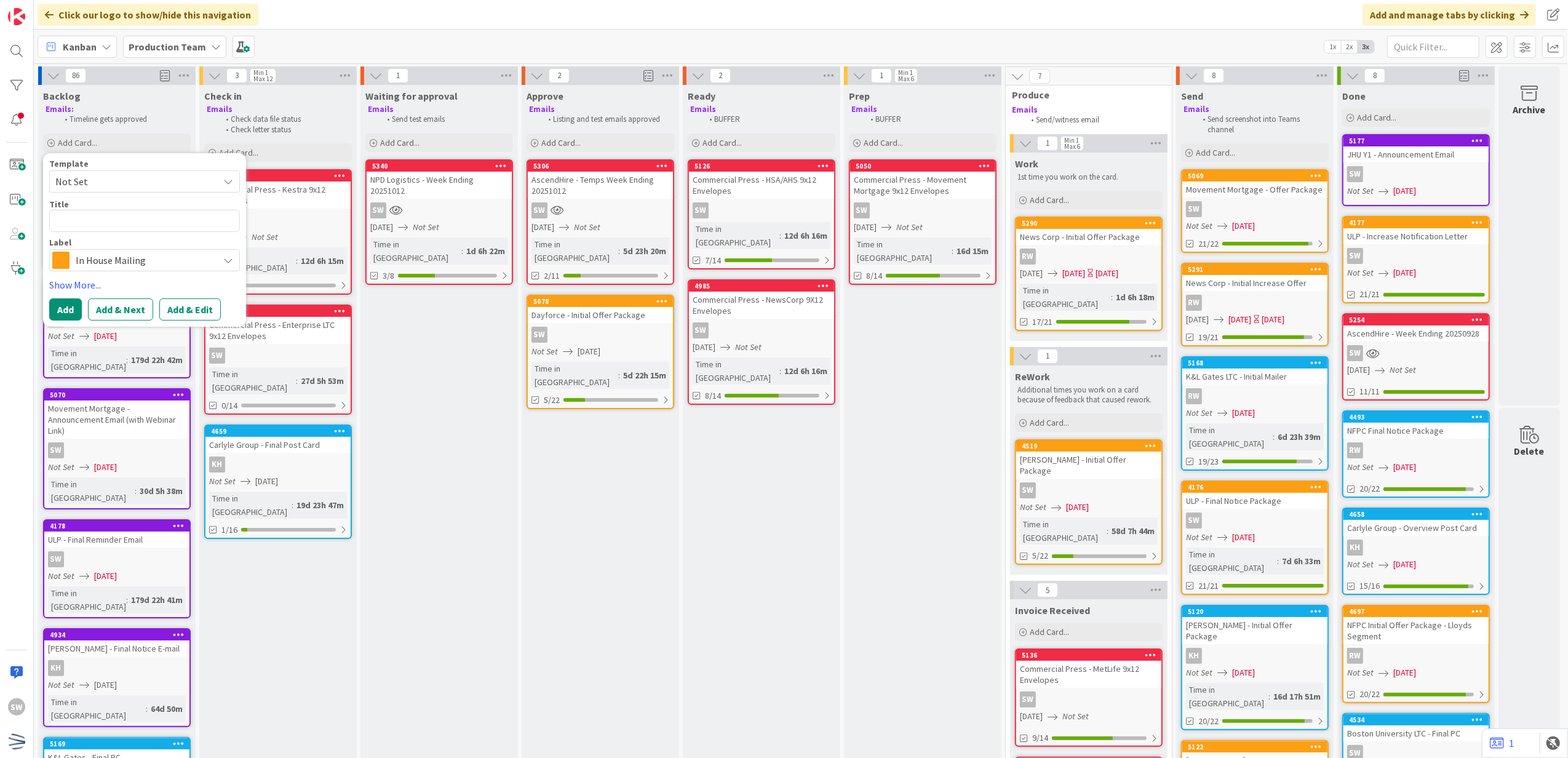
click at [130, 186] on span "Not Set" at bounding box center [132, 181] width 154 height 16
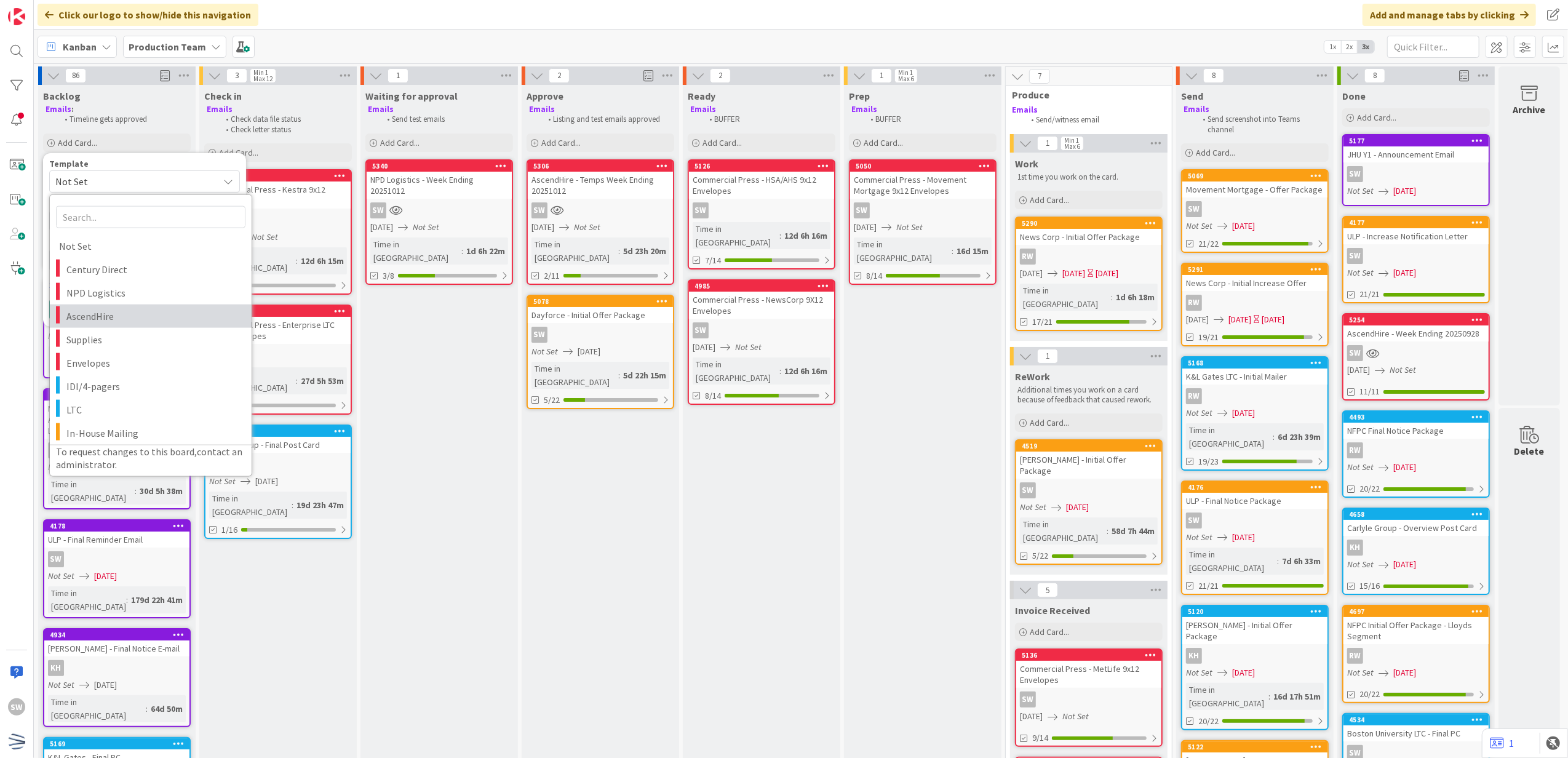
click at [163, 311] on span "AscendHire" at bounding box center [155, 316] width 176 height 16
type textarea "x"
type textarea "AscendHire"
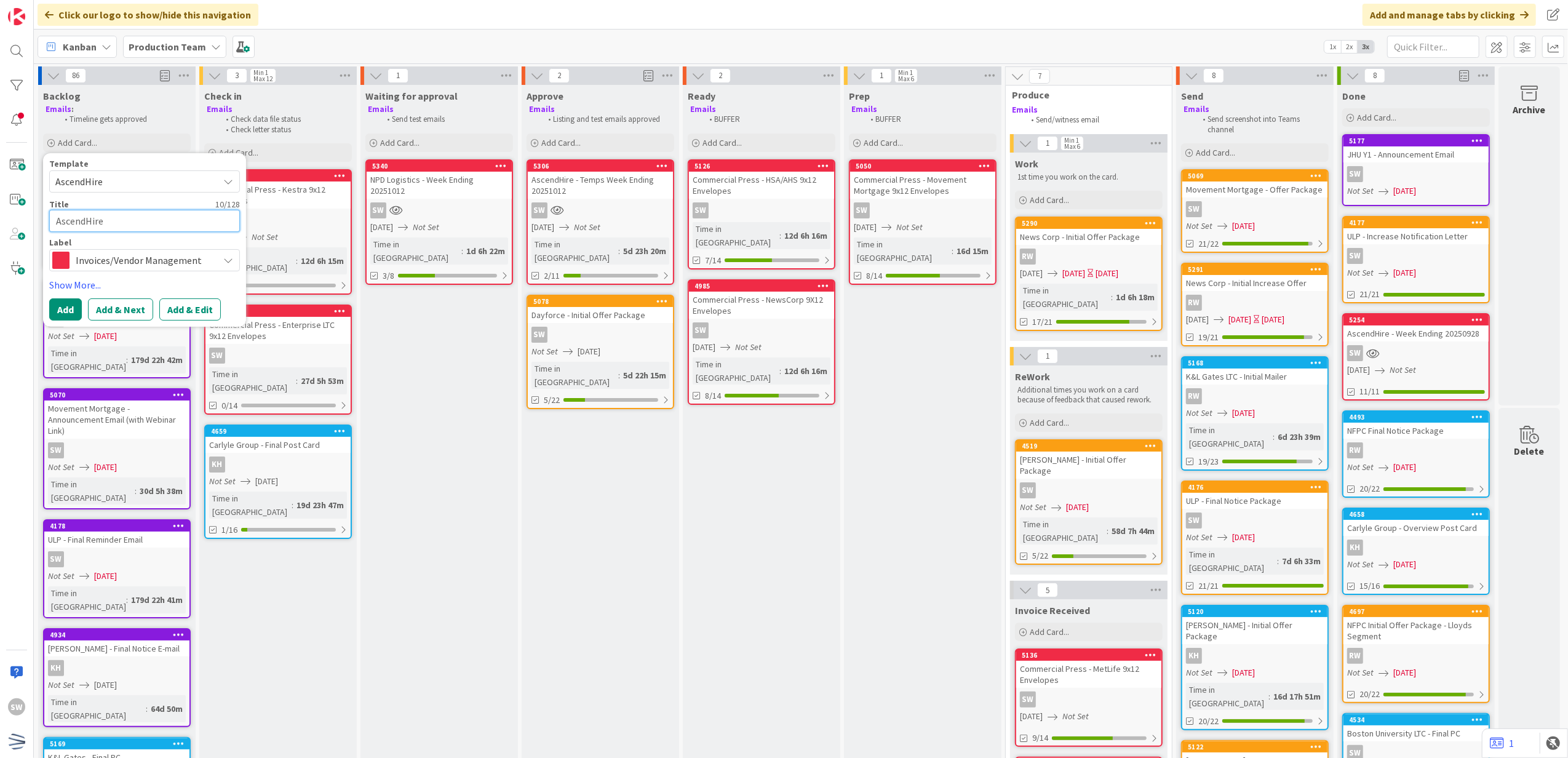
drag, startPoint x: 153, startPoint y: 227, endPoint x: 151, endPoint y: 213, distance: 14.1
type textarea "x"
type textarea "AscendHire"
type textarea "x"
type textarea "AscendHire -"
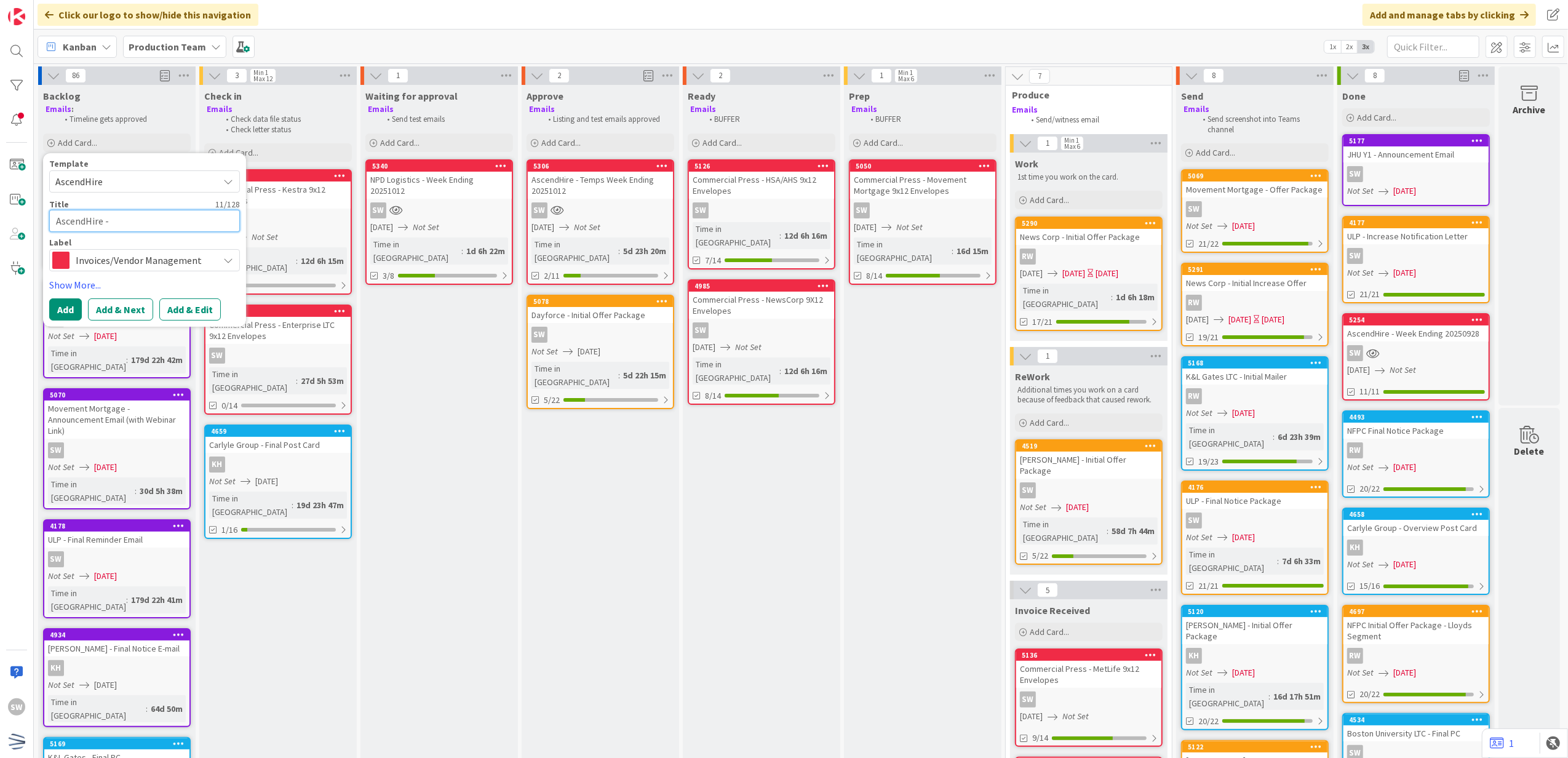
type textarea "x"
type textarea "AscendHire -"
type textarea "x"
type textarea "AscendHire - W"
type textarea "x"
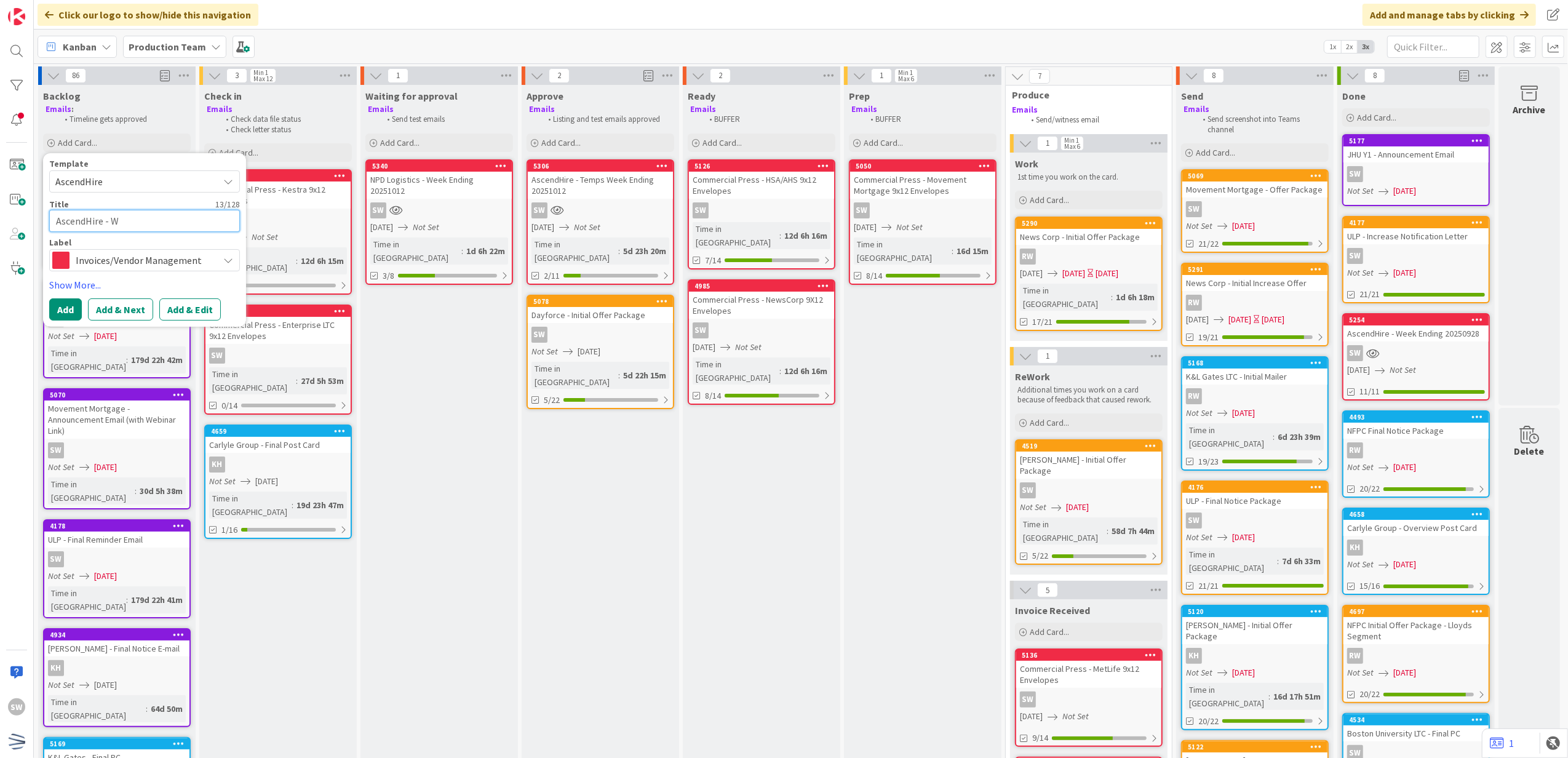
type textarea "AscendHire - We"
type textarea "x"
type textarea "AscendHire - Week"
type textarea "x"
type textarea "AscendHire - Week"
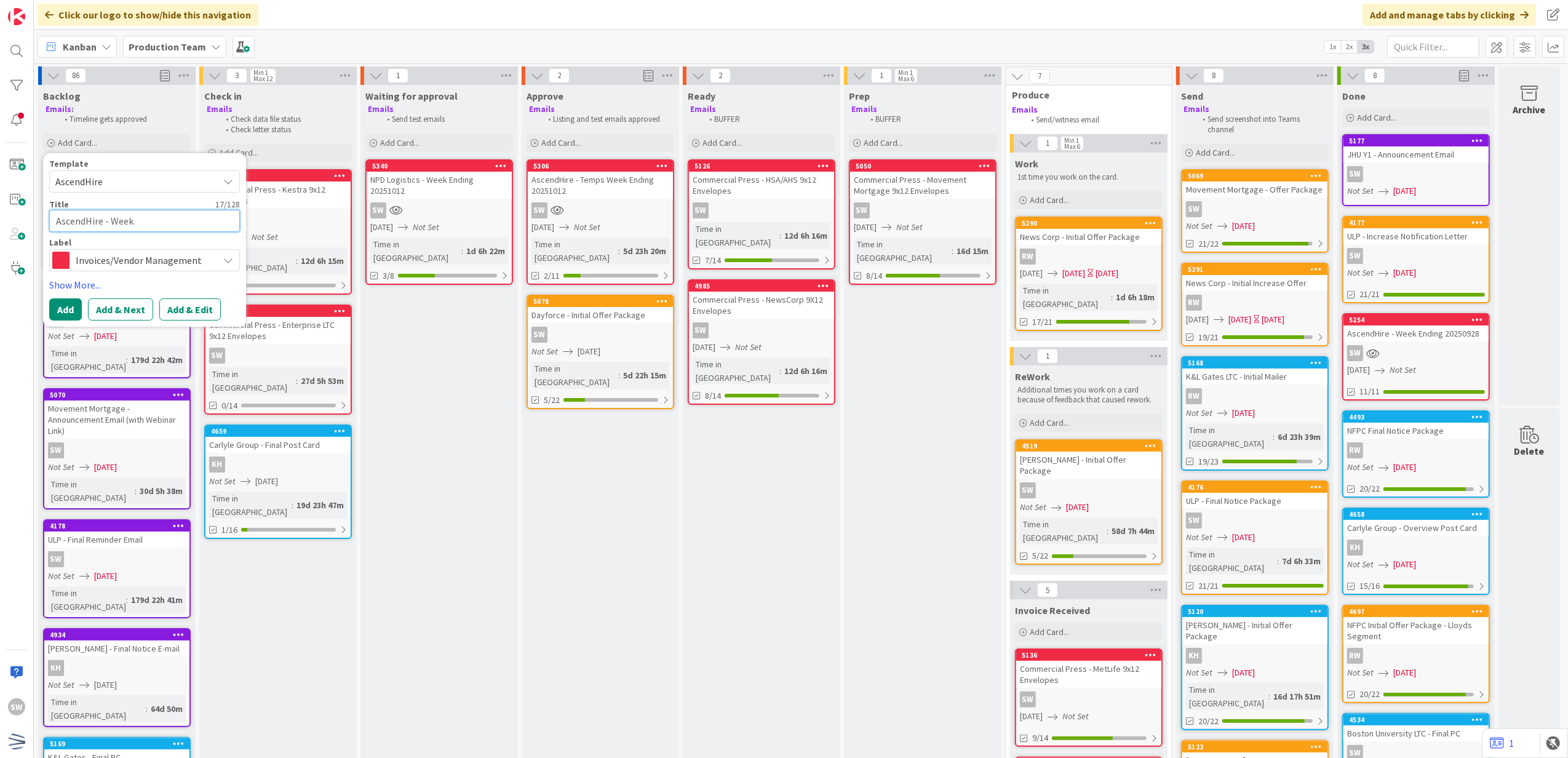
type textarea "x"
type textarea "AscendHire - Week E"
type textarea "x"
type textarea "AscendHire - Week En"
type textarea "x"
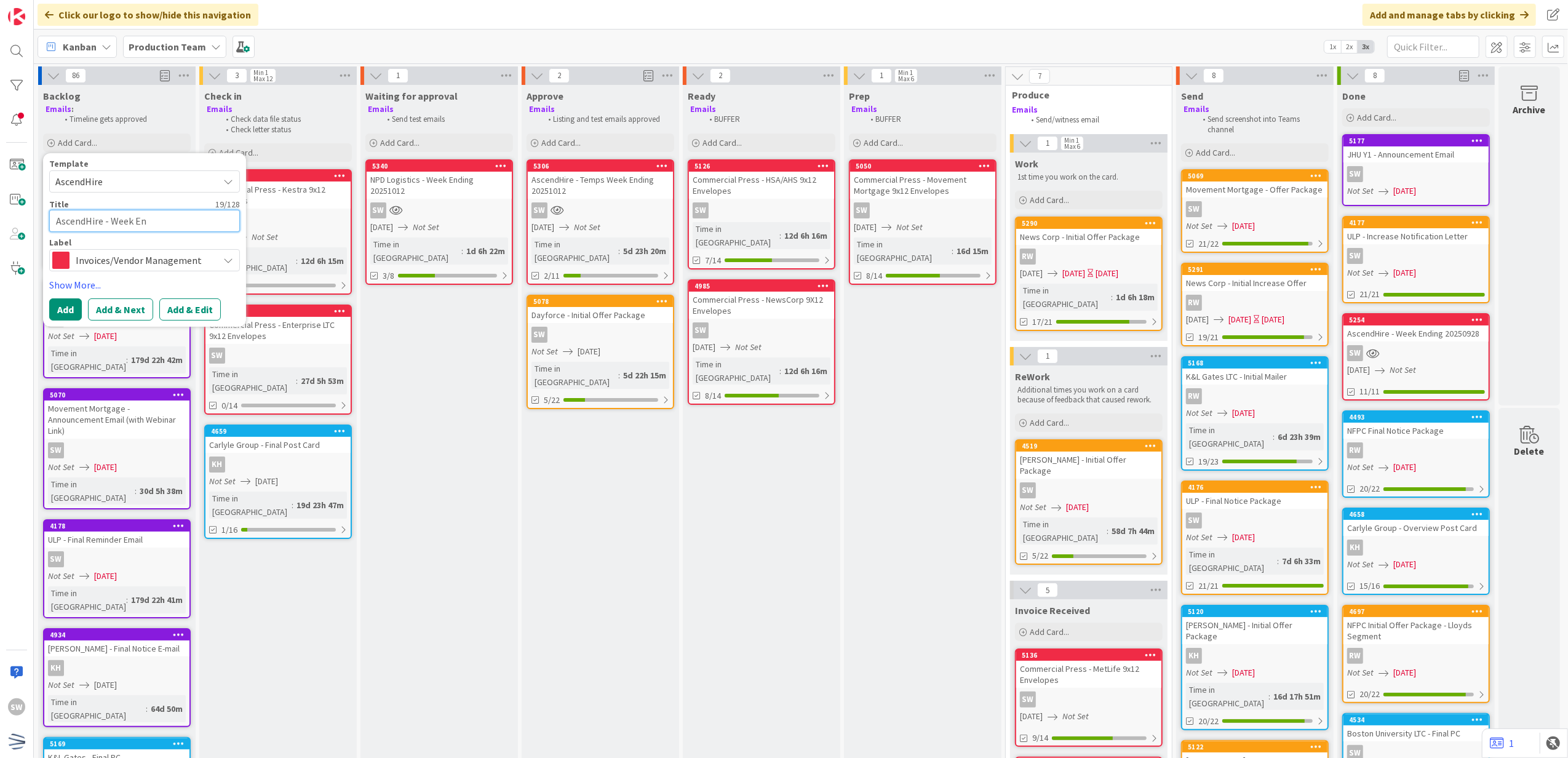
type textarea "AscendHire - Week End"
type textarea "x"
type textarea "AscendHire - Week Endi"
type textarea "x"
type textarea "AscendHire - Week Endin"
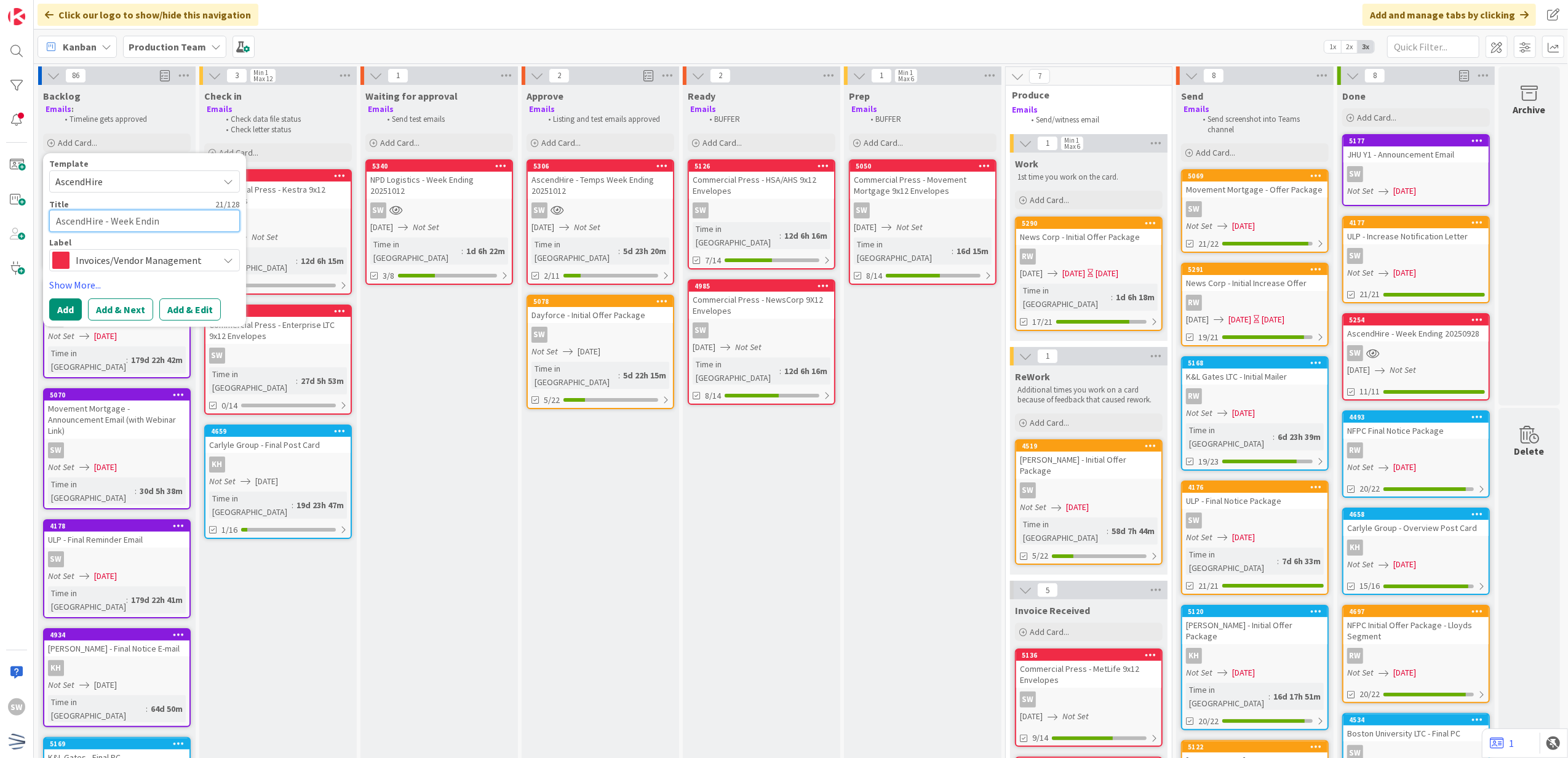
type textarea "x"
type textarea "AscendHire - Week Ending"
type textarea "x"
type textarea "AscendHire - Week Ending"
type textarea "x"
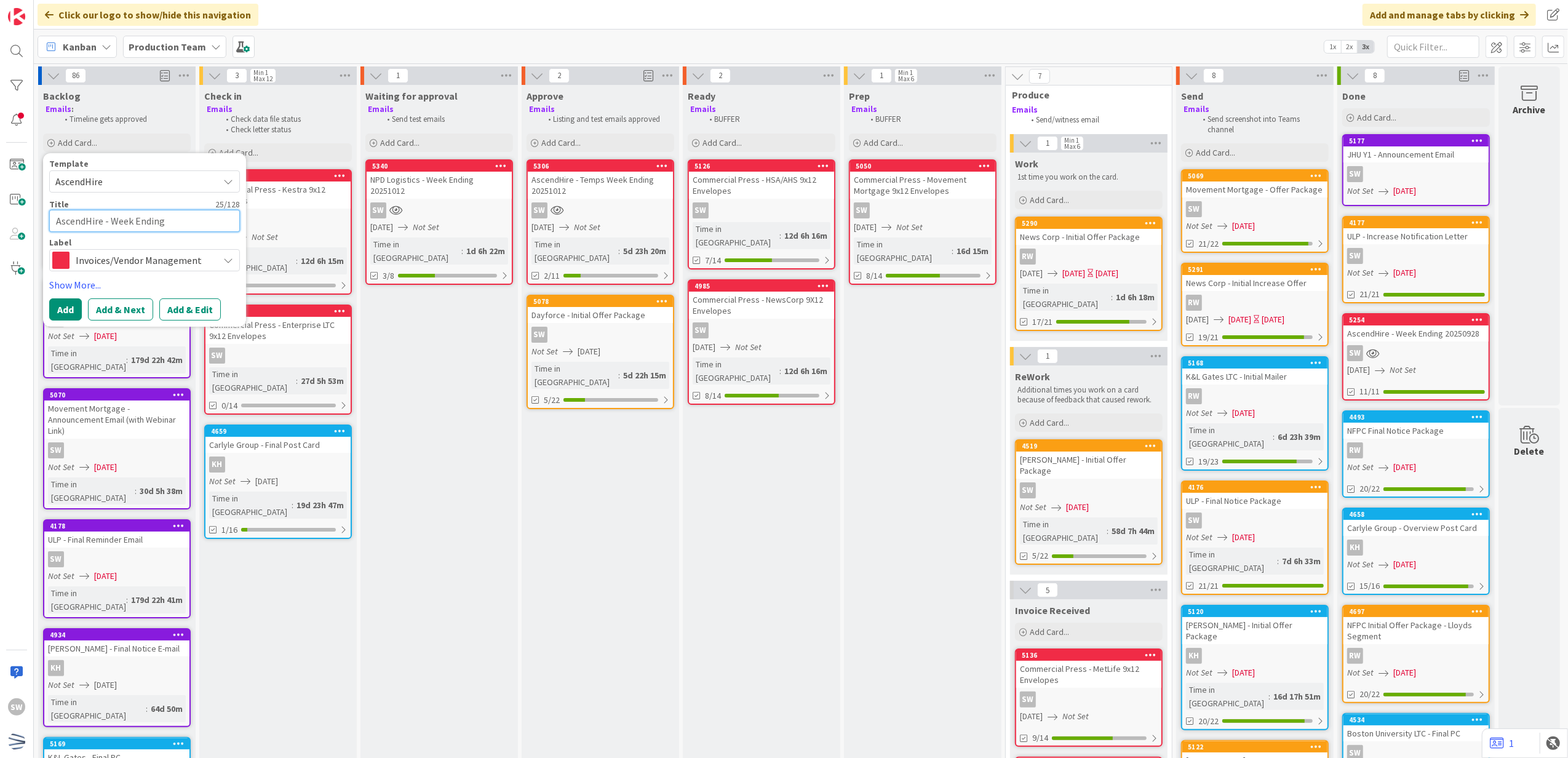
type textarea "AscendHire - Week Ending 2"
type textarea "x"
type textarea "AscendHire - Week Ending 20"
type textarea "x"
type textarea "AscendHire - Week Ending 202"
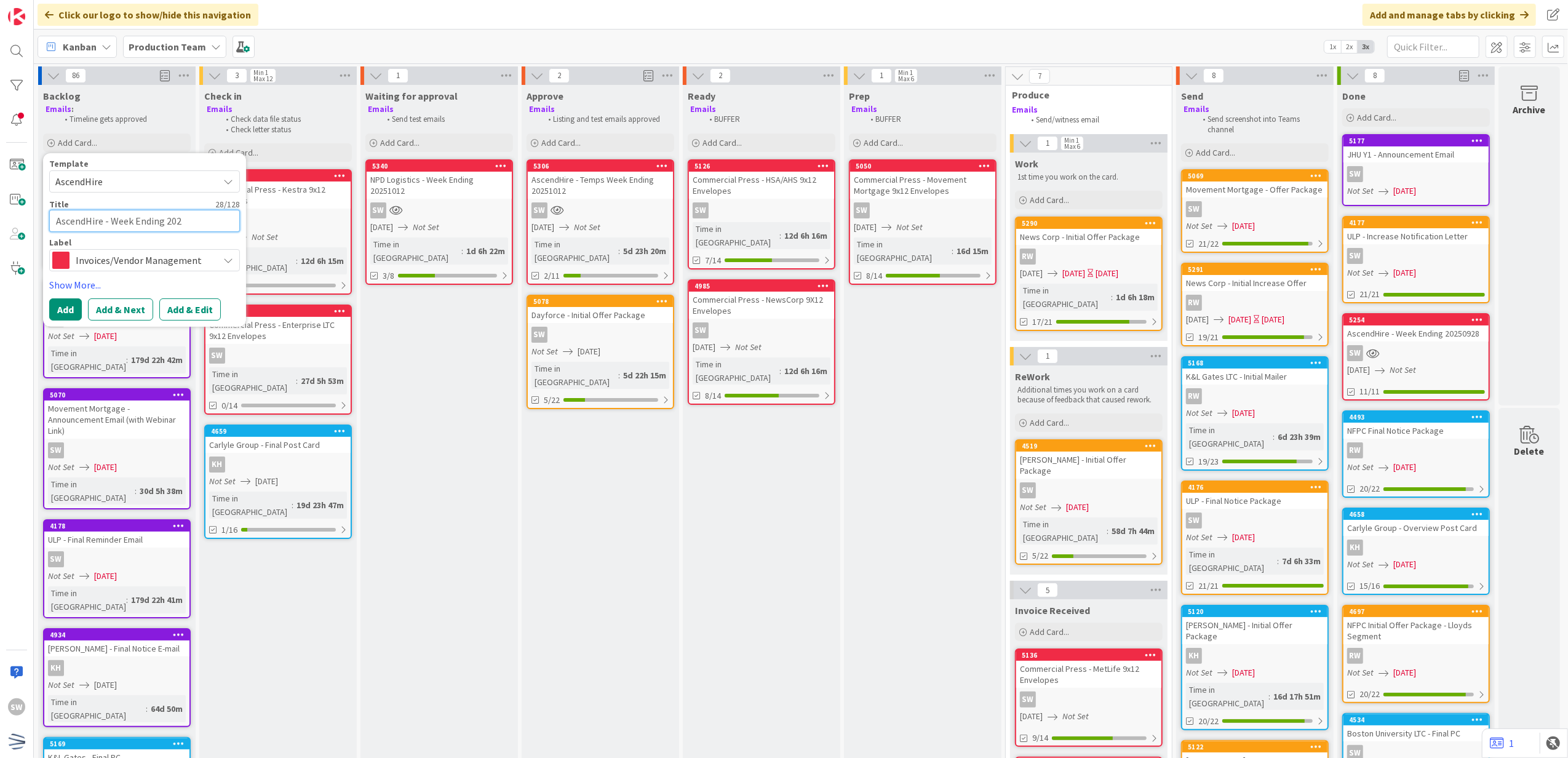
type textarea "x"
type textarea "AscendHire - Week Ending 2025"
type textarea "x"
type textarea "AscendHire - Week Ending 20250"
type textarea "x"
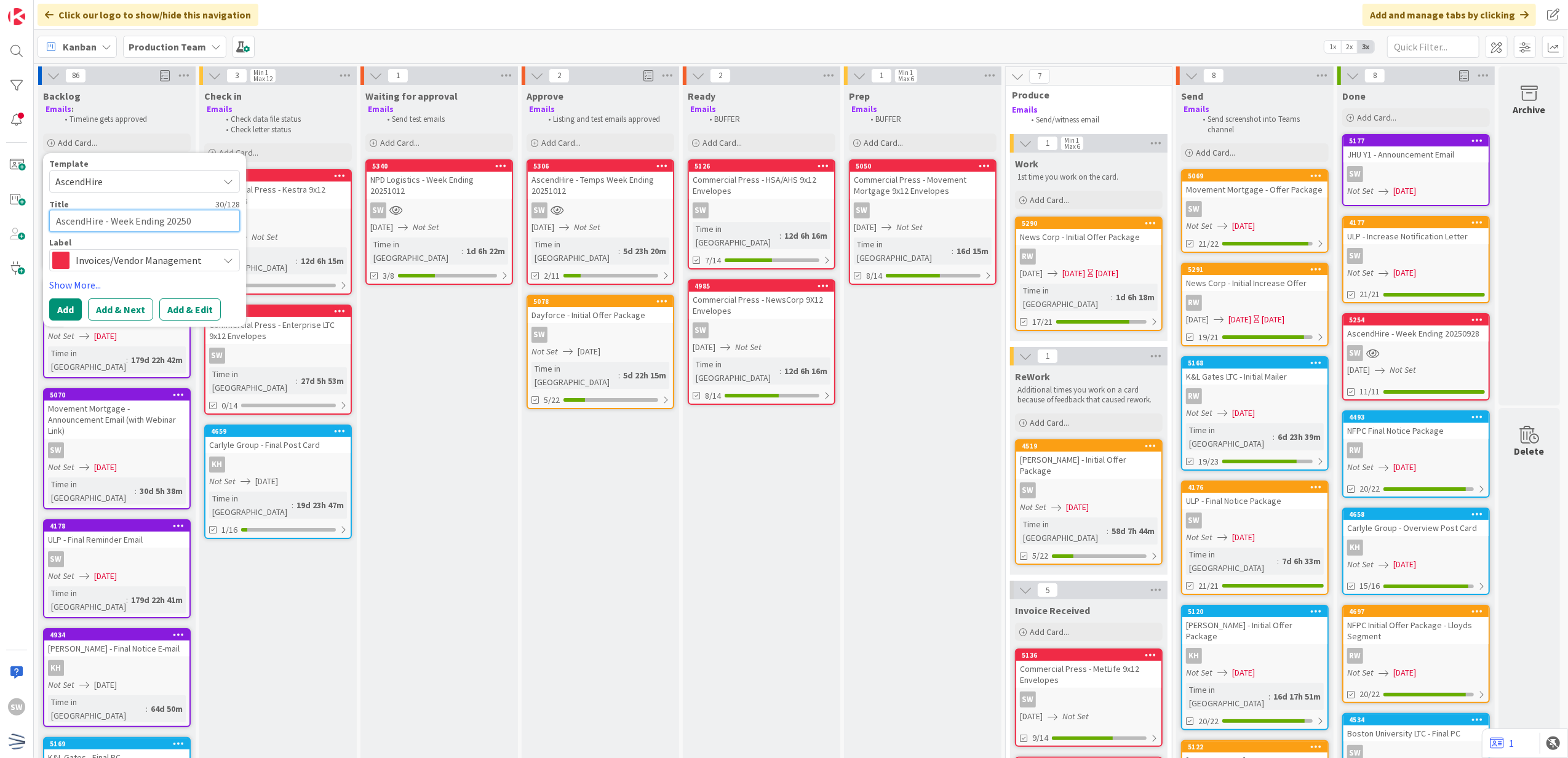
type textarea "AscendHire - Week Ending 2025"
type textarea "x"
type textarea "AscendHire - Week Ending 20251"
type textarea "x"
type textarea "AscendHire - Week Ending 202510"
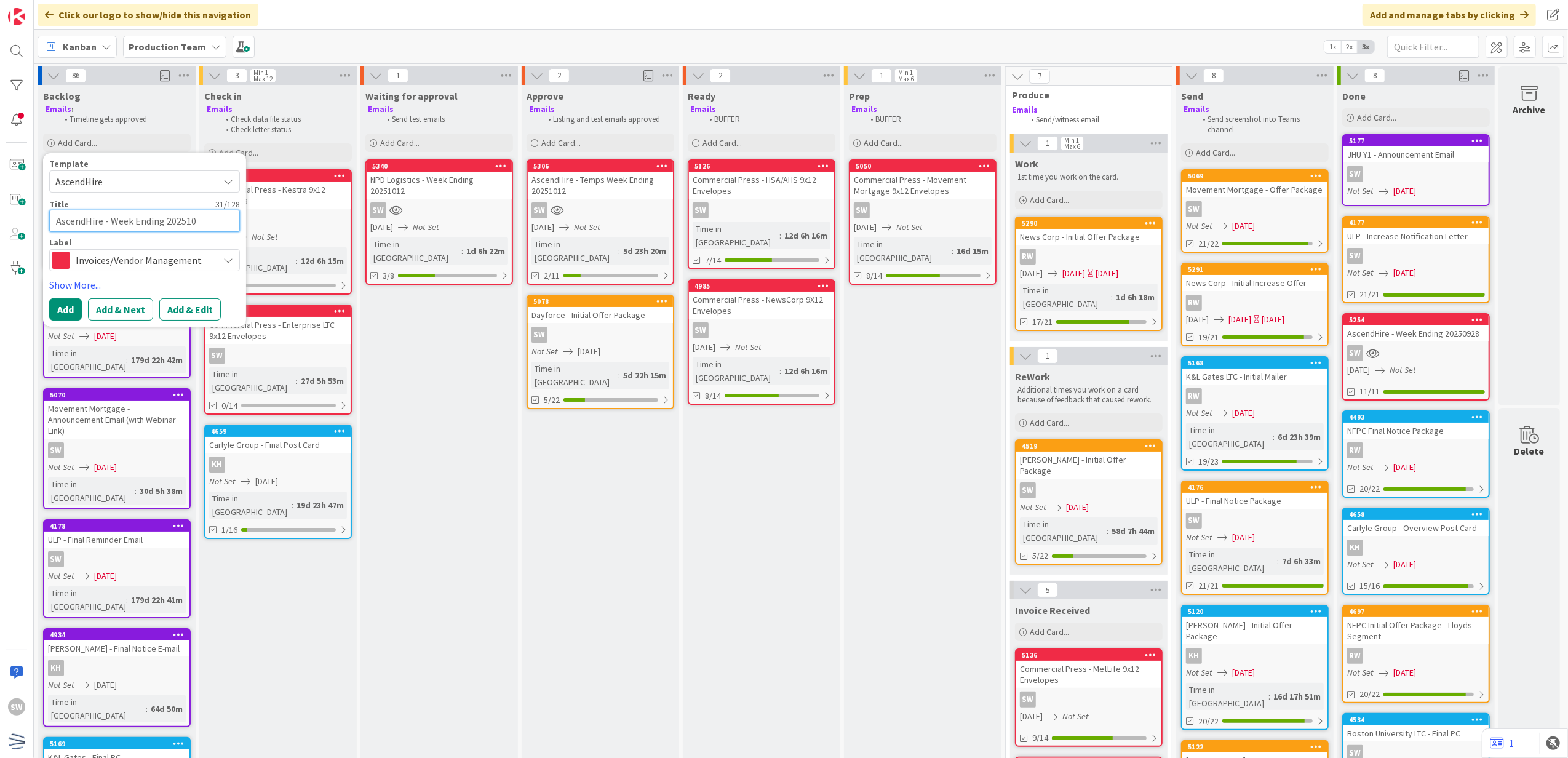
type textarea "x"
type textarea "AscendHire - Week Ending 2025101"
type textarea "x"
type textarea "AscendHire - Week Ending 20251019"
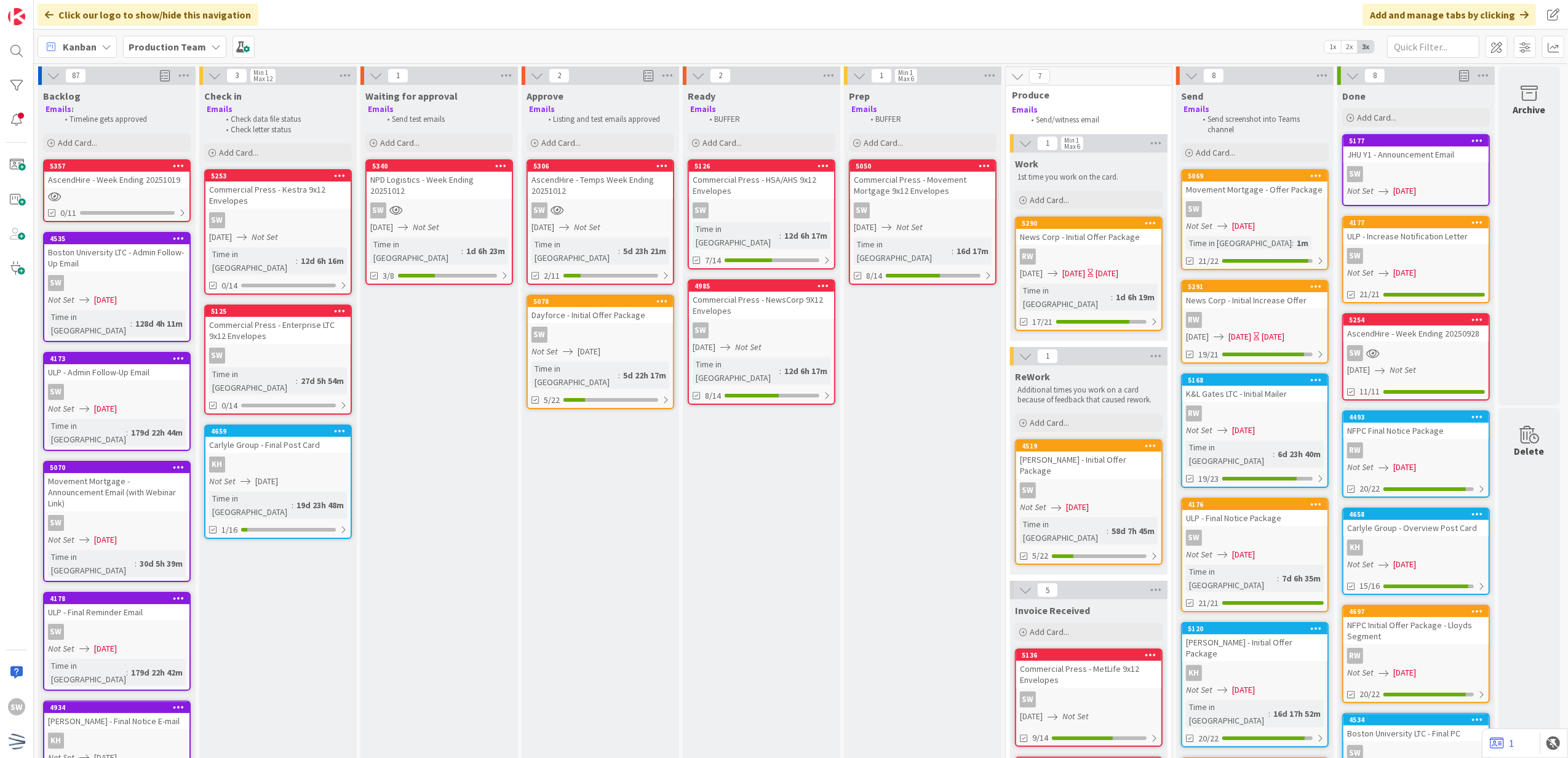
click at [162, 197] on div at bounding box center [117, 196] width 145 height 10
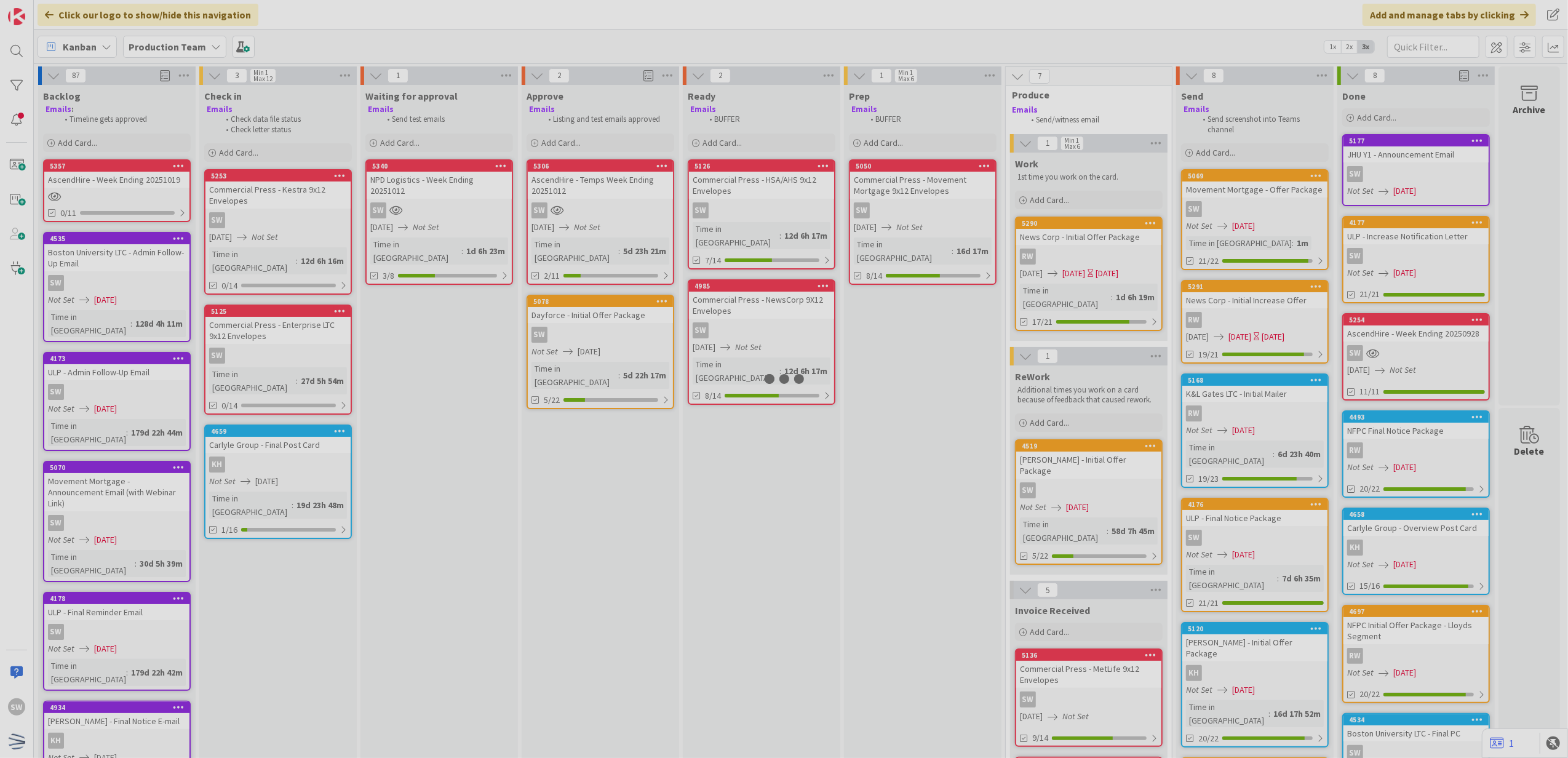
click at [162, 197] on div at bounding box center [784, 379] width 1568 height 758
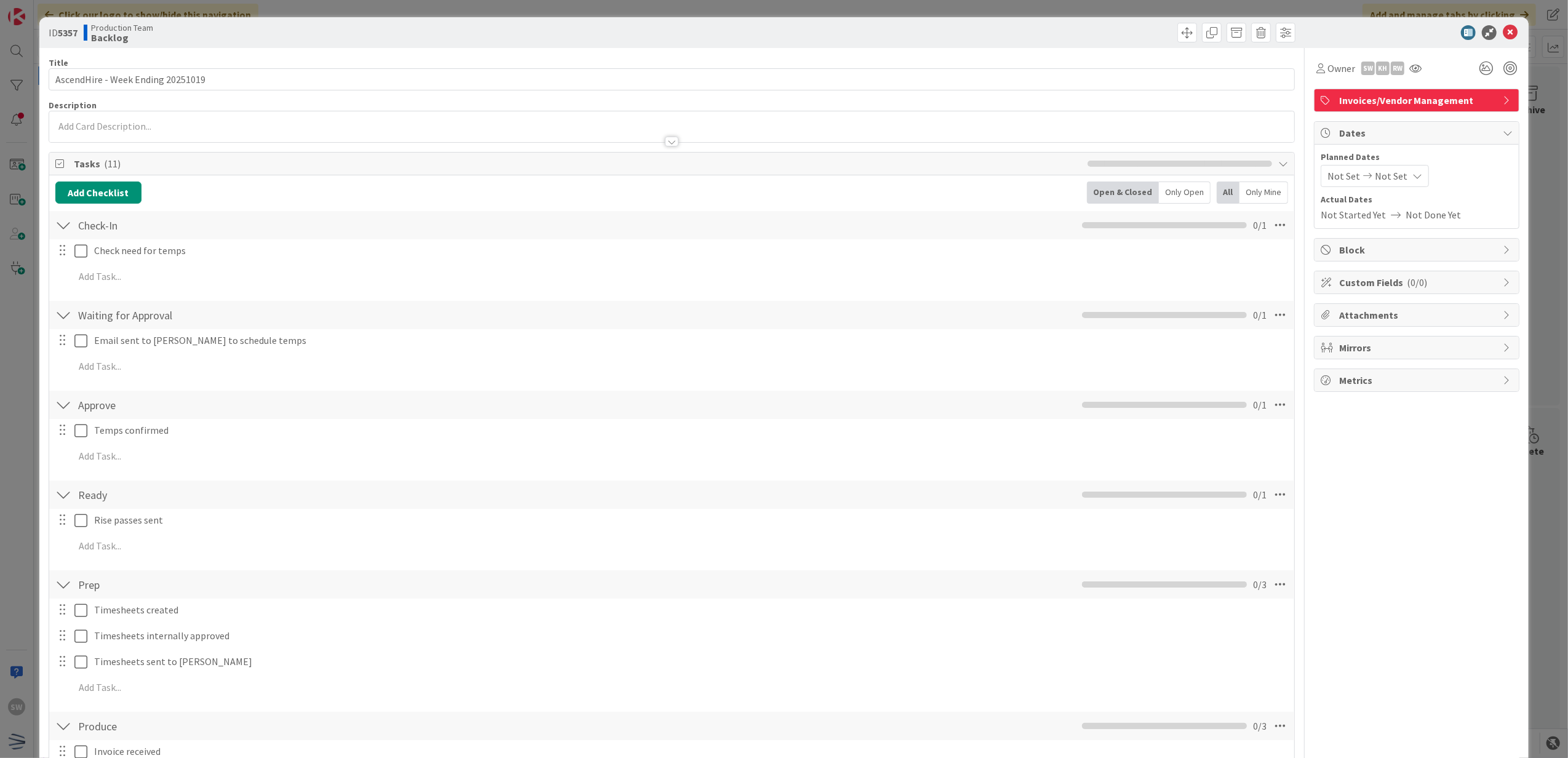
click at [1324, 189] on div "Planned Dates Not Set Not Set Actual Dates Not Started Yet Not Done Yet" at bounding box center [1416, 186] width 192 height 71
click at [1335, 180] on span "Not Set" at bounding box center [1344, 176] width 33 height 15
click at [1335, 327] on td "19" at bounding box center [1347, 330] width 24 height 23
type input "[DATE]"
click at [1328, 67] on span "Owner" at bounding box center [1341, 68] width 28 height 15
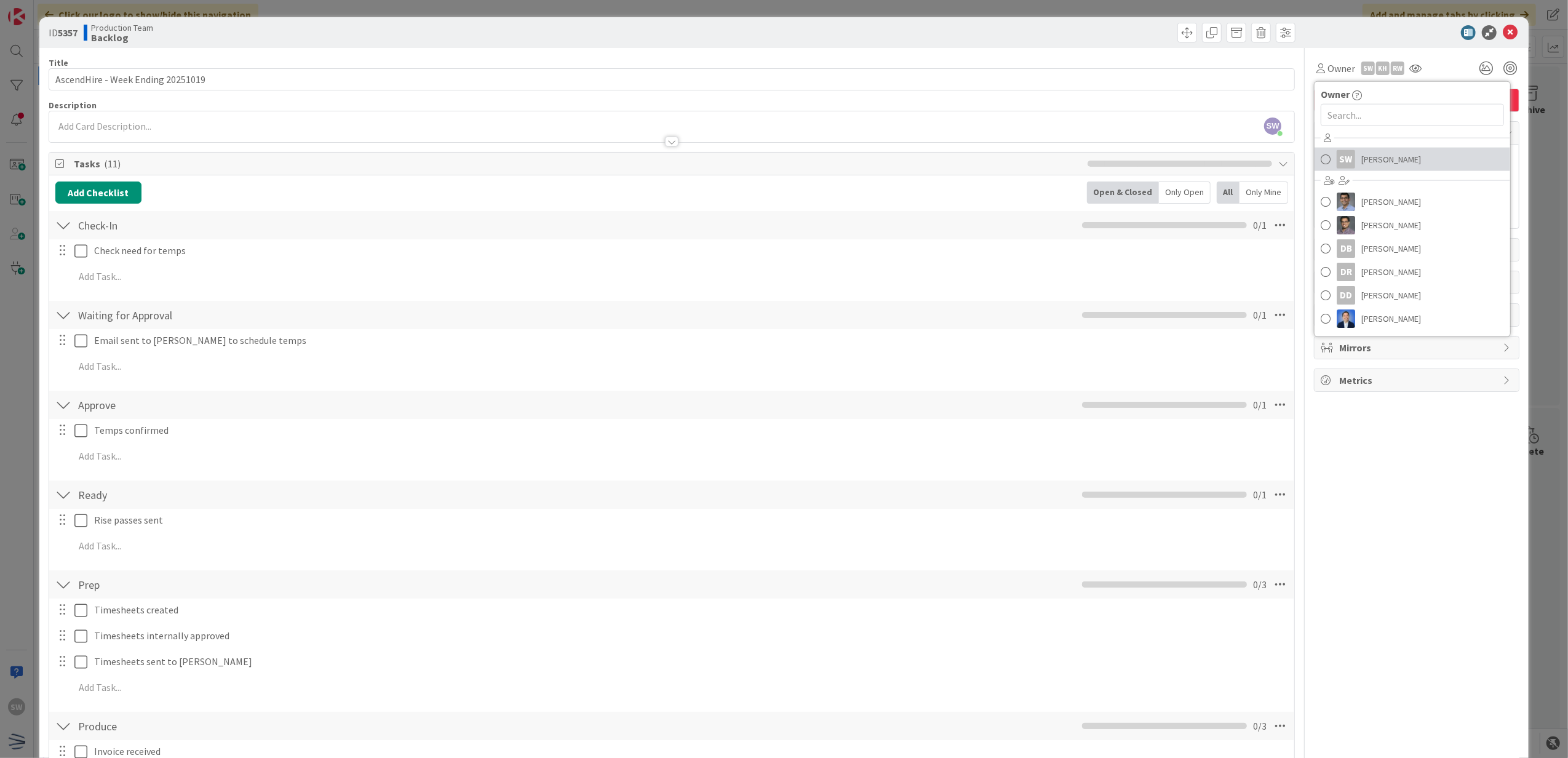
click at [1403, 150] on span "[PERSON_NAME]" at bounding box center [1391, 159] width 60 height 19
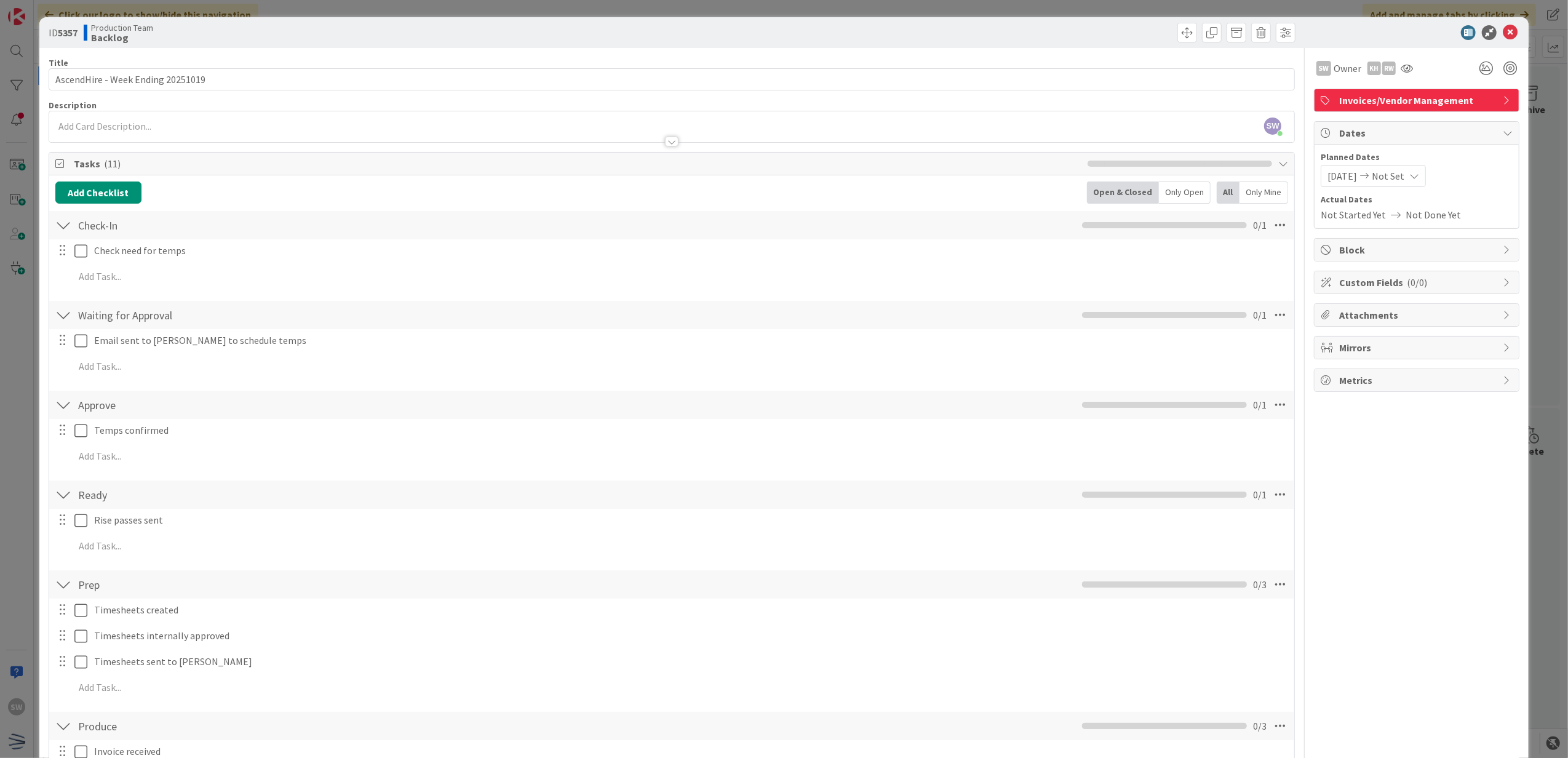
click at [1494, 40] on div "ID 5357 Production Team Backlog" at bounding box center [784, 33] width 1490 height 31
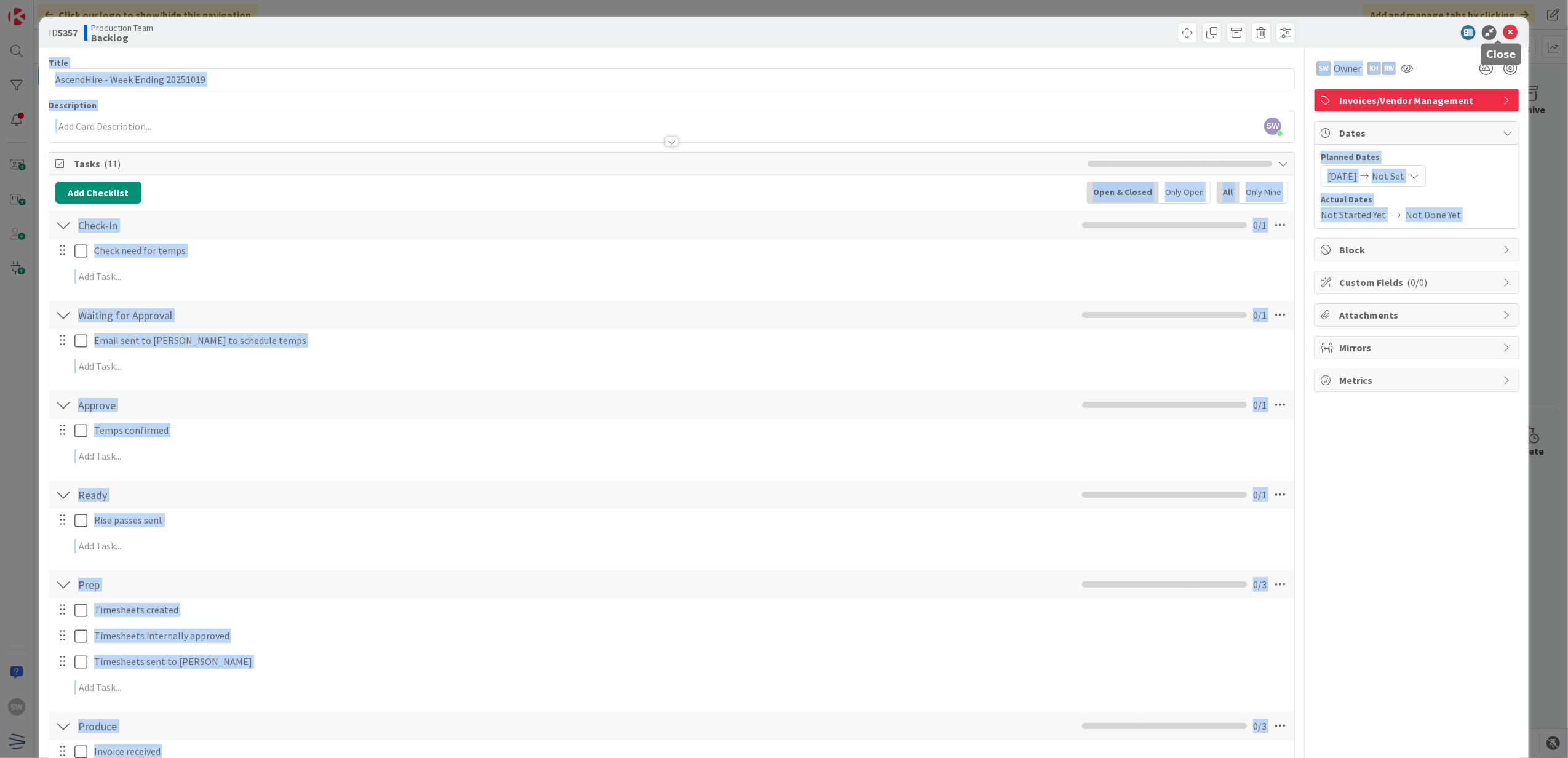
click at [1500, 38] on body "SW Click our logo to show/hide this navigation Add and manage tabs by clicking …" at bounding box center [784, 379] width 1568 height 758
click at [1504, 32] on icon at bounding box center [1510, 32] width 15 height 15
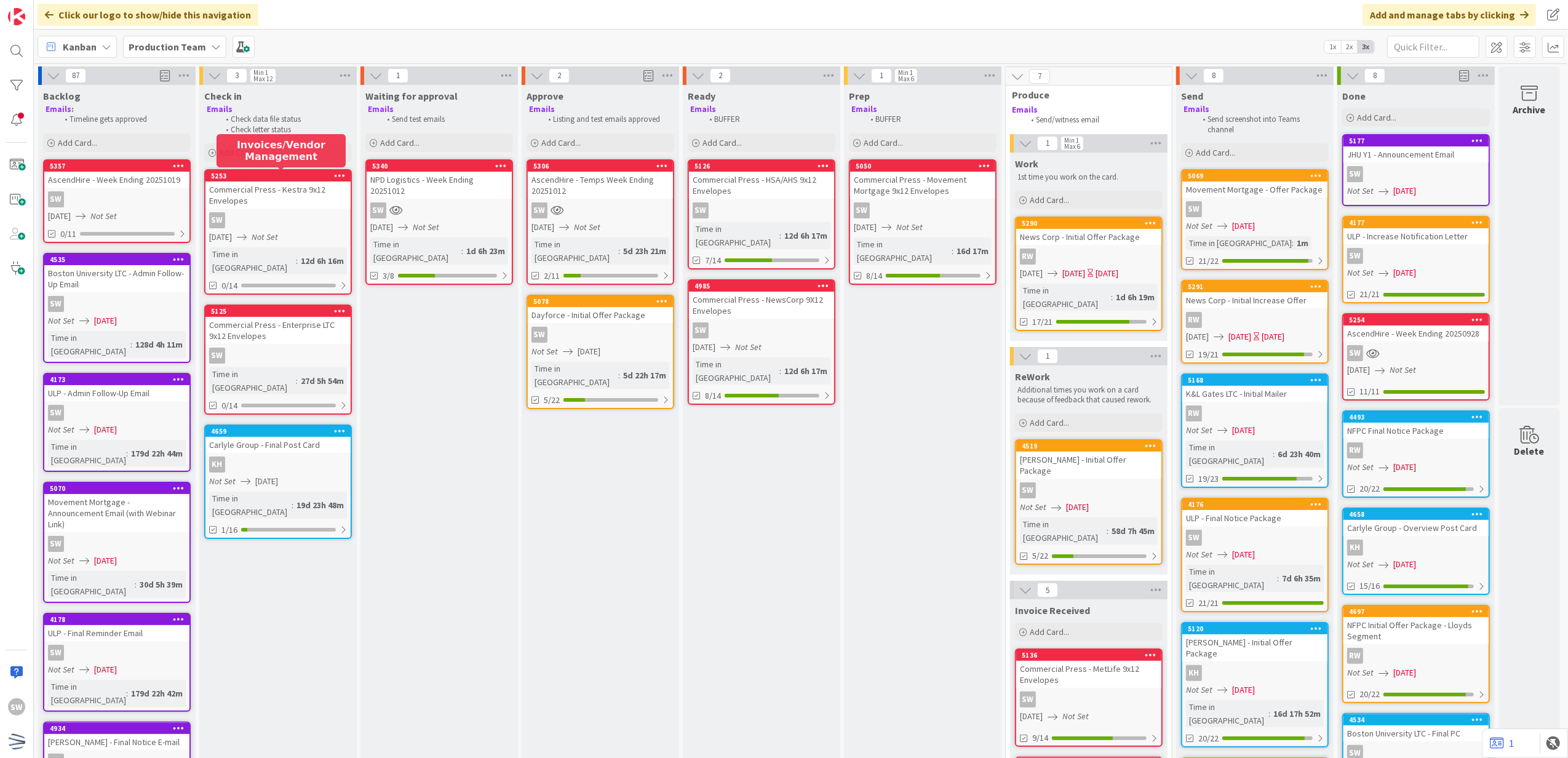
click at [142, 204] on div "SW" at bounding box center [117, 199] width 145 height 16
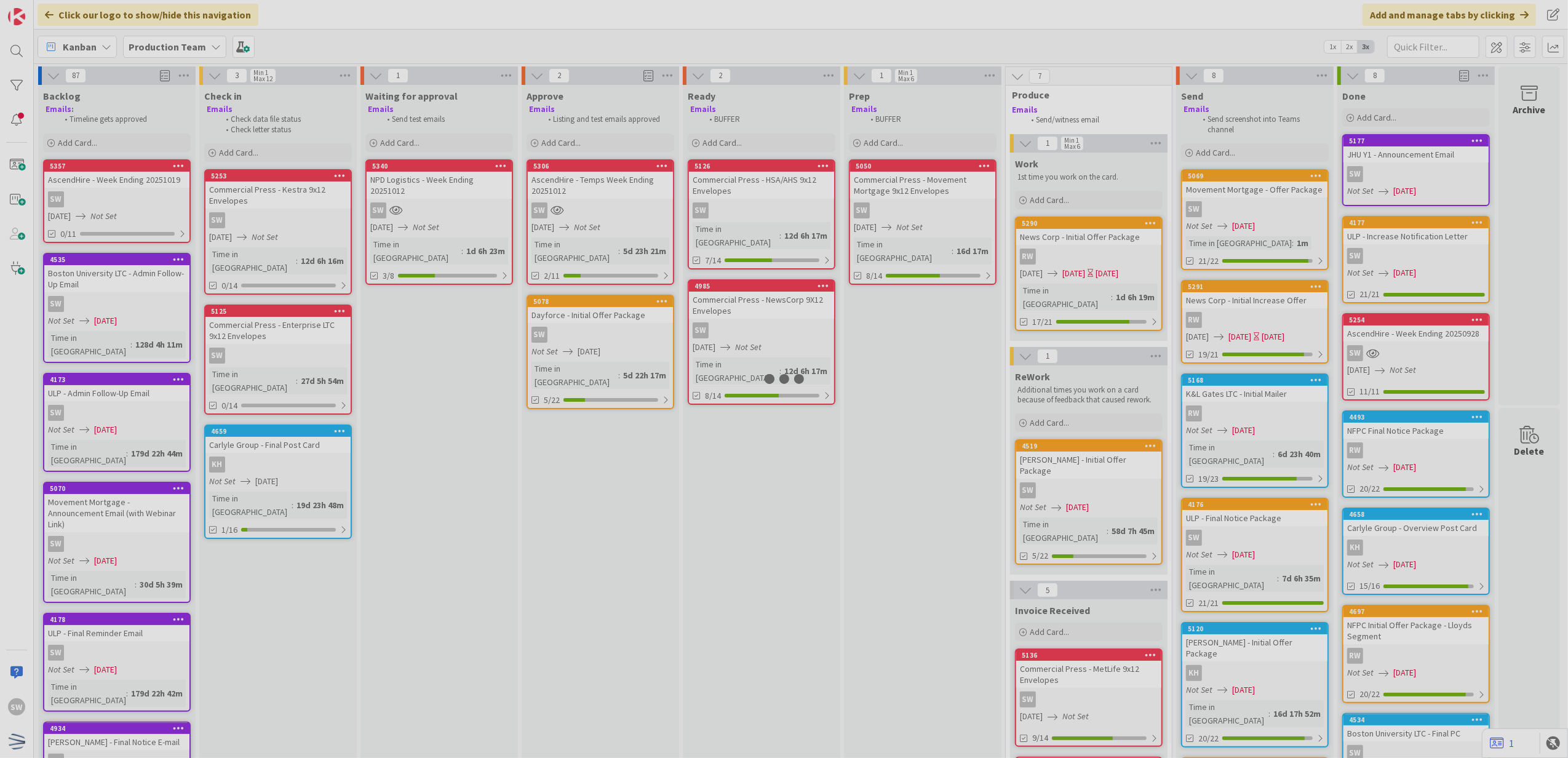
click at [142, 204] on div at bounding box center [784, 379] width 1568 height 758
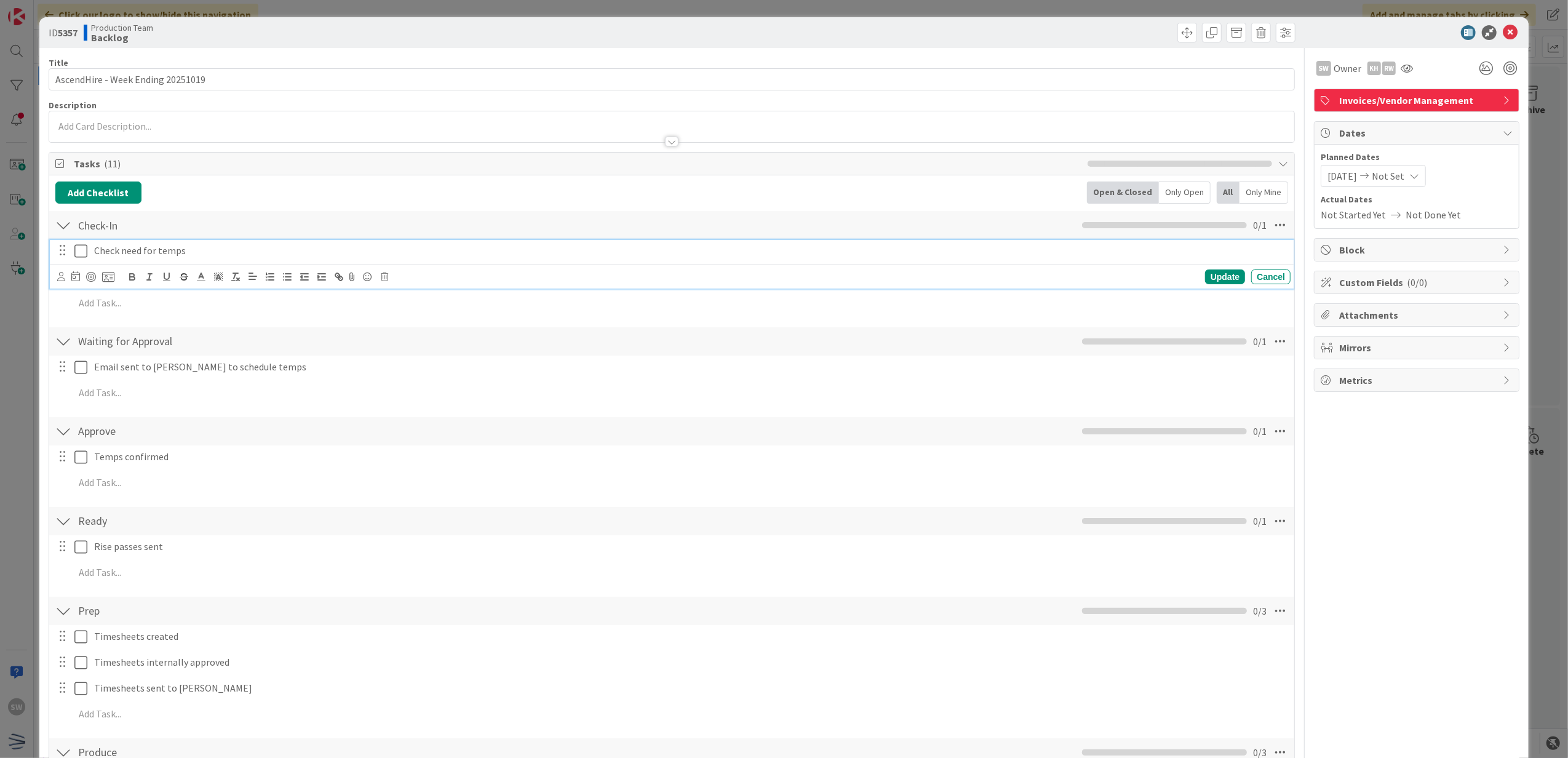
click at [79, 261] on button at bounding box center [81, 251] width 15 height 20
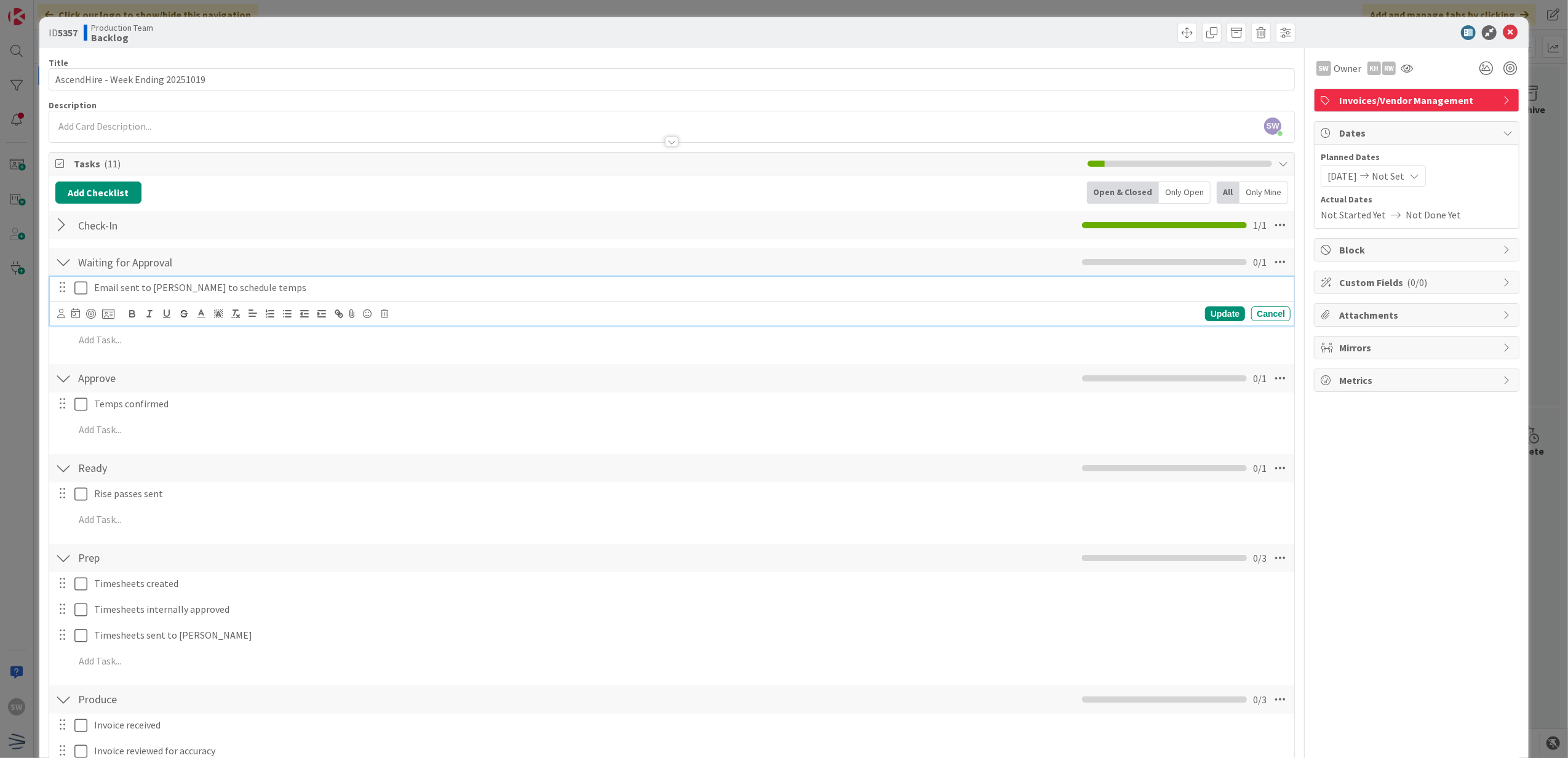
click at [80, 284] on icon at bounding box center [81, 287] width 13 height 15
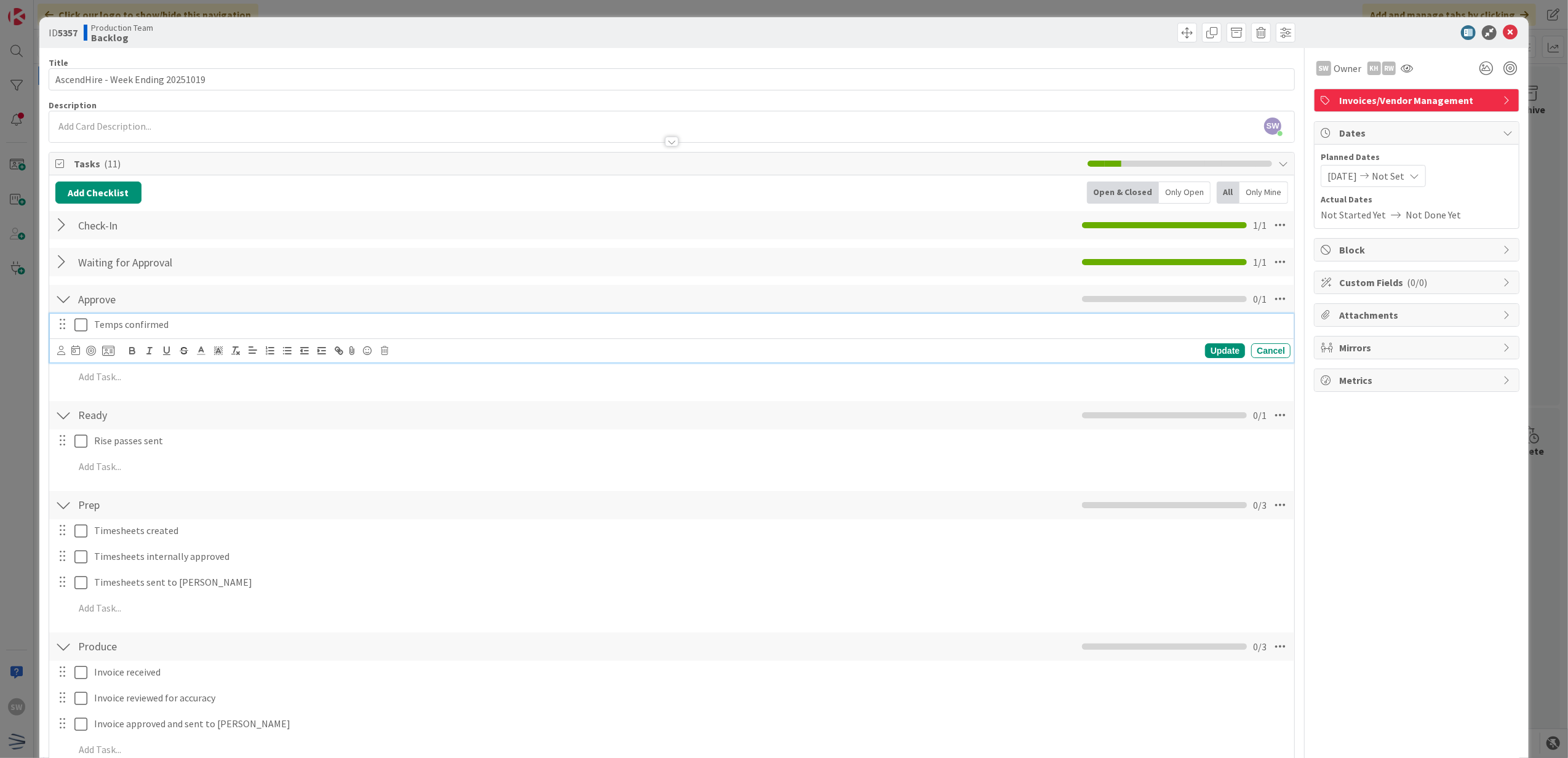
click at [82, 327] on icon at bounding box center [81, 324] width 13 height 15
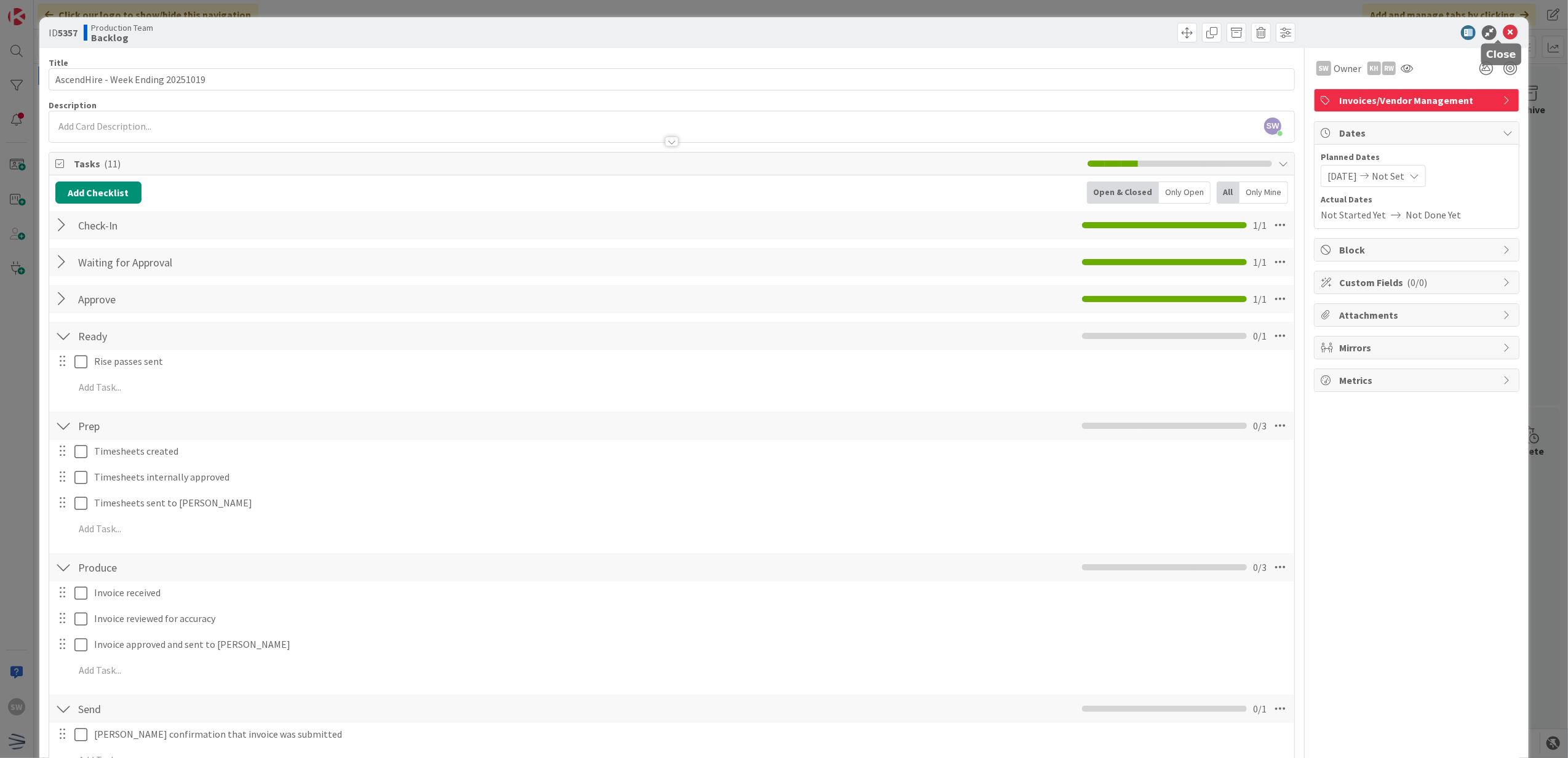
click at [1503, 25] on icon at bounding box center [1510, 32] width 15 height 15
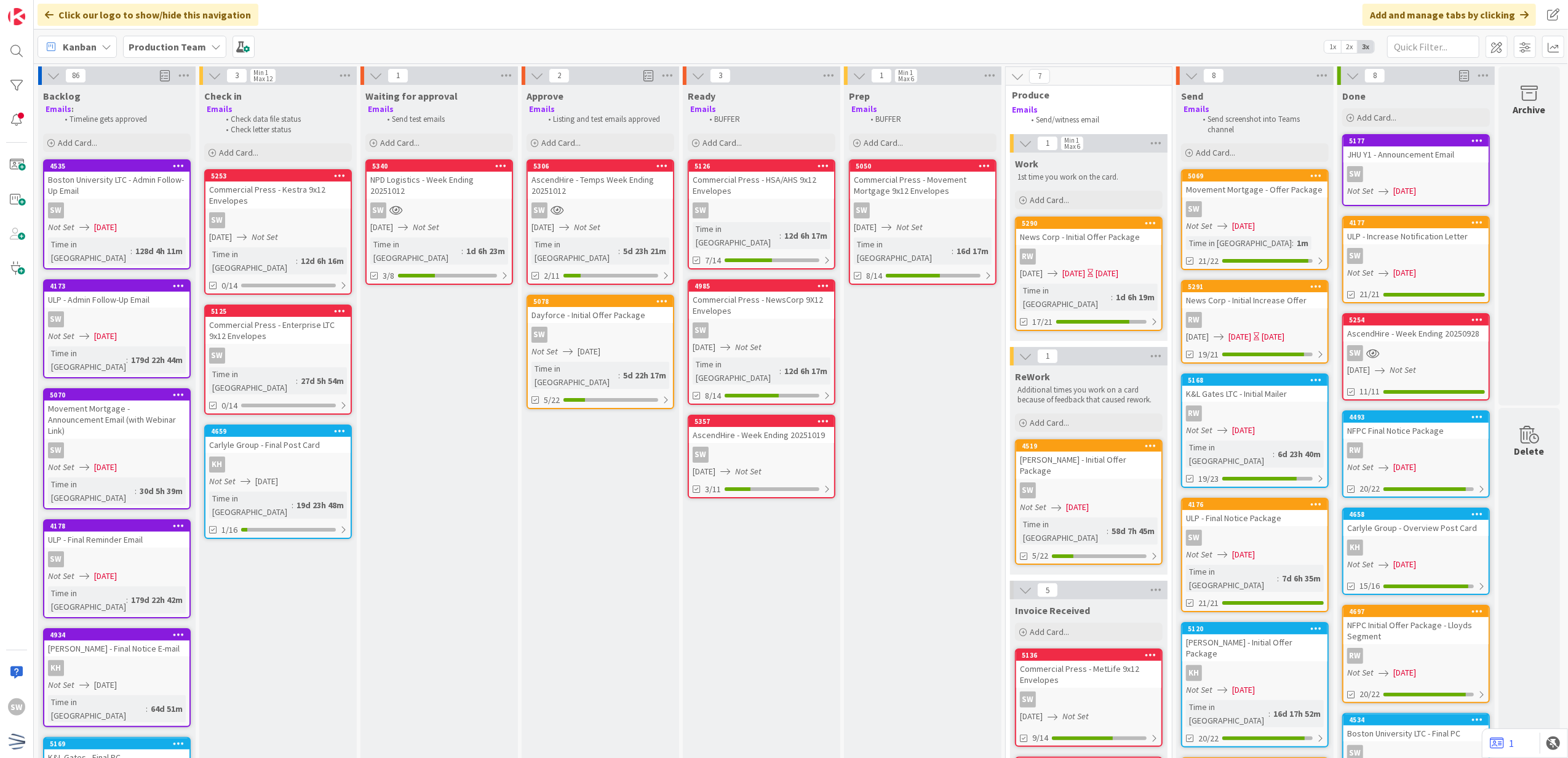
click at [318, 203] on div "Commercial Press - Kestra 9x12 Envelopes" at bounding box center [278, 195] width 145 height 27
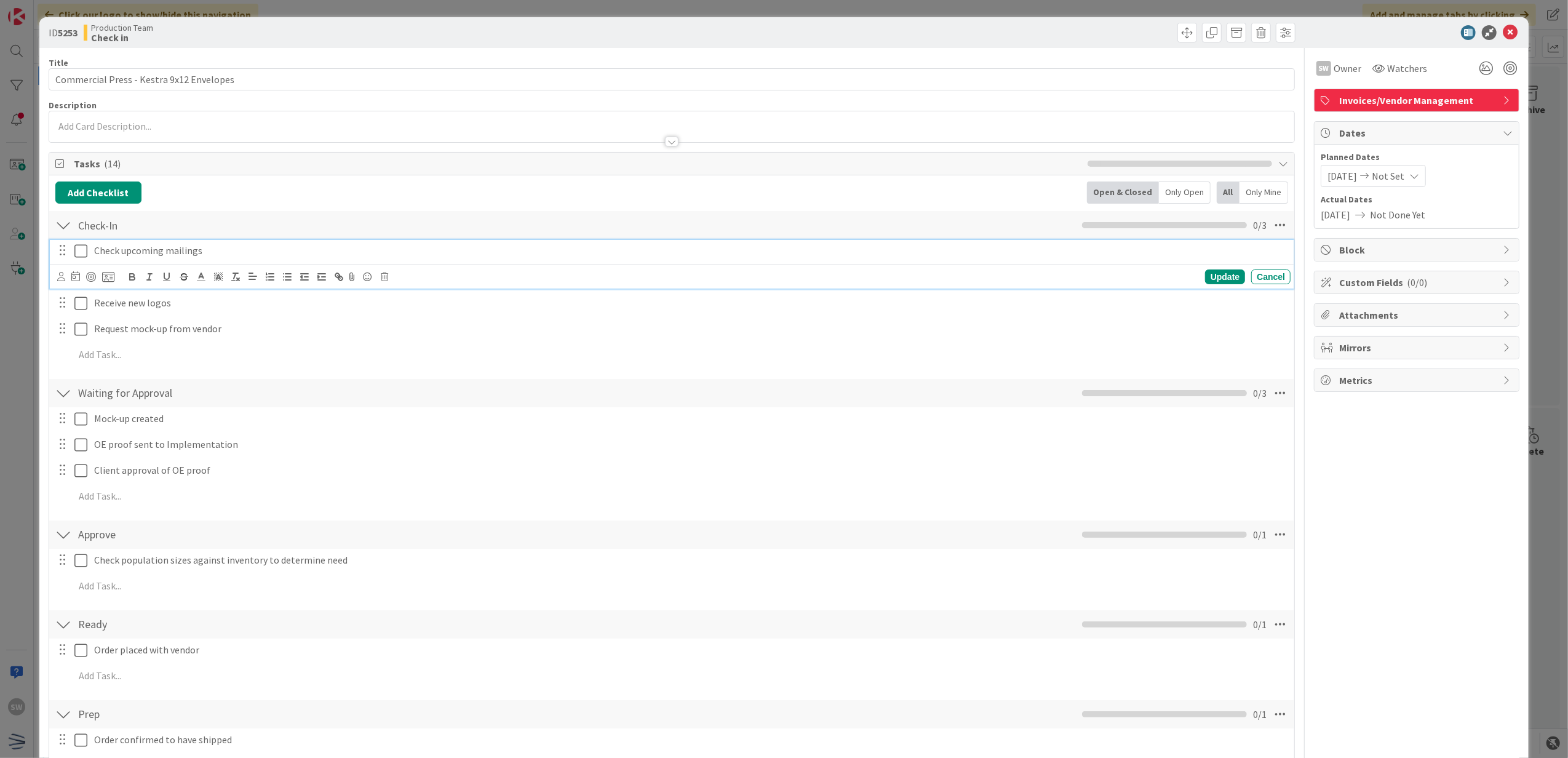
click at [75, 249] on icon at bounding box center [81, 251] width 13 height 15
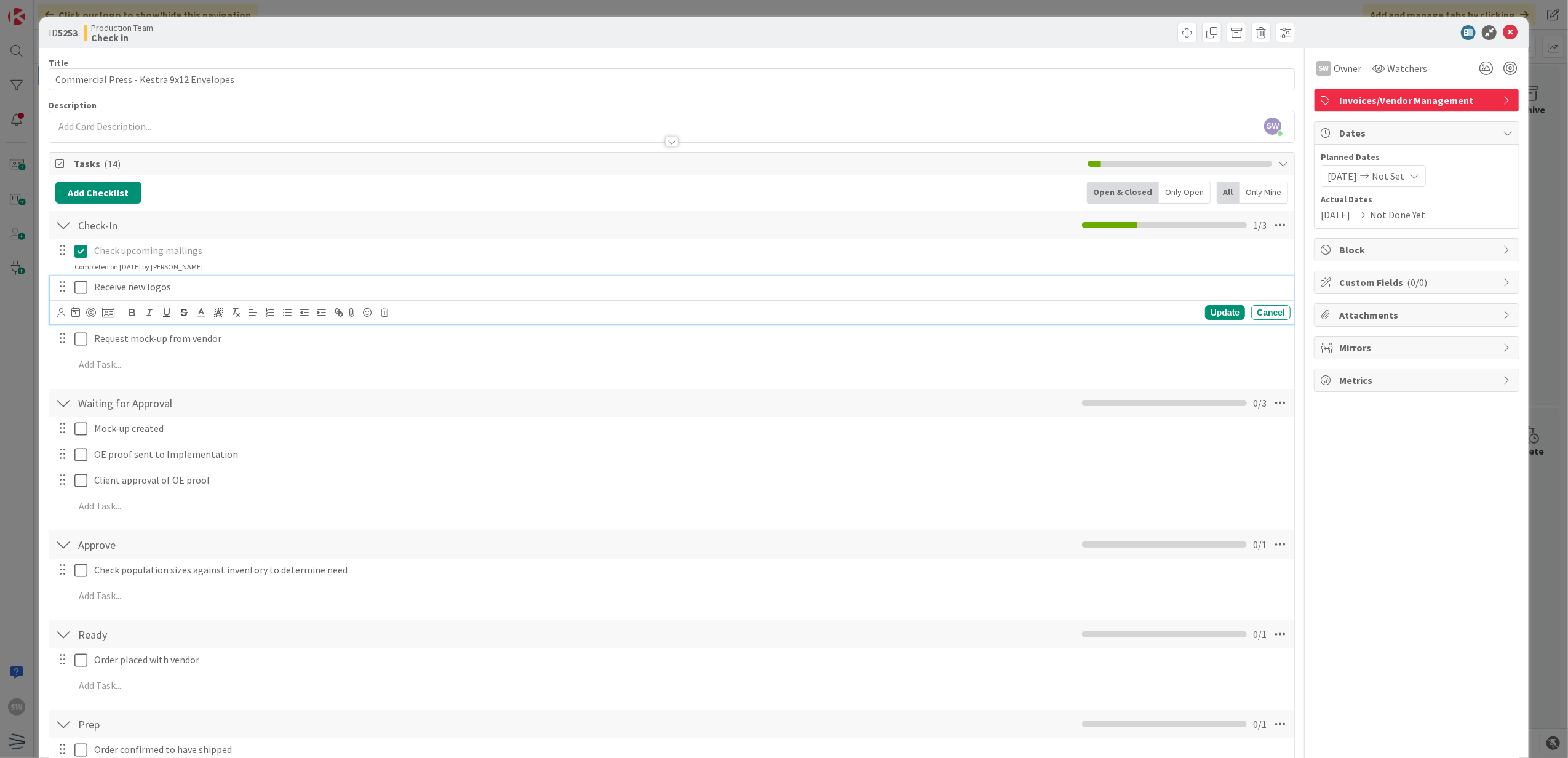
click at [83, 283] on icon at bounding box center [81, 287] width 13 height 15
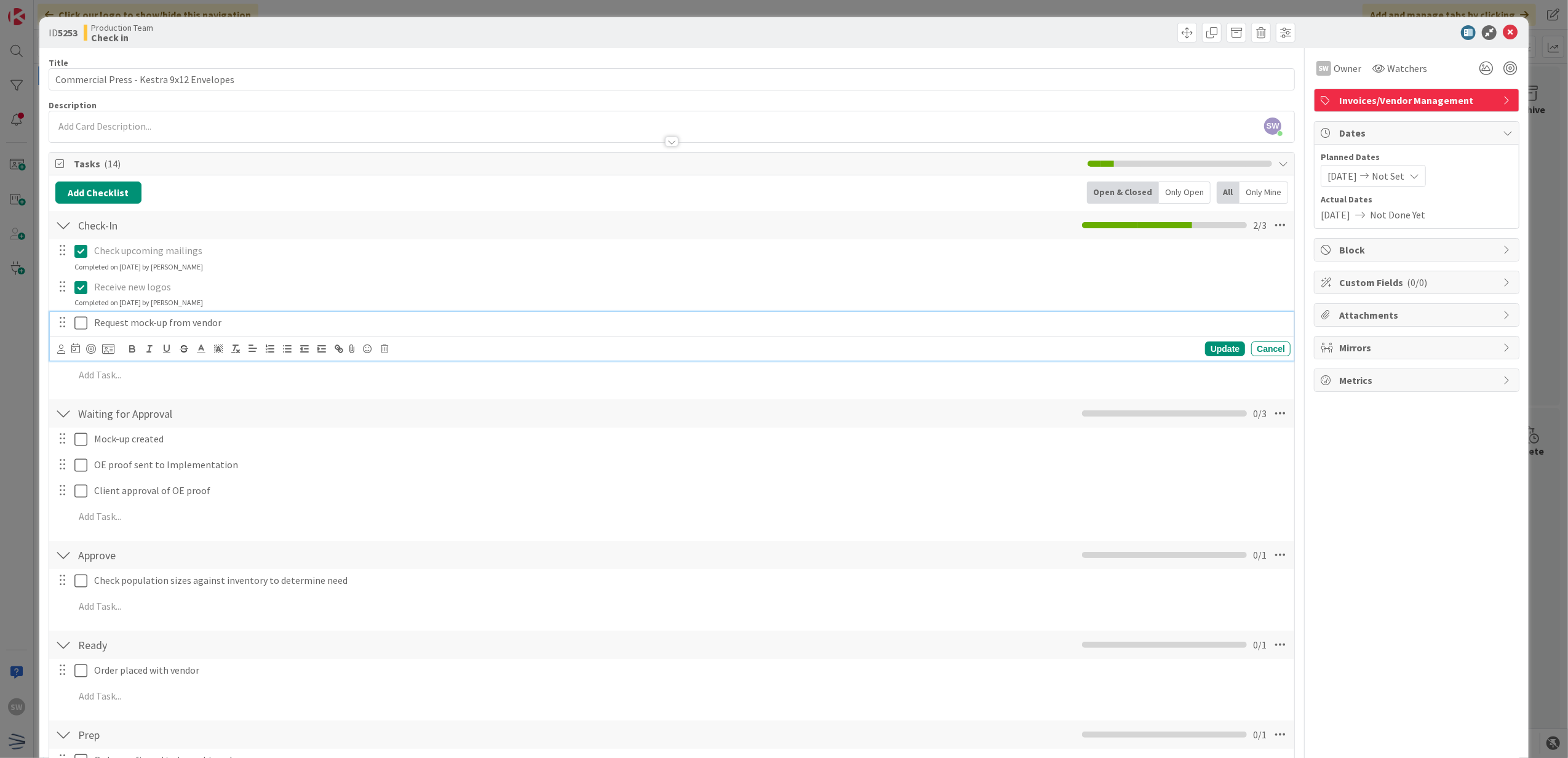
click at [84, 318] on icon at bounding box center [81, 323] width 13 height 15
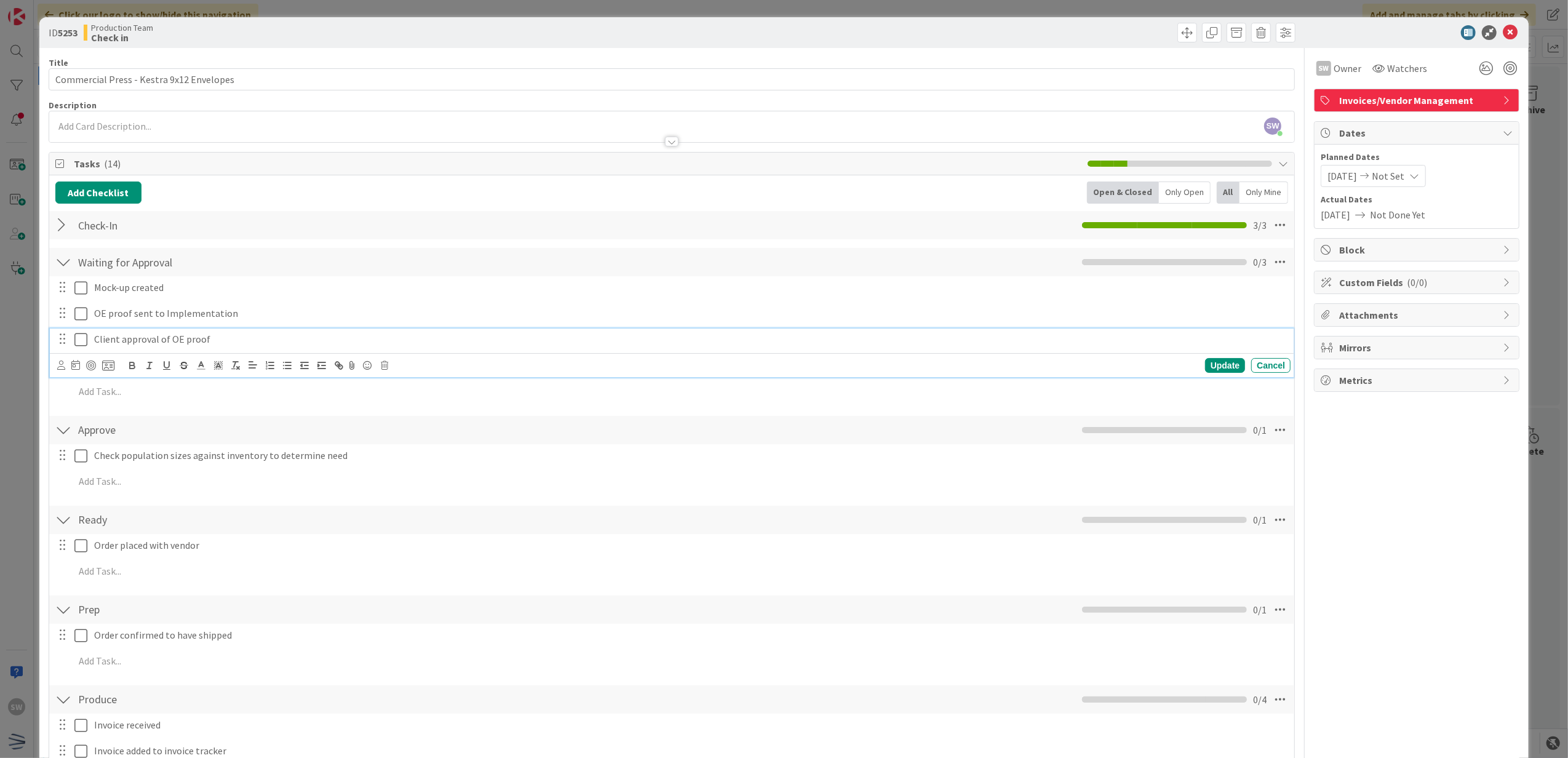
click at [86, 345] on icon at bounding box center [81, 339] width 13 height 15
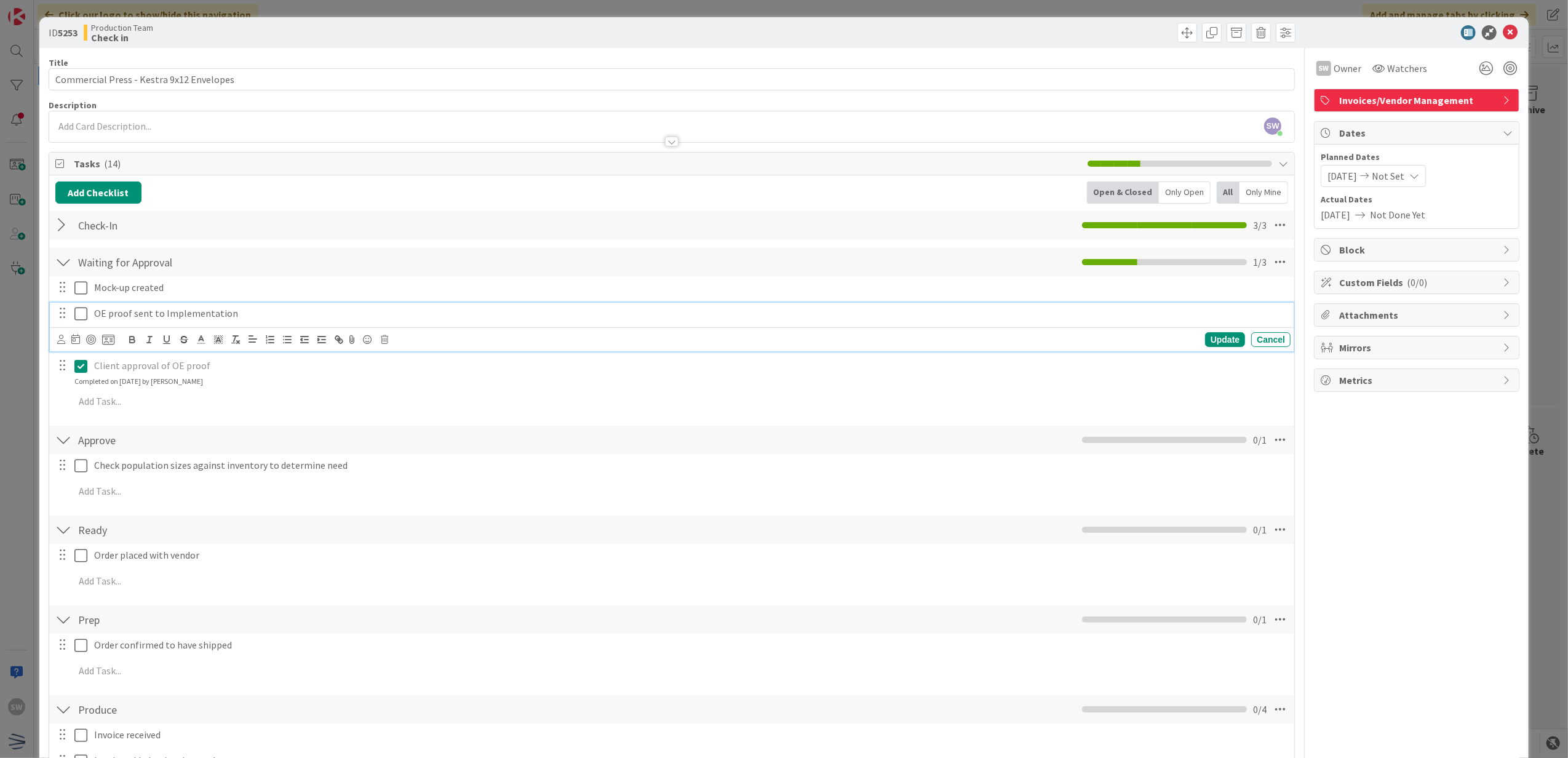
click at [87, 317] on icon at bounding box center [81, 314] width 13 height 15
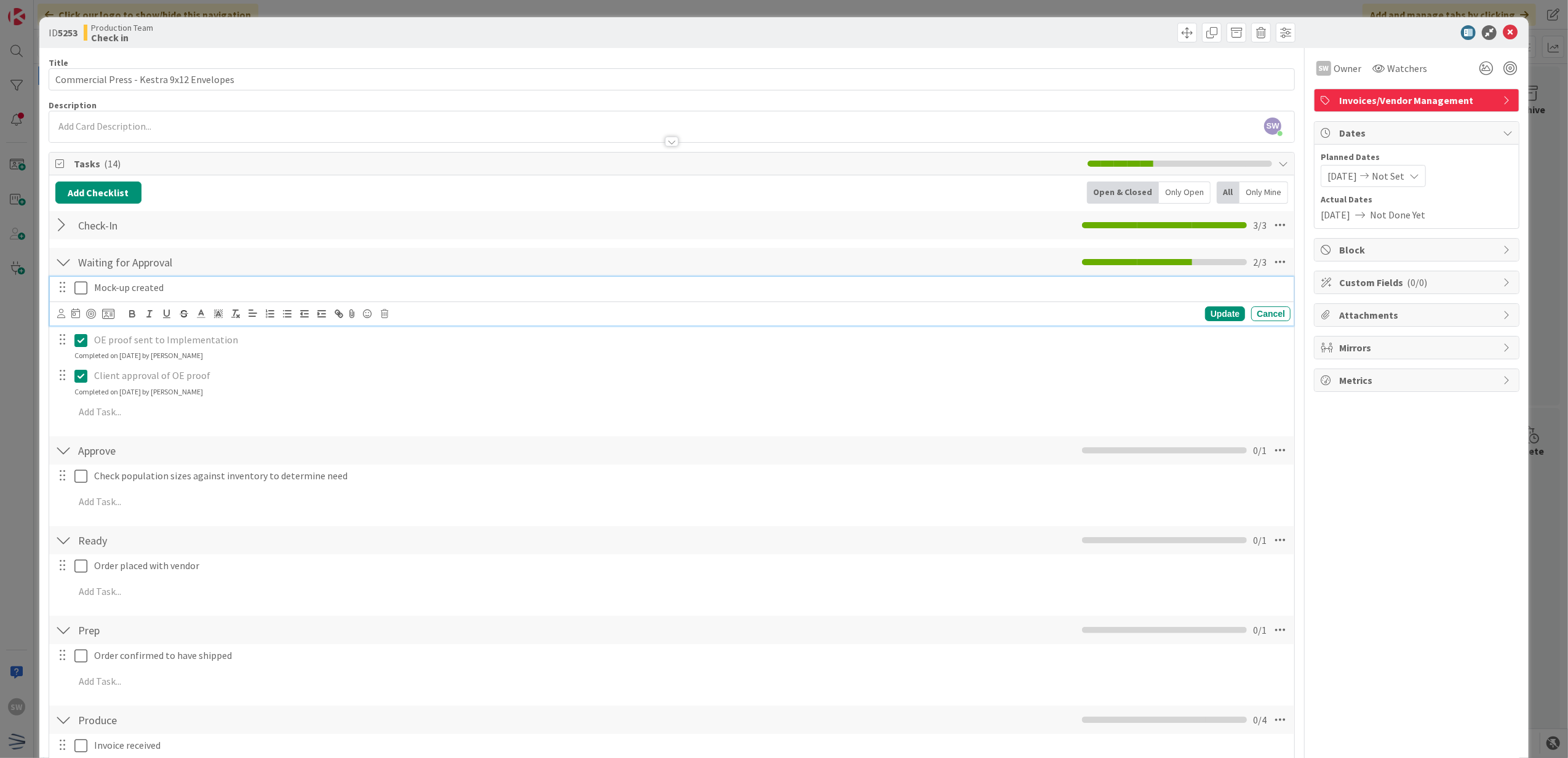
click at [83, 287] on icon at bounding box center [81, 287] width 13 height 15
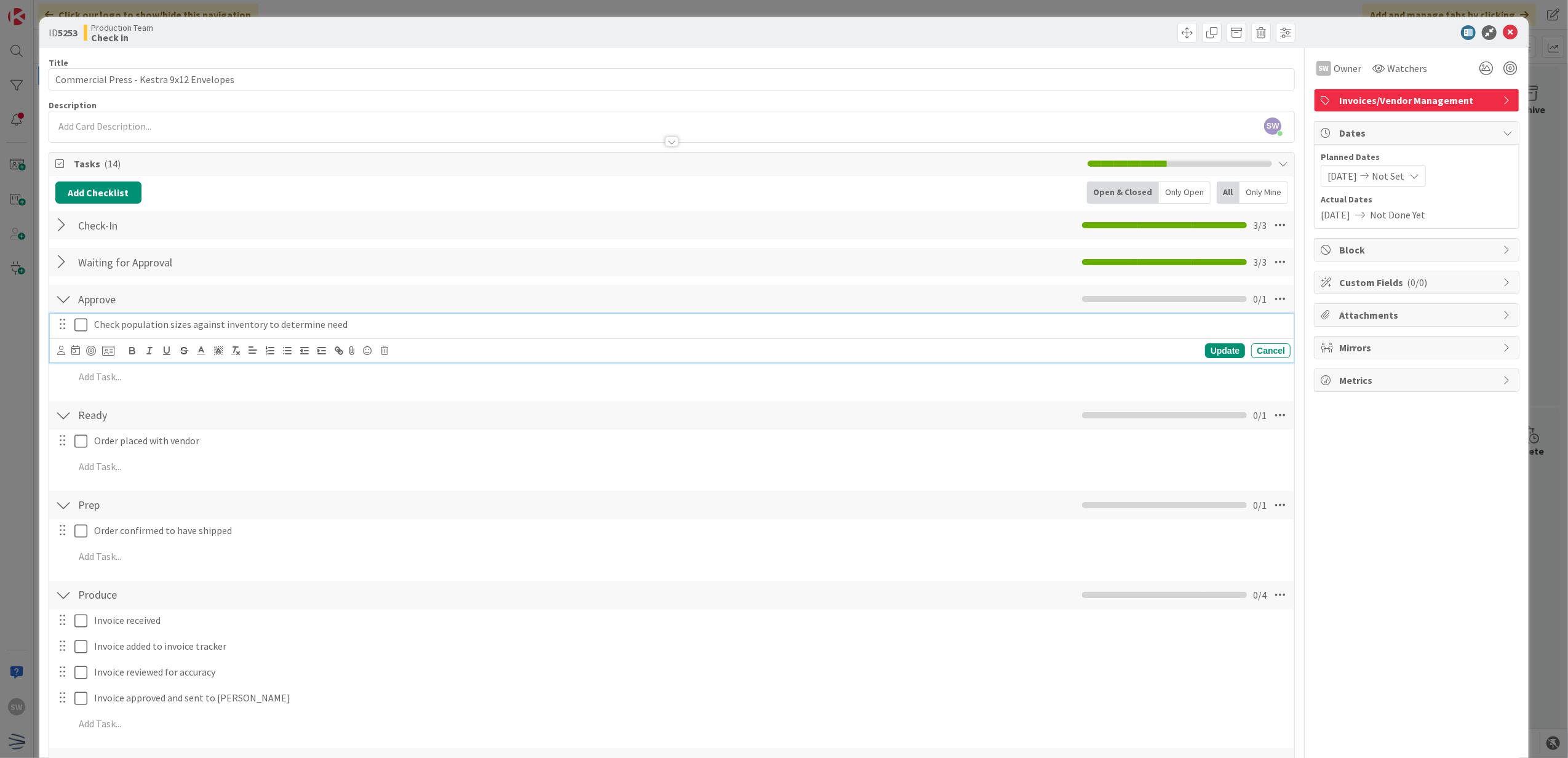
click at [80, 320] on icon at bounding box center [81, 324] width 13 height 15
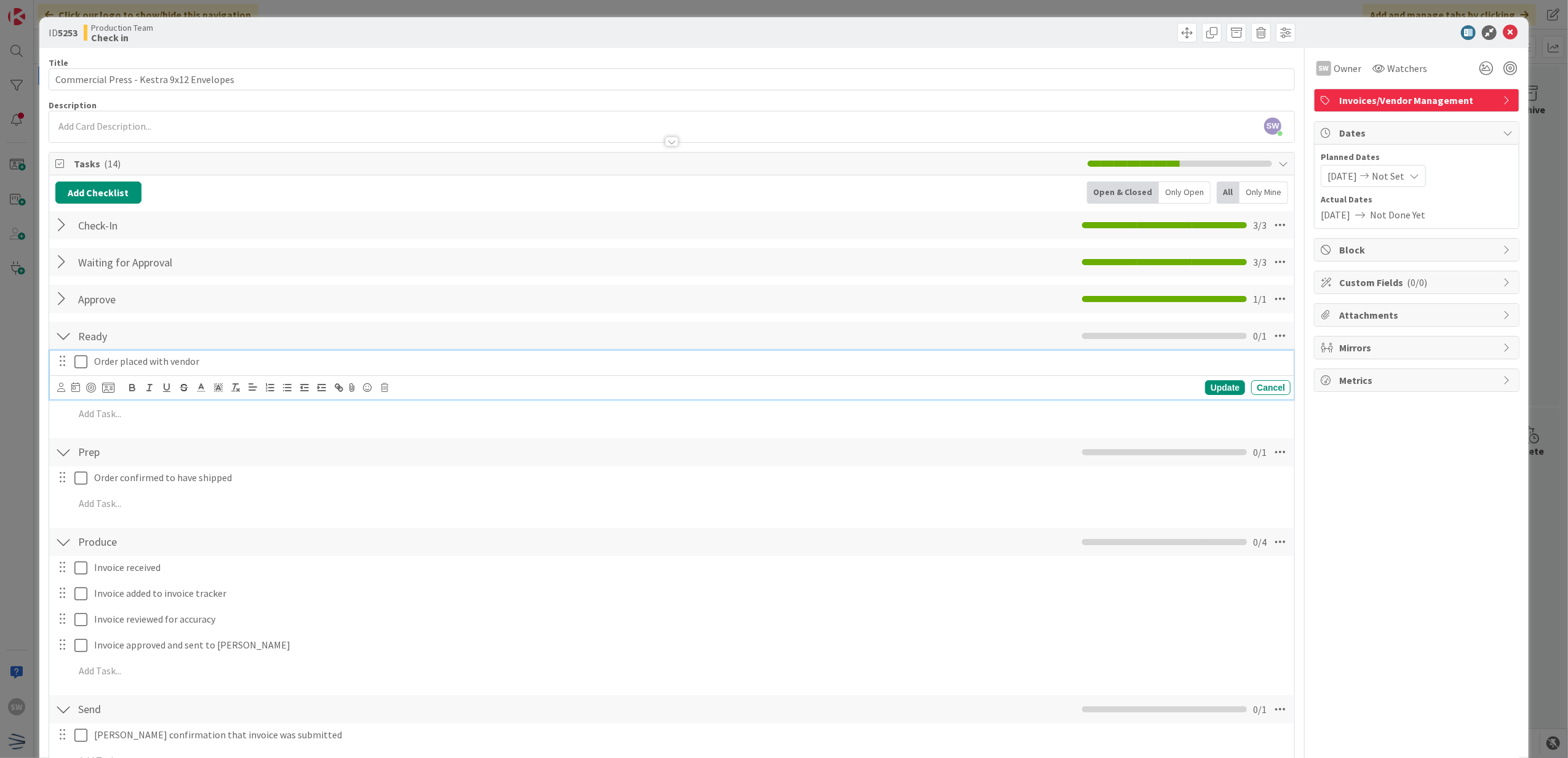
click at [81, 355] on button at bounding box center [81, 362] width 15 height 20
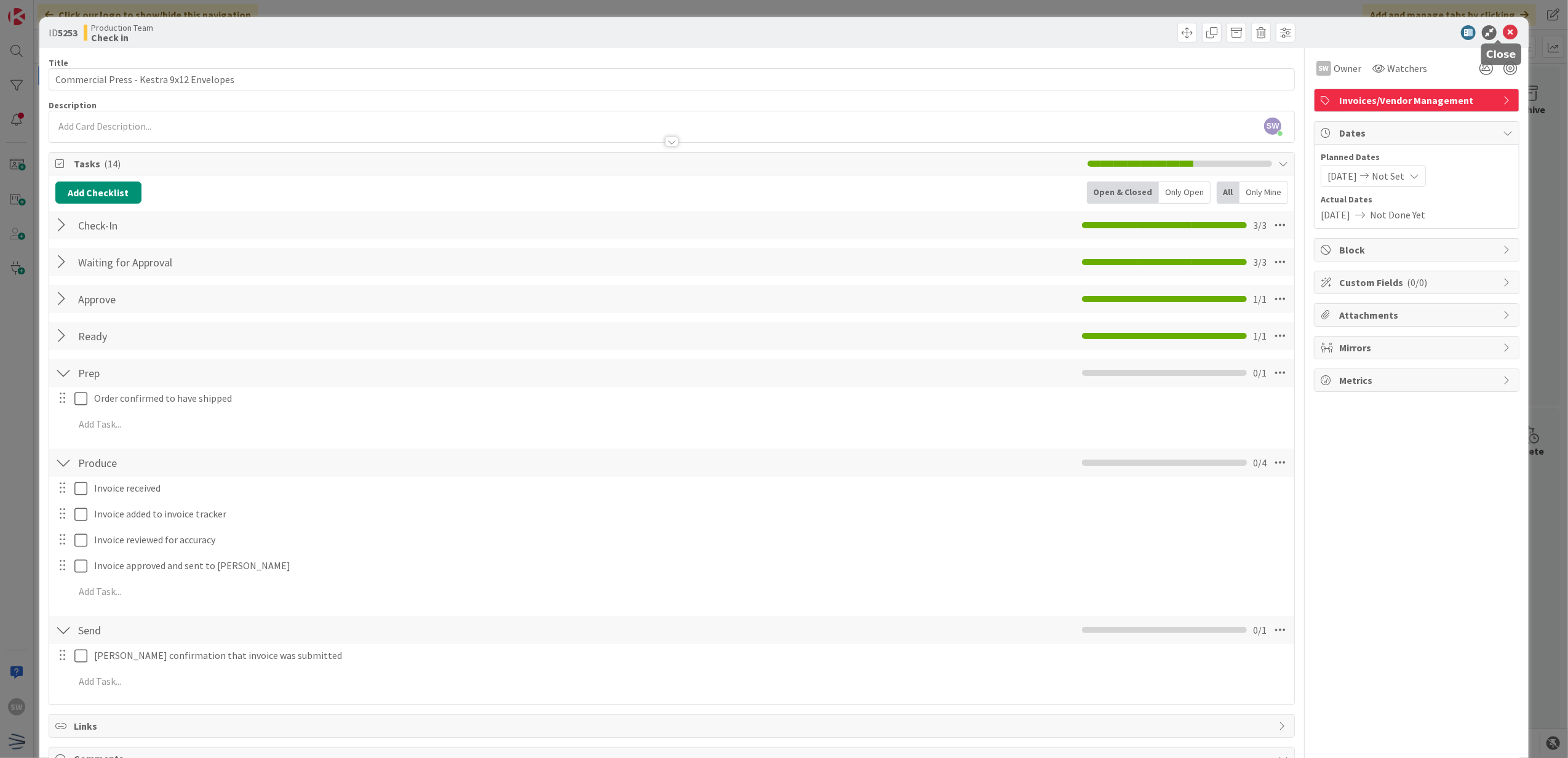
click at [1503, 28] on icon at bounding box center [1510, 32] width 15 height 15
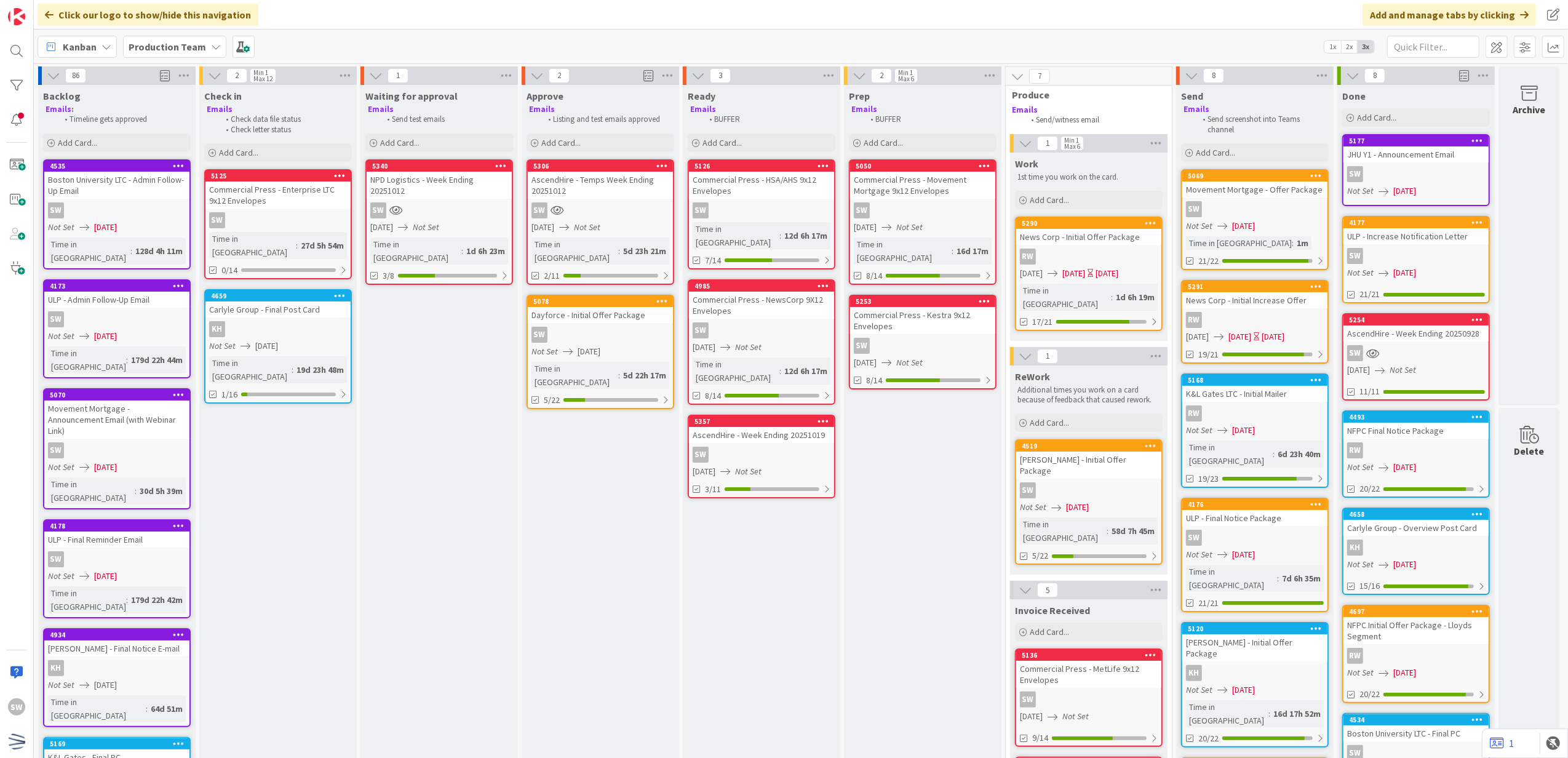
click at [923, 229] on icon "Not Set" at bounding box center [909, 226] width 26 height 11
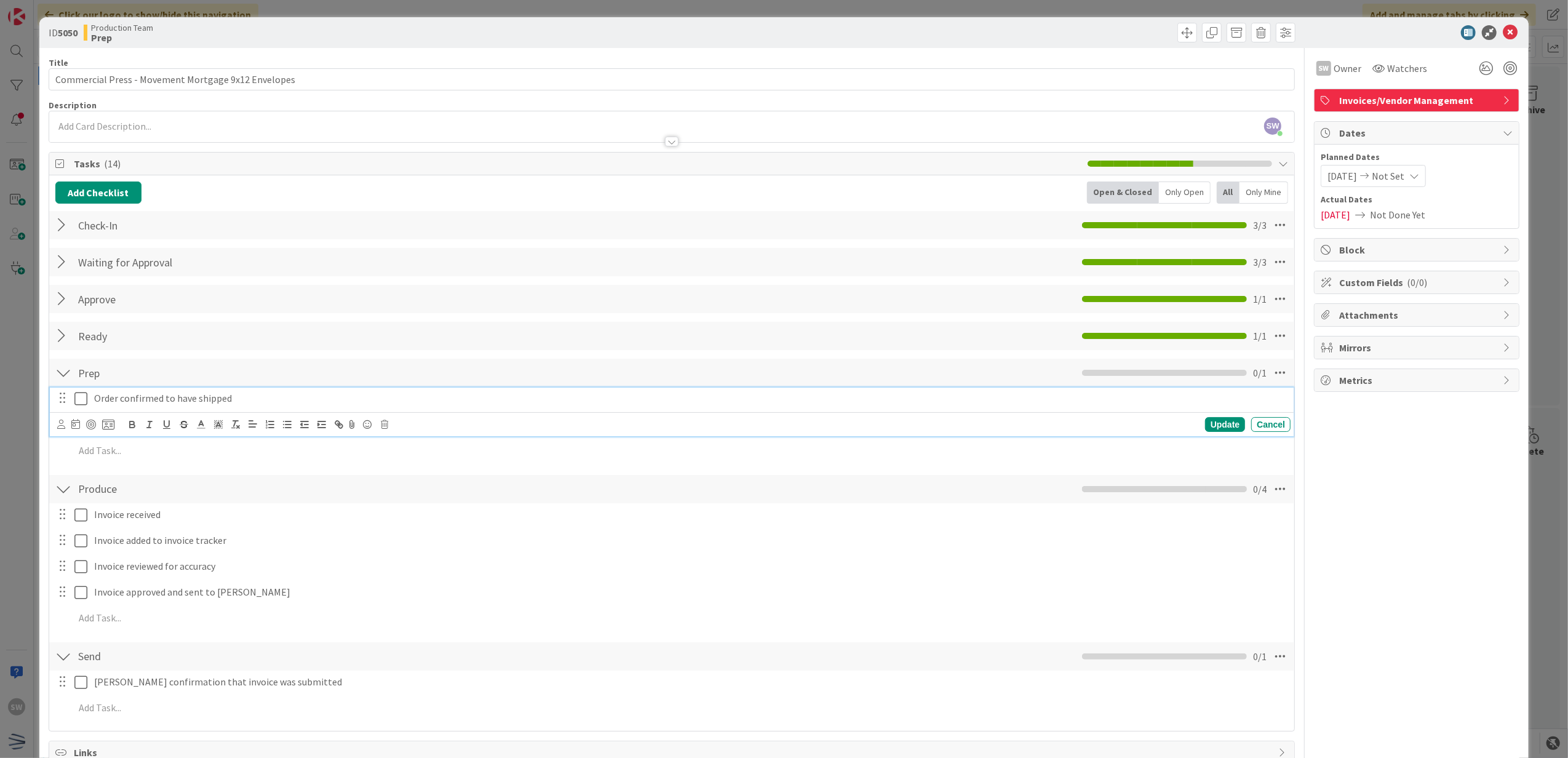
click at [84, 399] on icon at bounding box center [81, 398] width 13 height 15
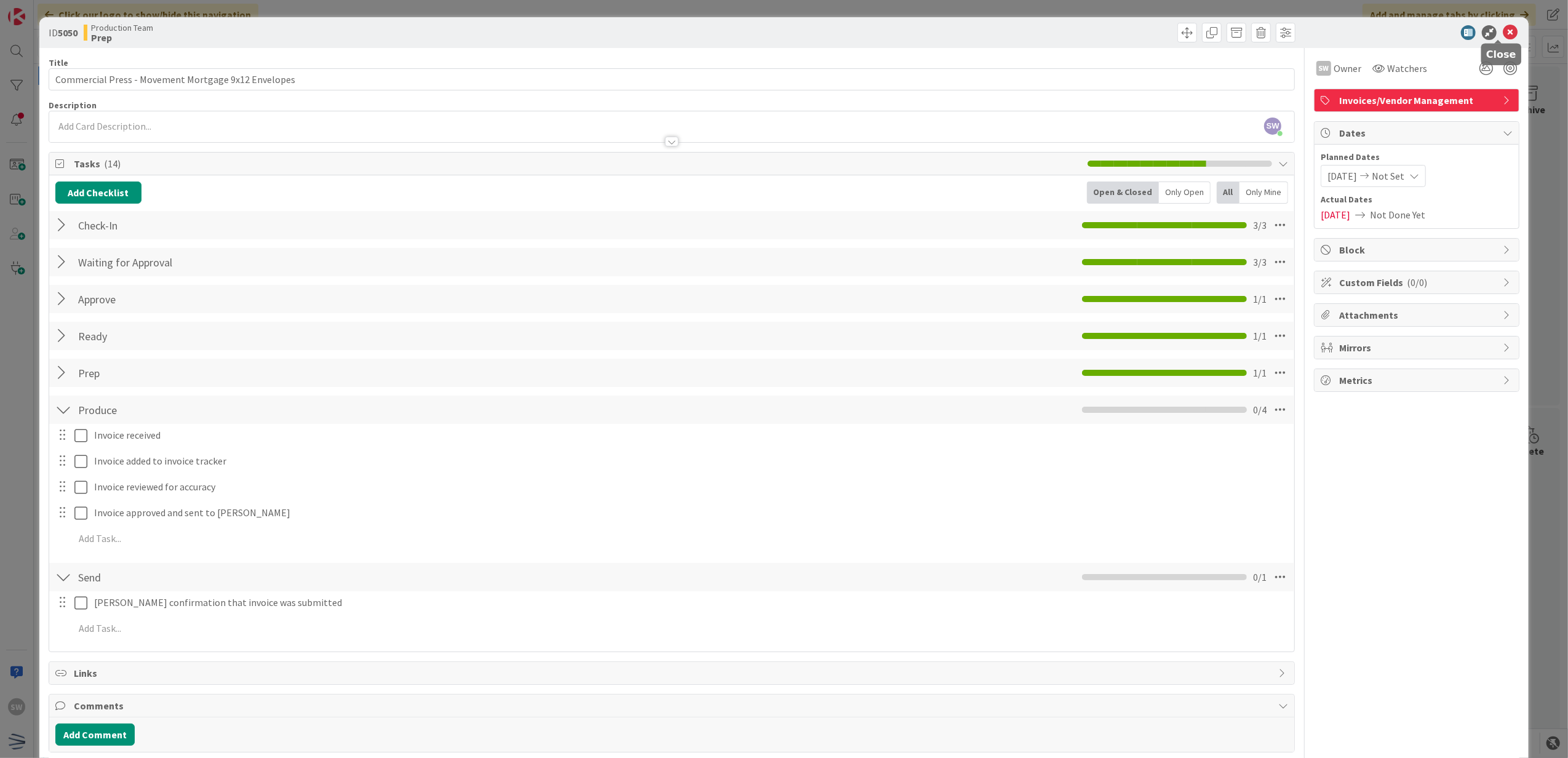
click at [1503, 35] on icon at bounding box center [1510, 32] width 15 height 15
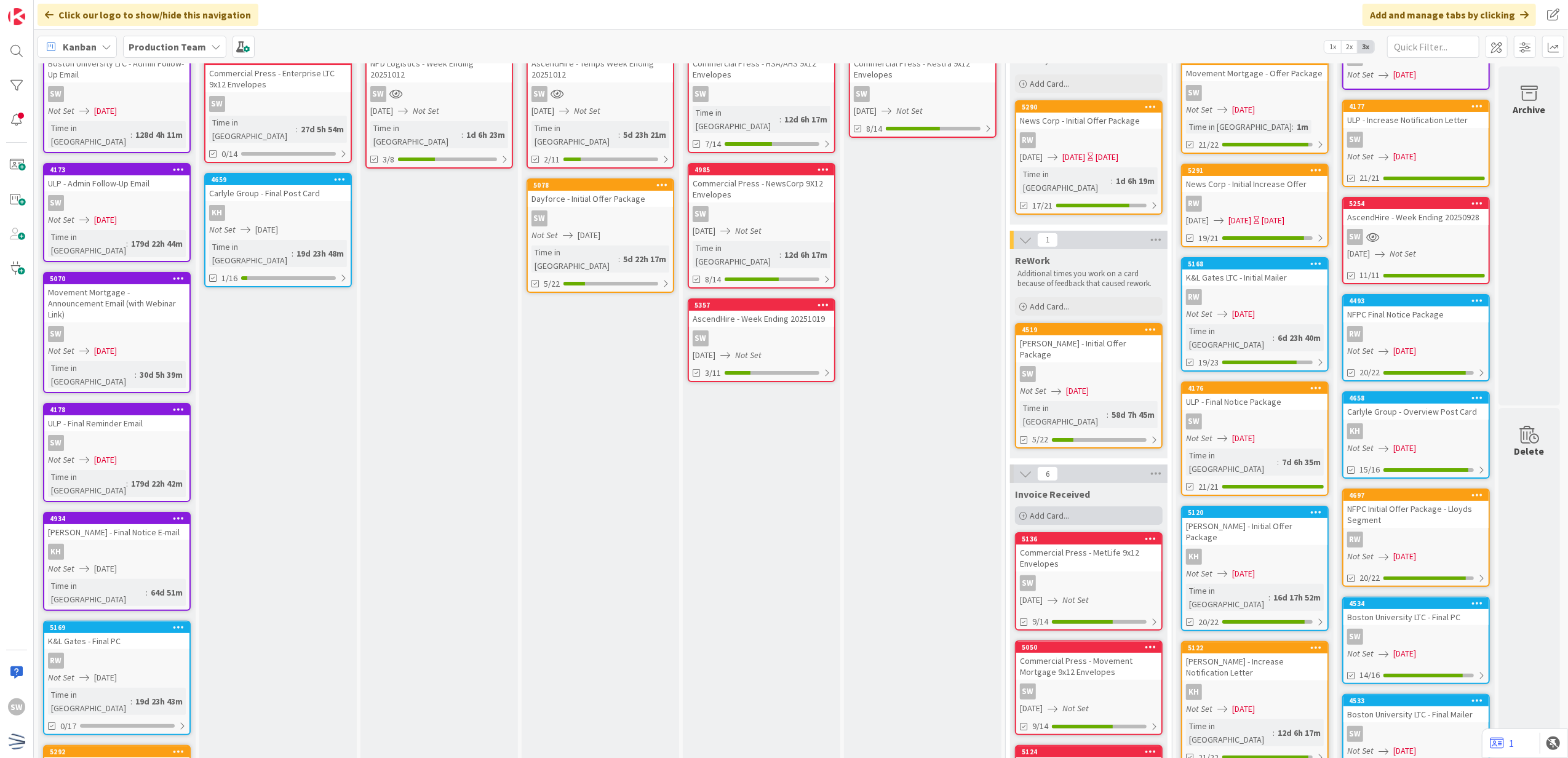
scroll to position [29, 0]
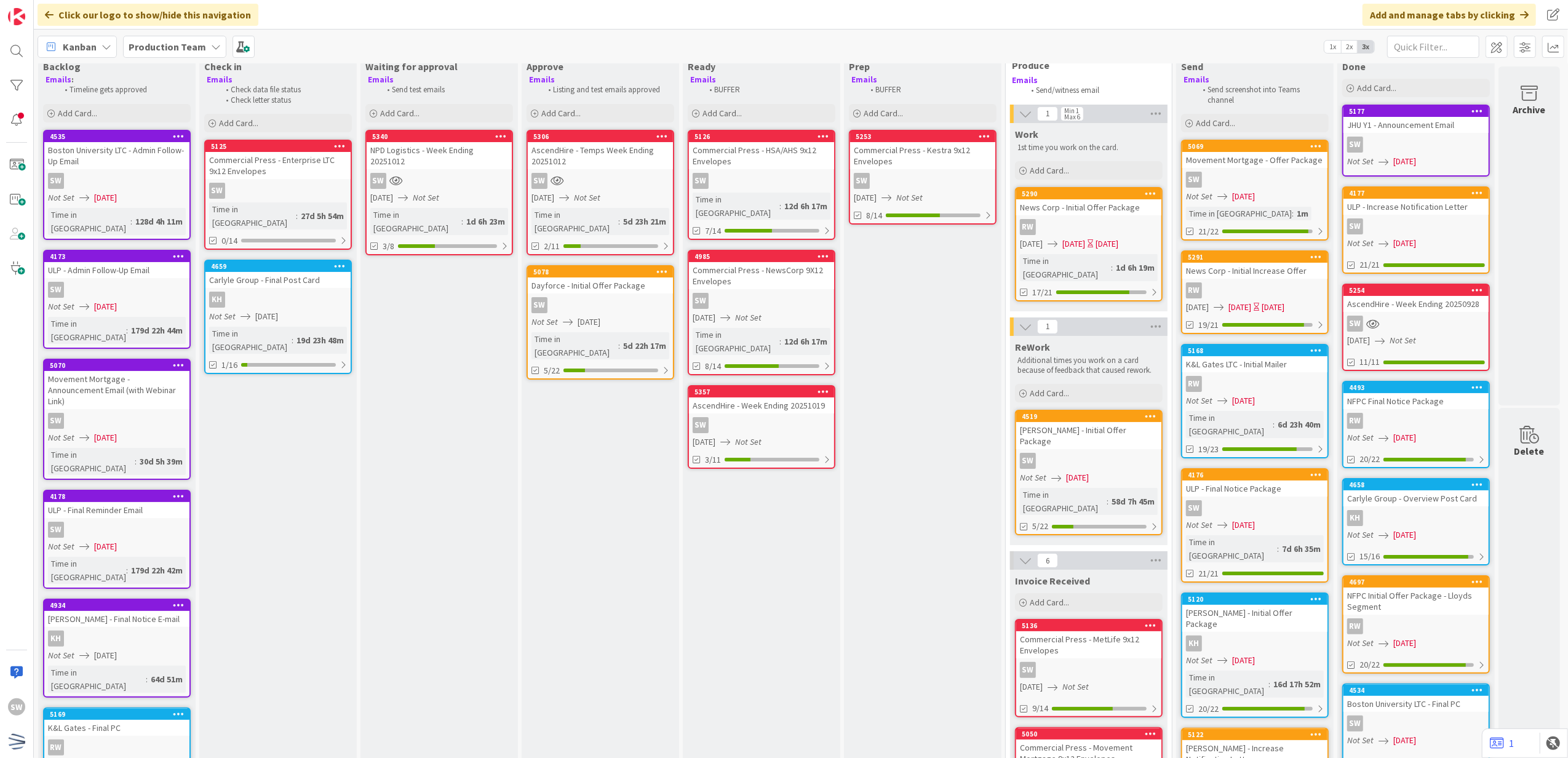
click at [774, 311] on div "4985 Commercial Press - NewsCorp 9X12 Envelopes SW [DATE] Not Set Time in [GEOG…" at bounding box center [761, 312] width 148 height 126
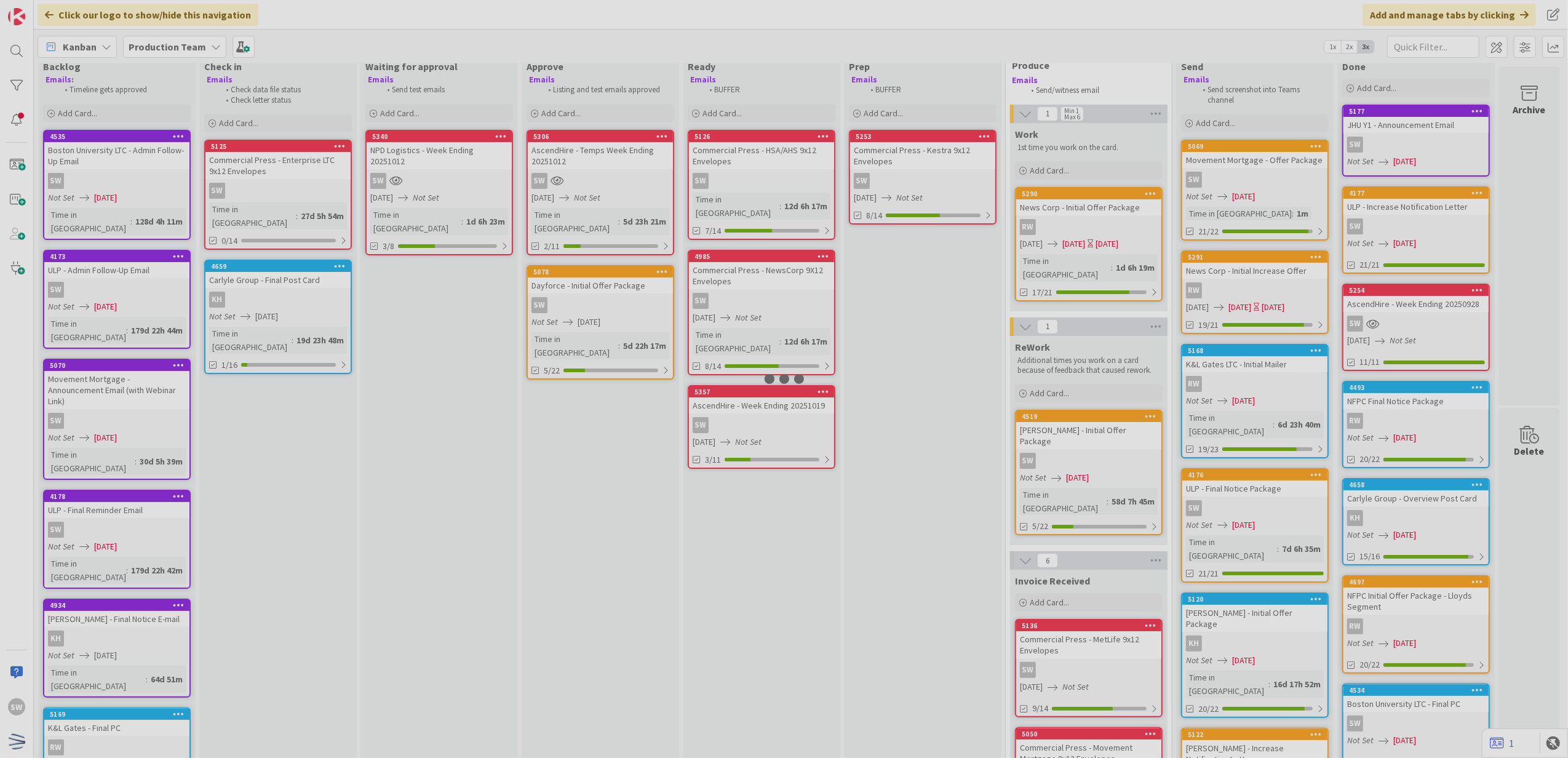
click at [774, 311] on div at bounding box center [784, 379] width 1568 height 758
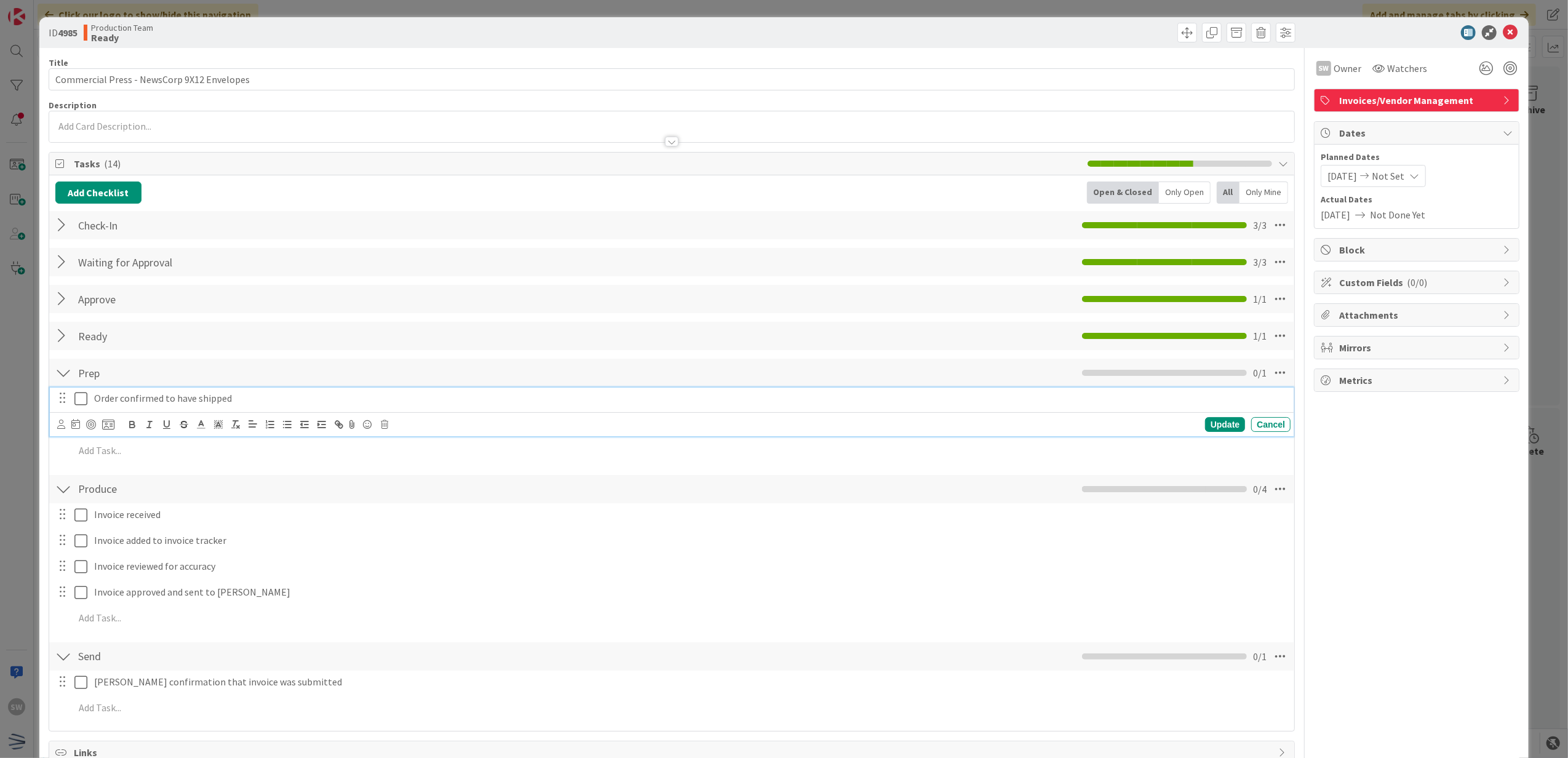
click at [80, 397] on icon at bounding box center [81, 398] width 13 height 15
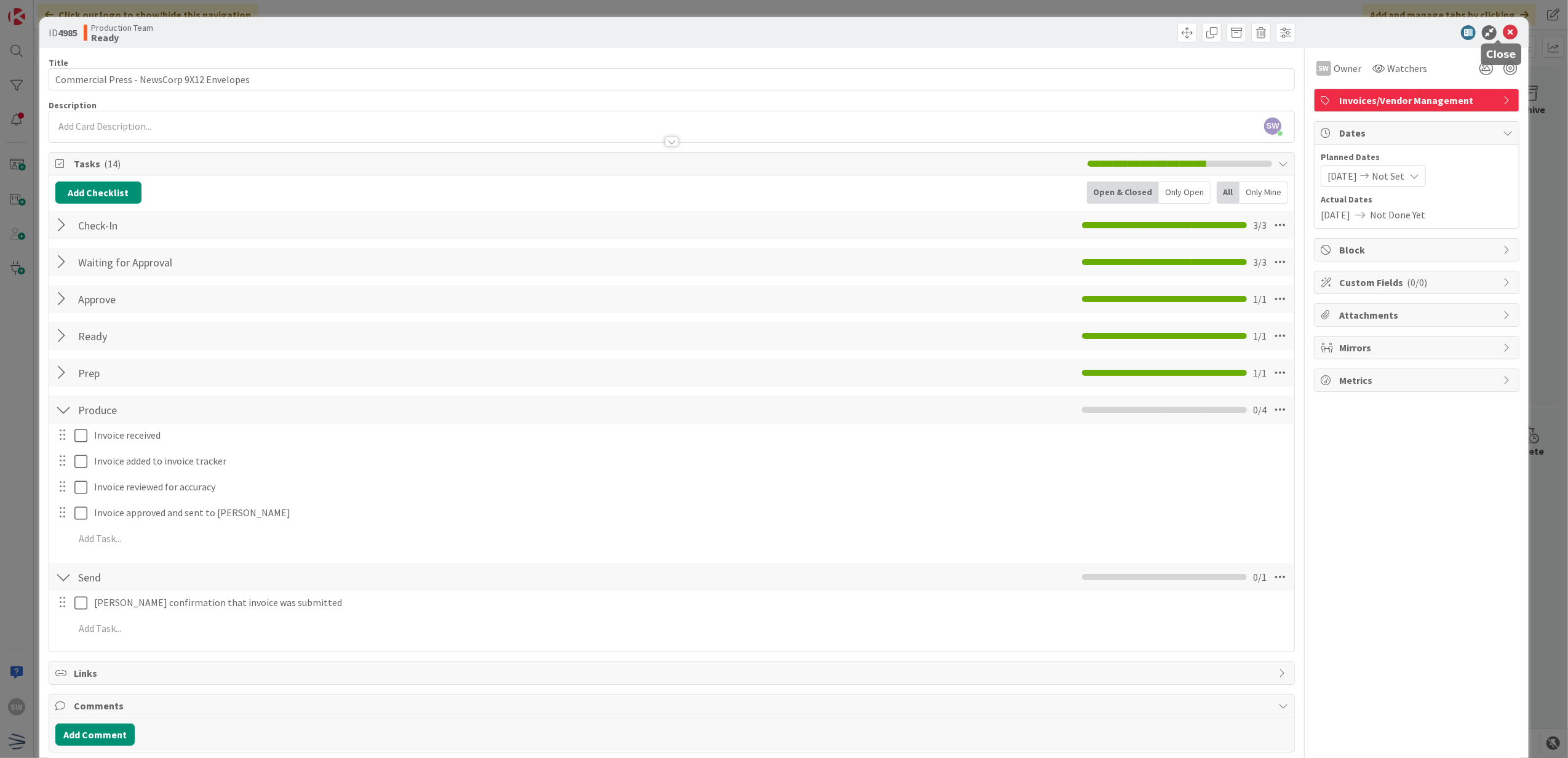
click at [1491, 38] on div at bounding box center [1411, 32] width 218 height 15
click at [1503, 36] on icon at bounding box center [1510, 32] width 15 height 15
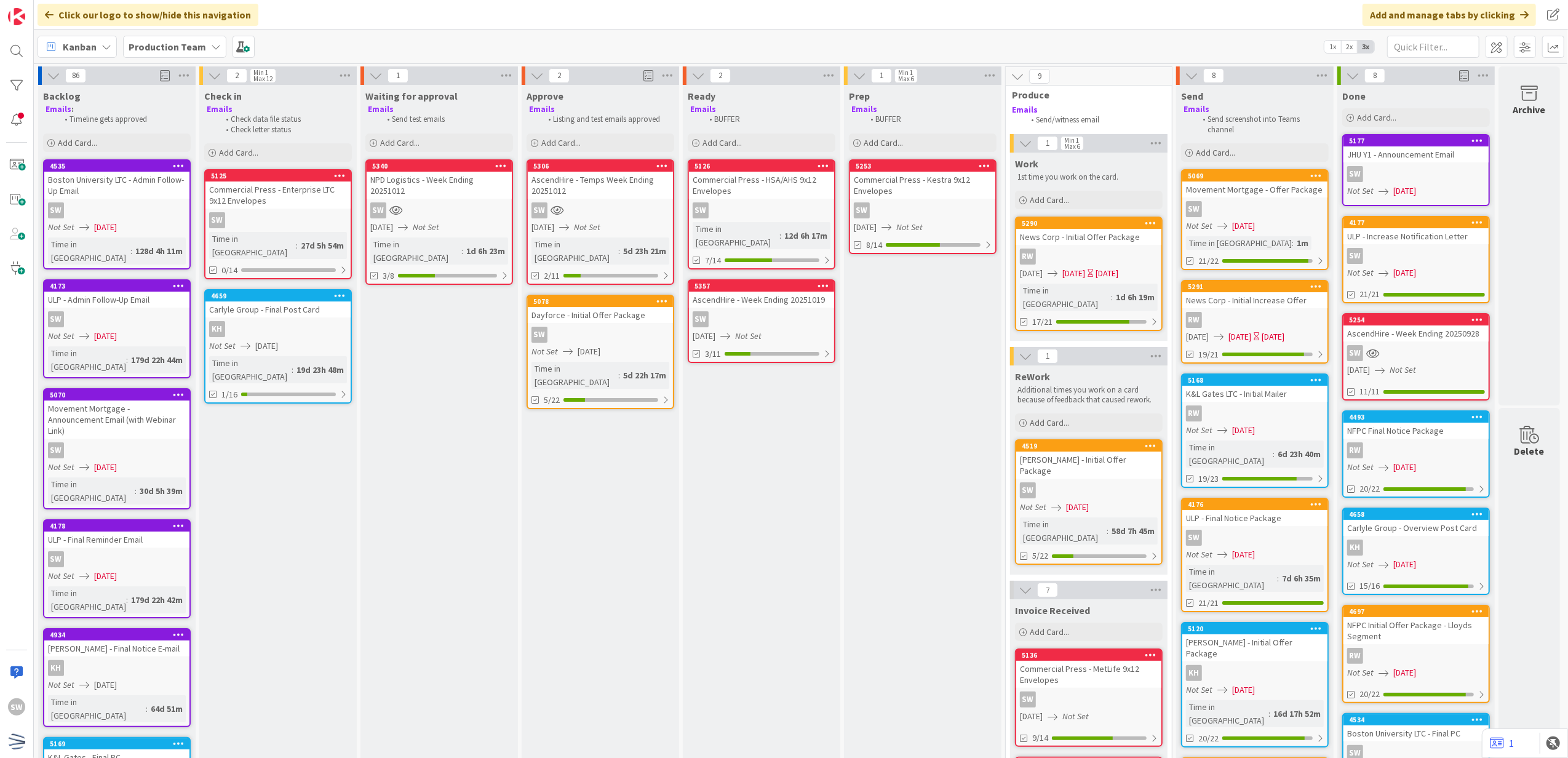
click at [727, 188] on div "Commercial Press - HSA/AHS 9x12 Envelopes" at bounding box center [761, 185] width 145 height 27
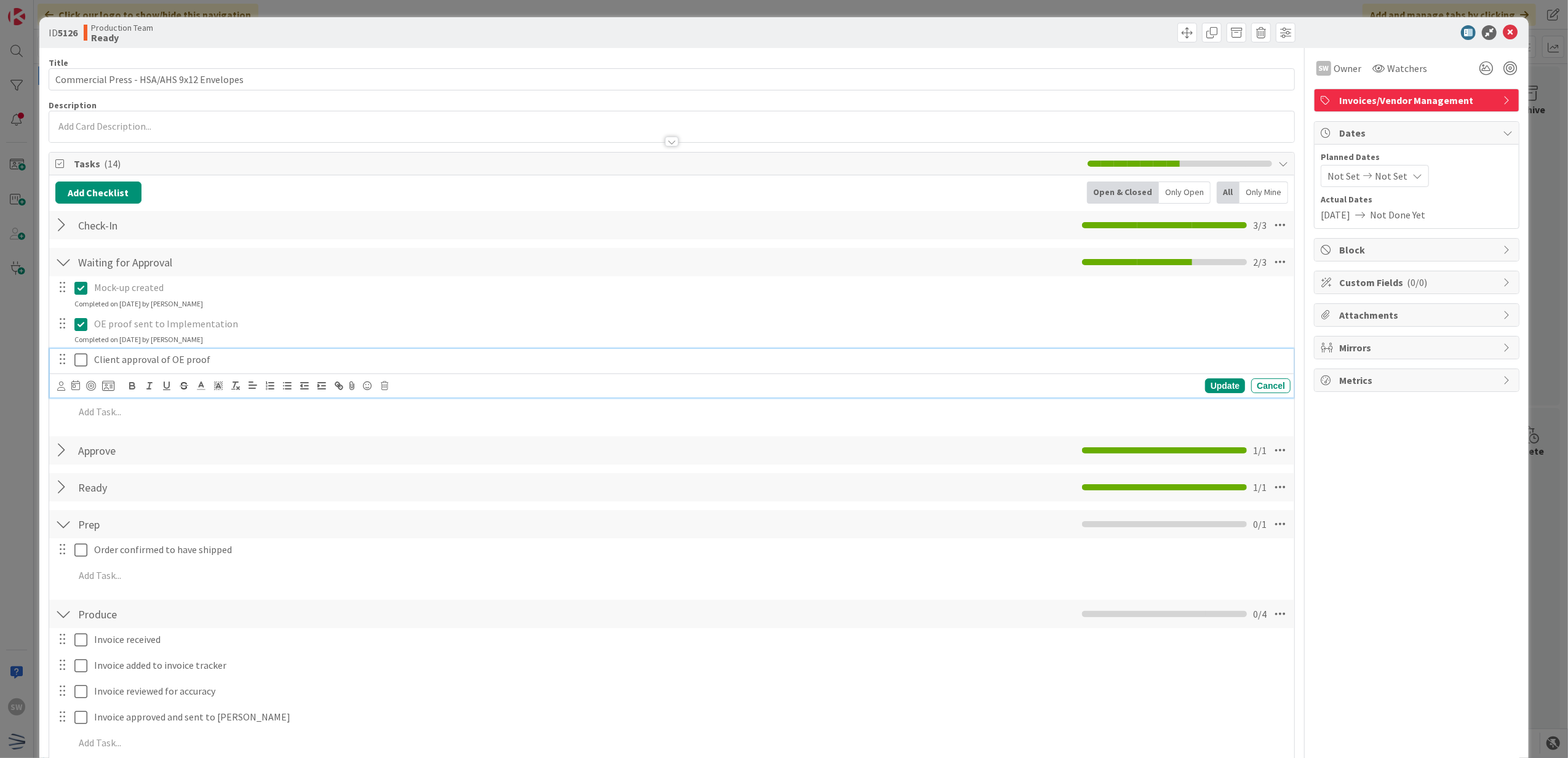
click at [86, 362] on icon at bounding box center [81, 360] width 13 height 15
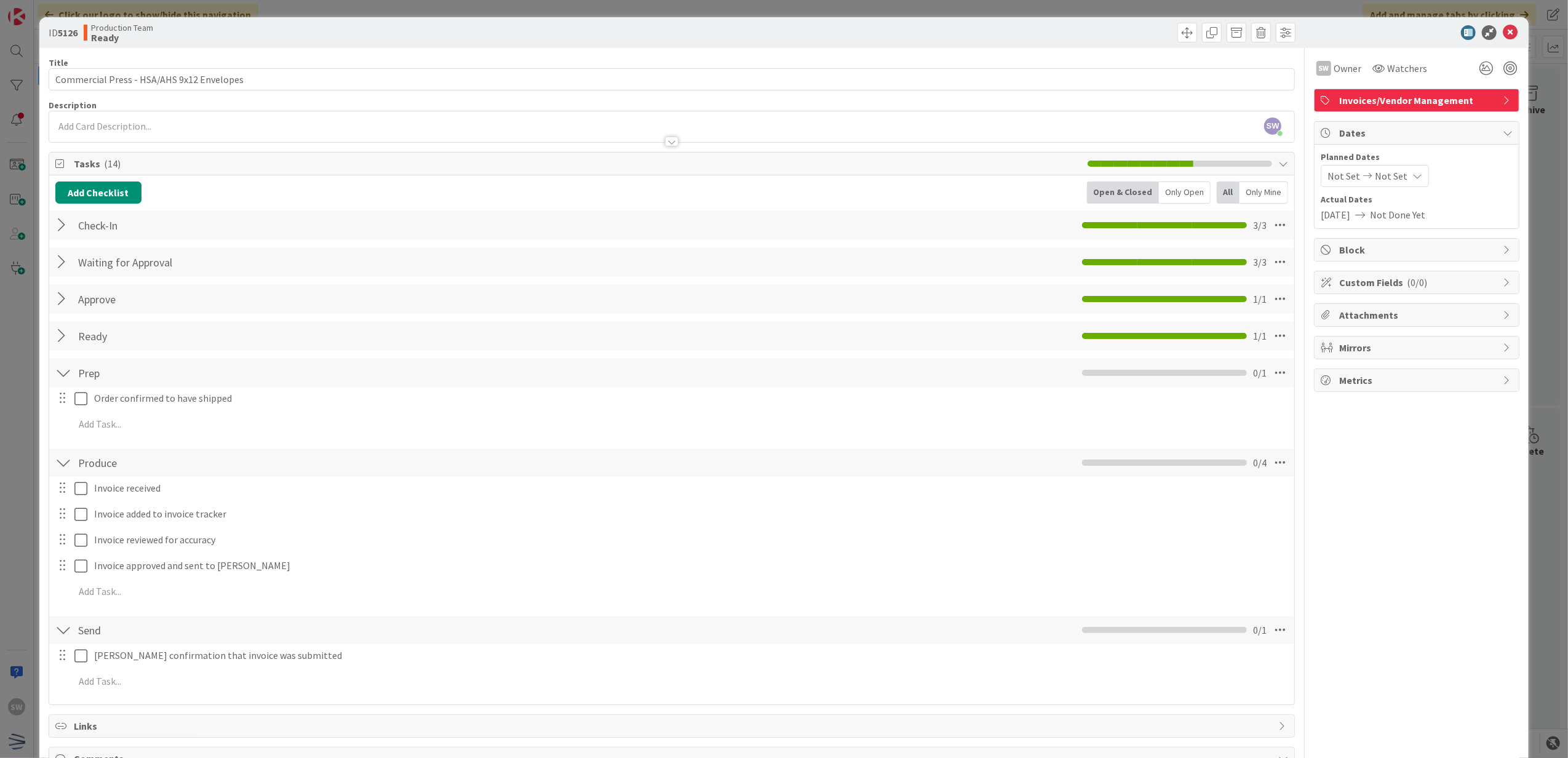
click at [75, 387] on div "Prep Checklist Name 4 / 64 Prep 0 / 1" at bounding box center [672, 373] width 1245 height 28
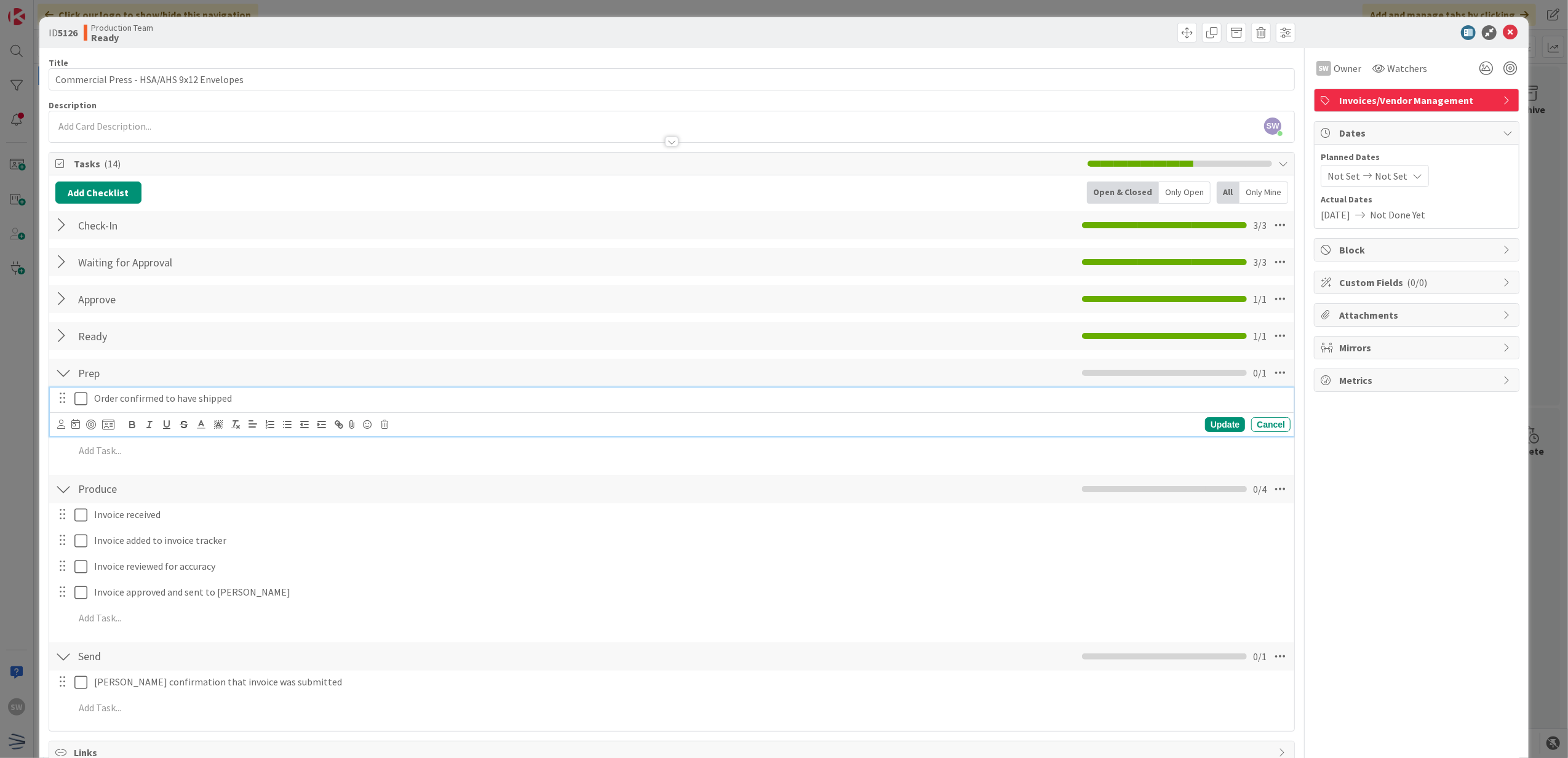
click at [76, 392] on icon at bounding box center [81, 398] width 13 height 15
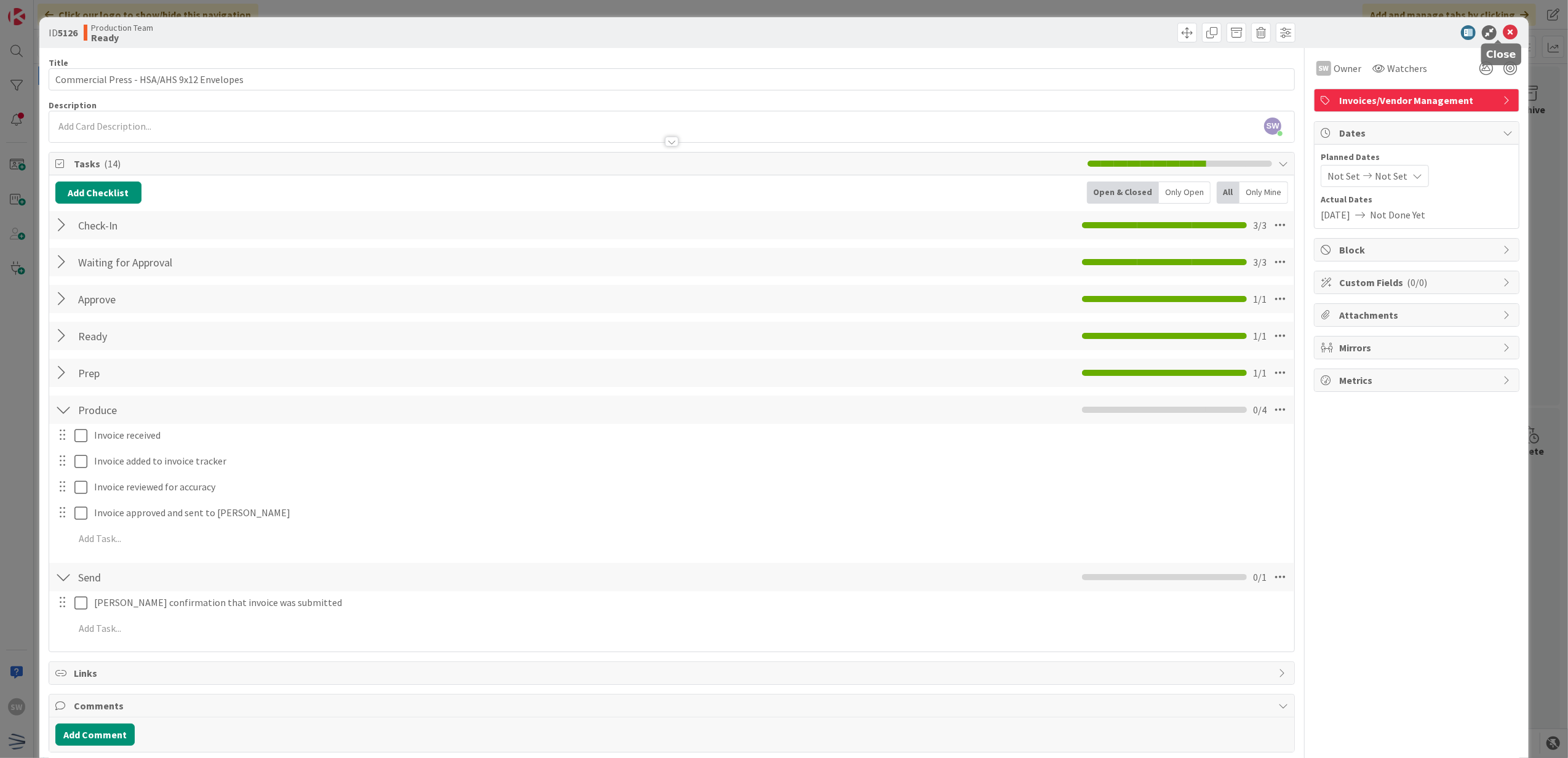
click at [1503, 35] on icon at bounding box center [1510, 32] width 15 height 15
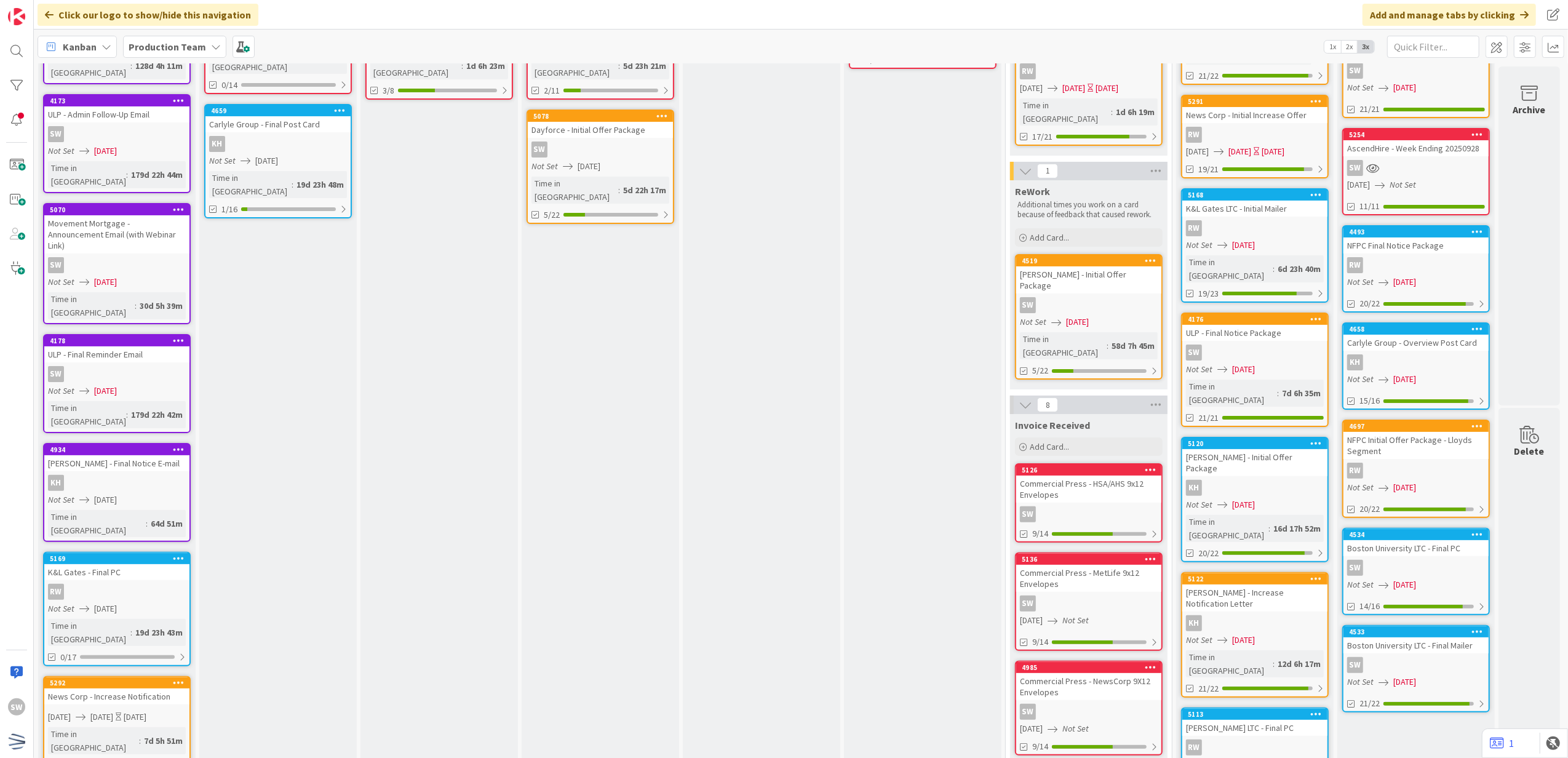
scroll to position [186, 0]
